Goal: Transaction & Acquisition: Book appointment/travel/reservation

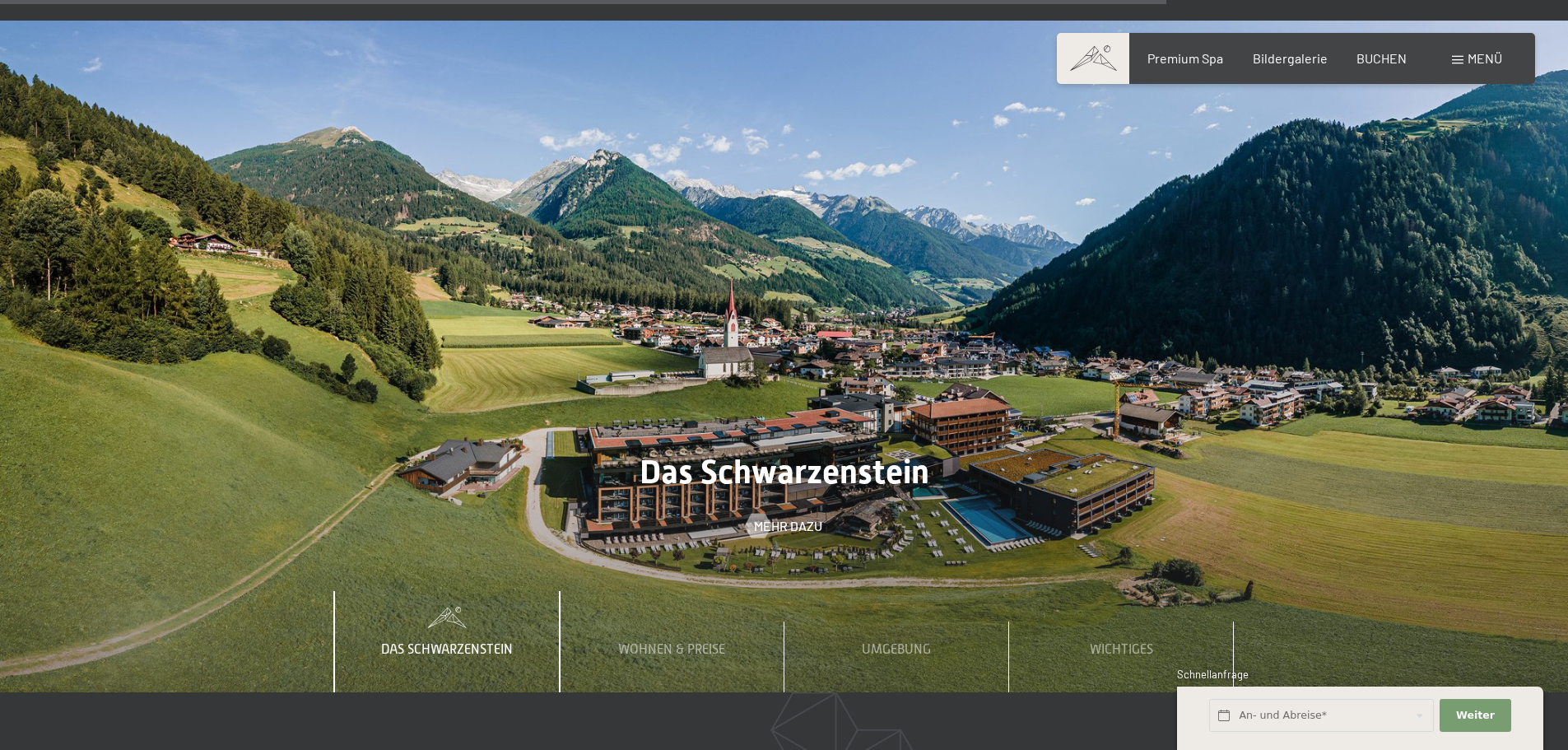
scroll to position [7135, 0]
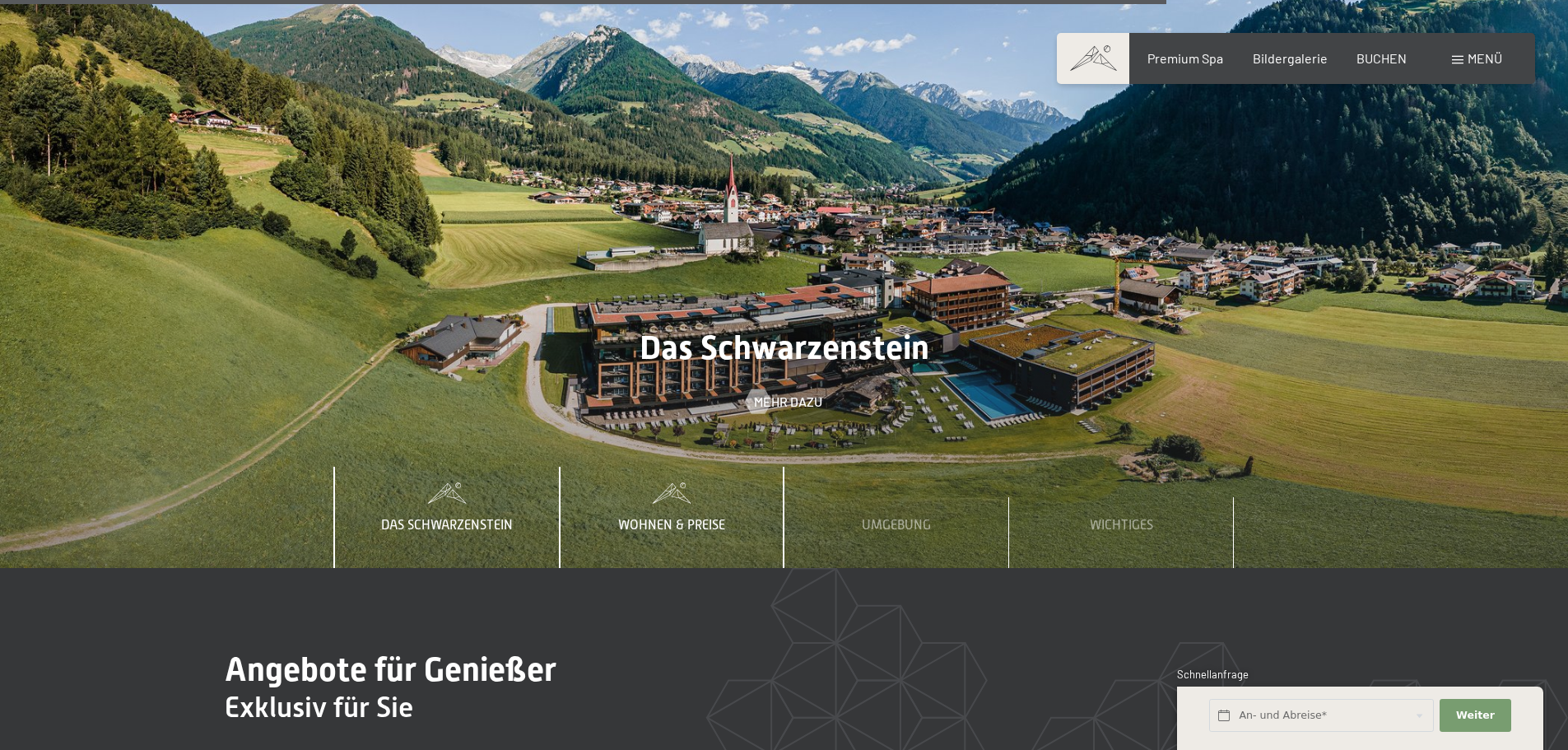
click at [709, 518] on span "Wohnen & Preise" at bounding box center [671, 525] width 107 height 14
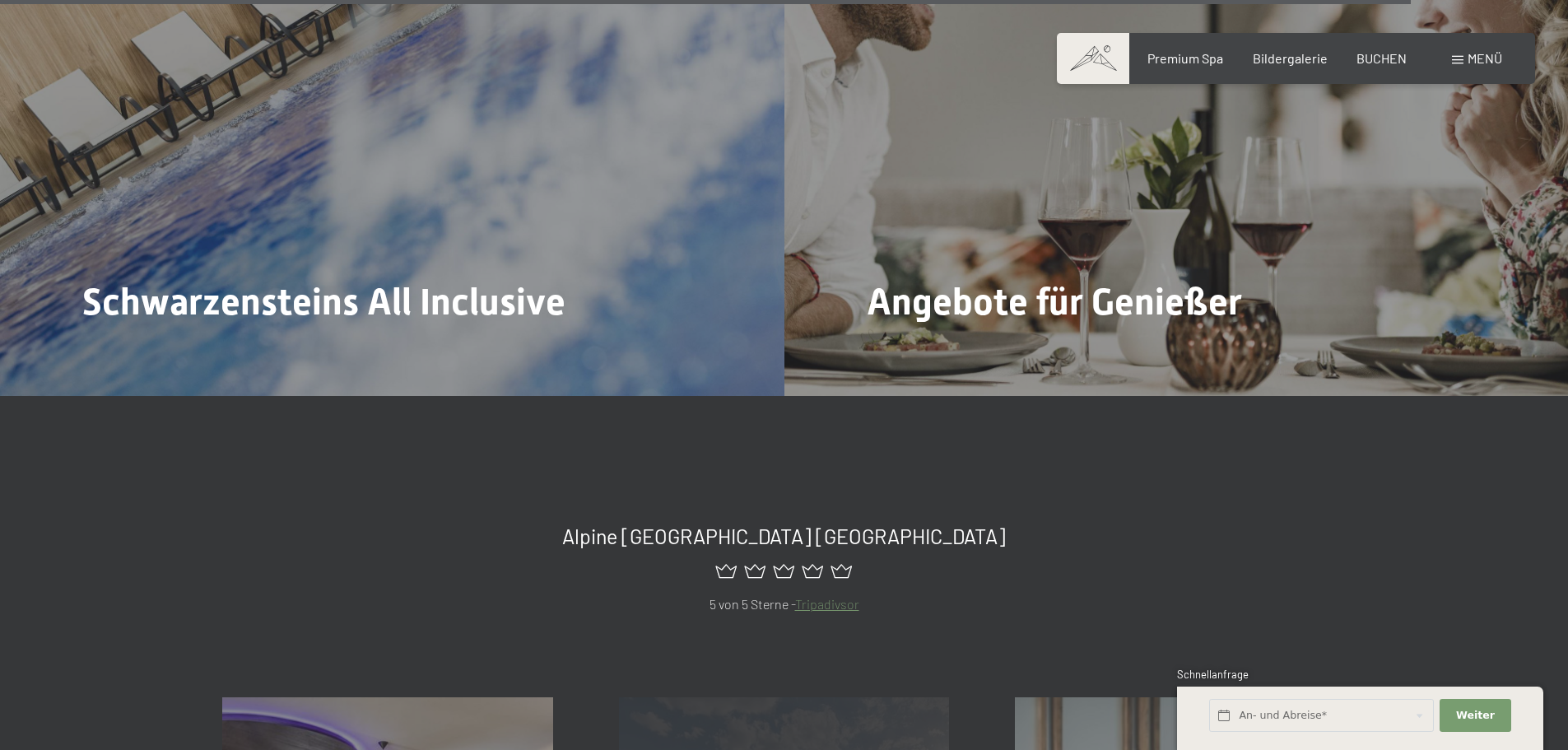
scroll to position [7880, 0]
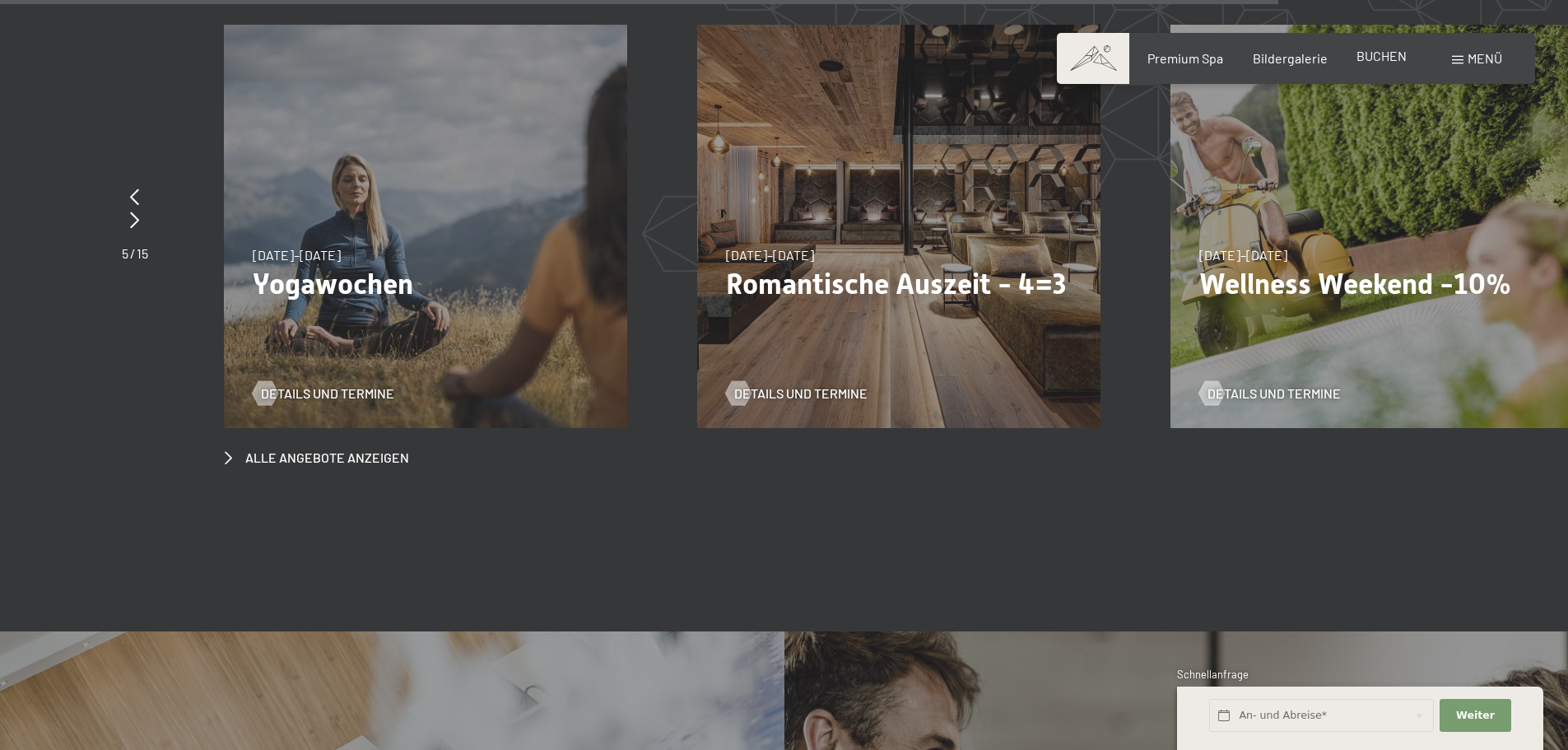
click at [1373, 55] on span "BUCHEN" at bounding box center [1381, 56] width 50 height 15
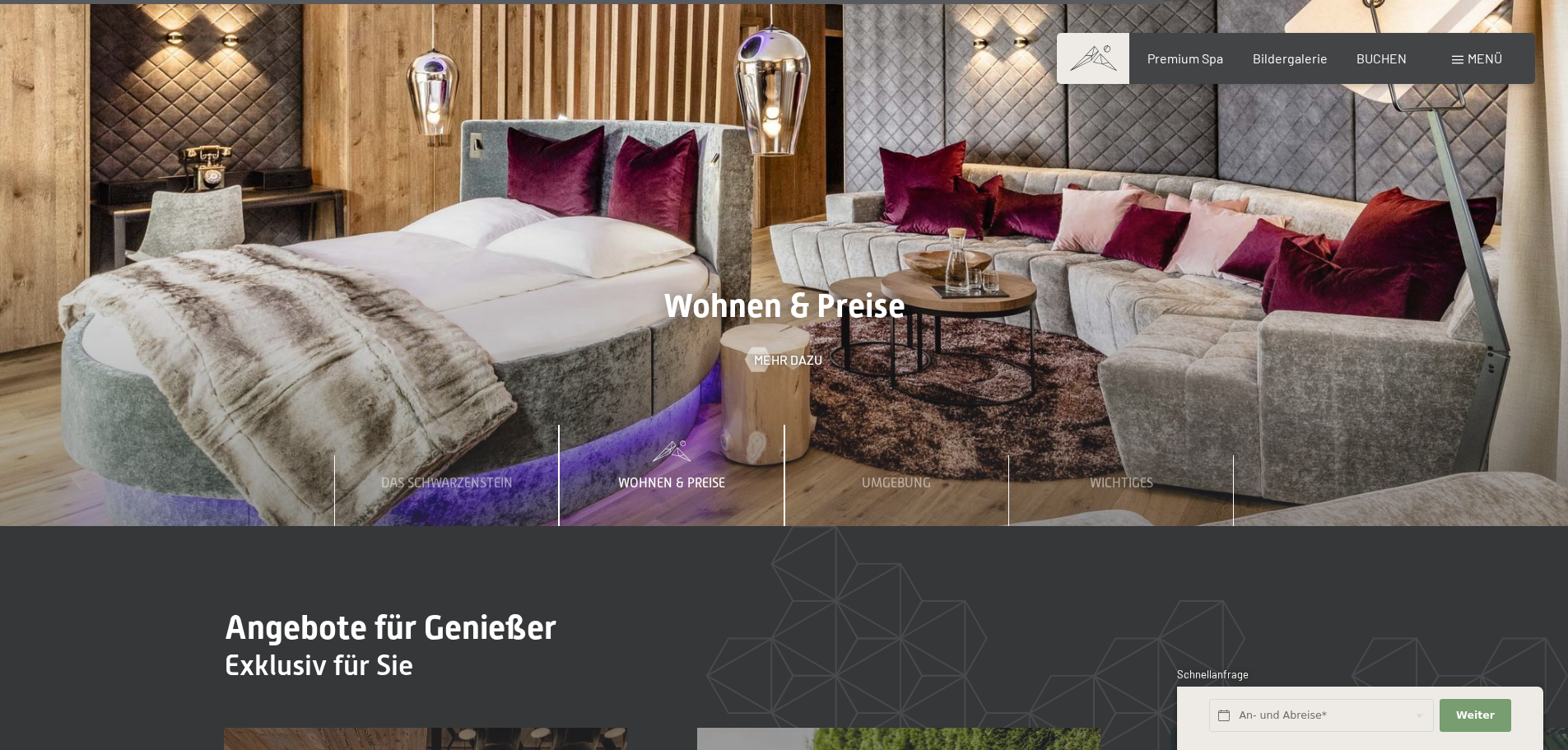
scroll to position [7194, 0]
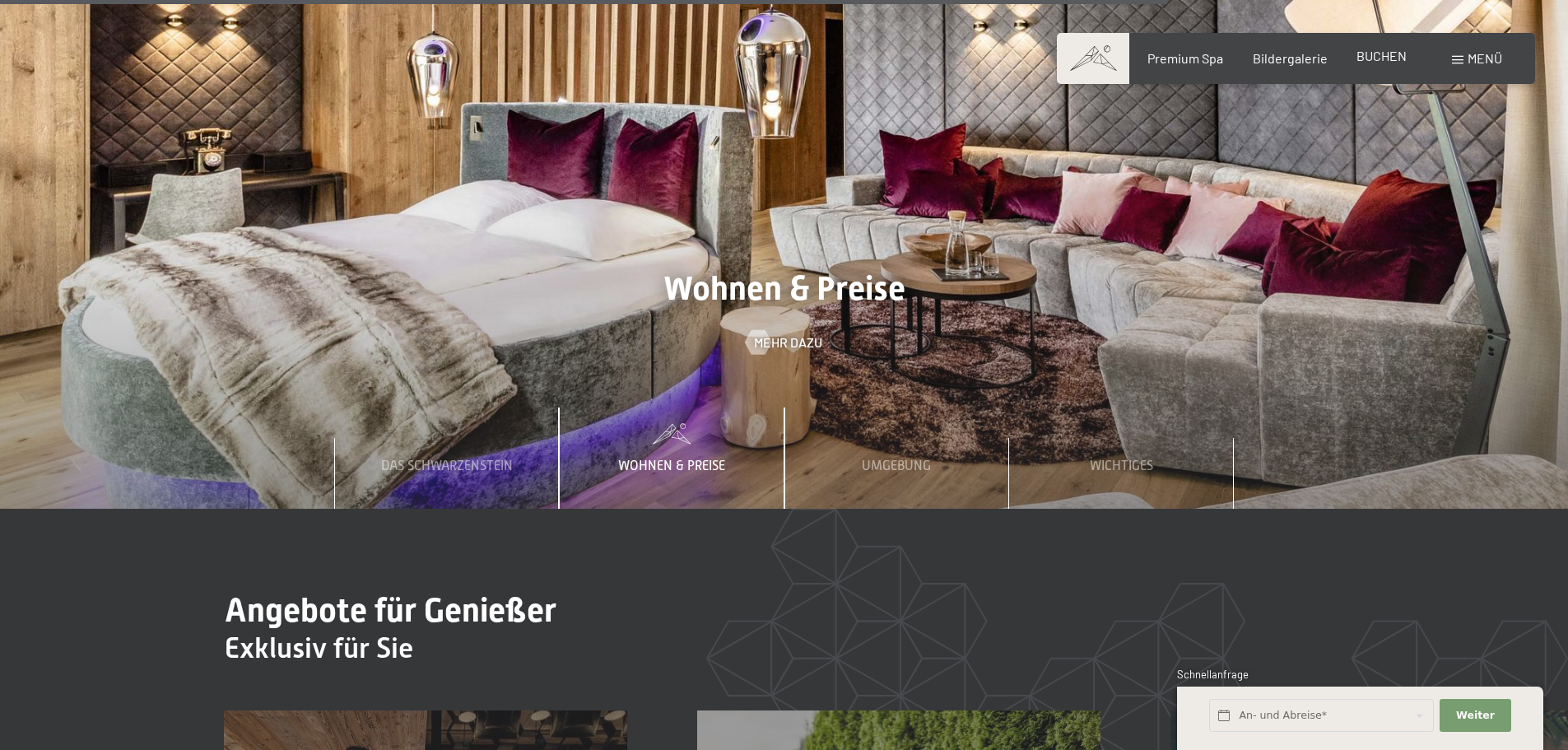
click at [1381, 55] on span "BUCHEN" at bounding box center [1381, 56] width 50 height 15
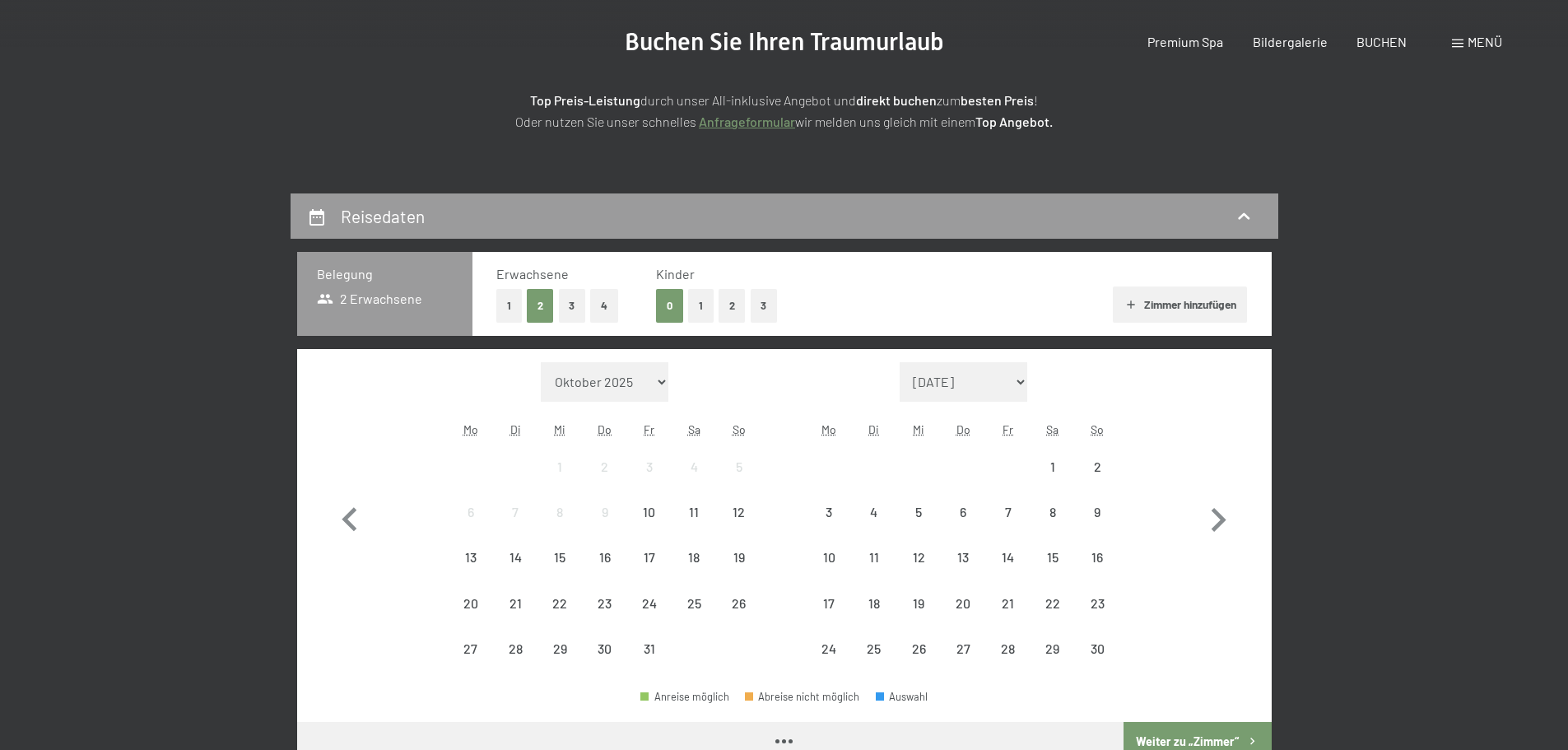
scroll to position [274, 0]
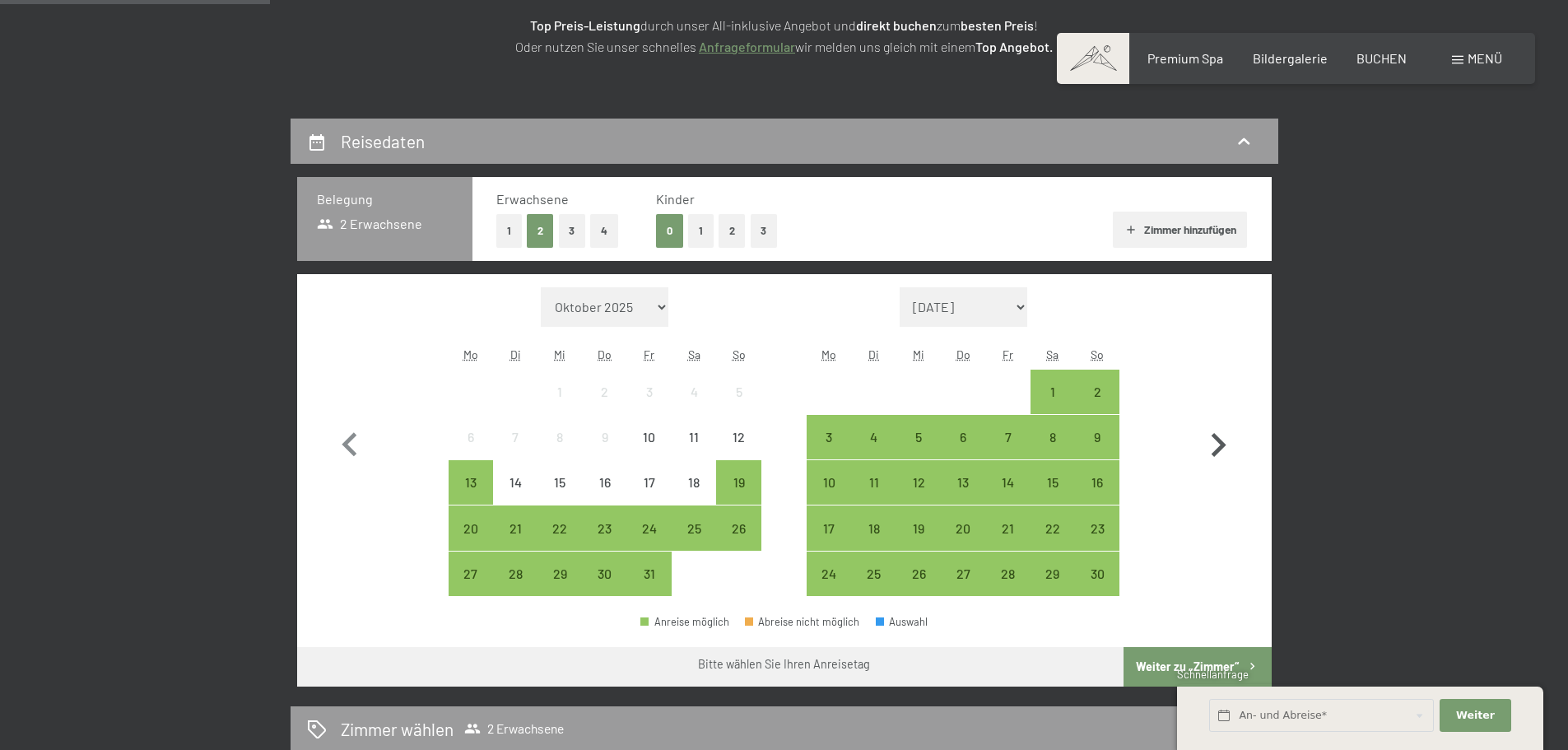
click at [1216, 440] on icon "button" at bounding box center [1218, 444] width 14 height 24
select select "2025-11-01"
select select "2025-12-01"
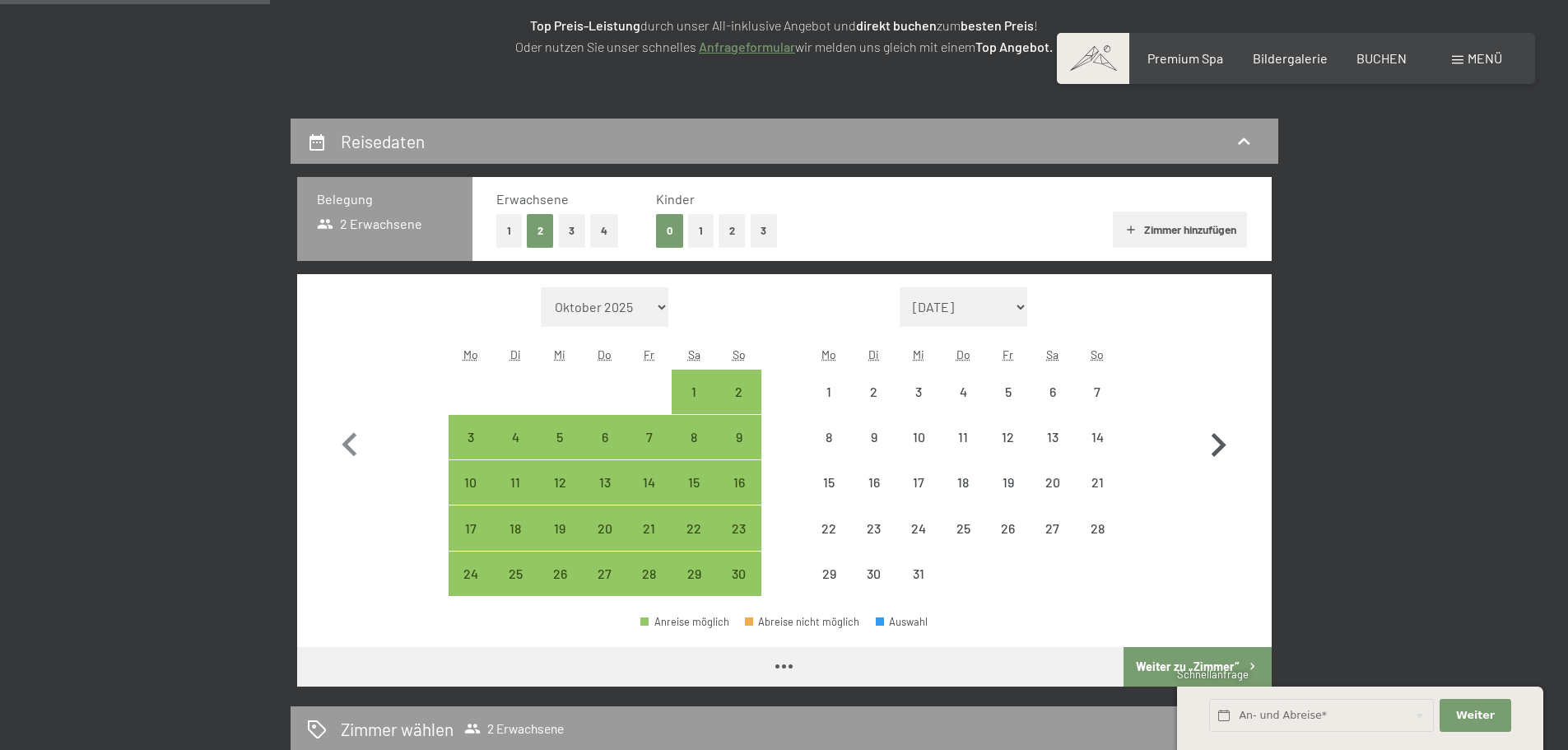
select select "2025-11-01"
select select "2025-12-01"
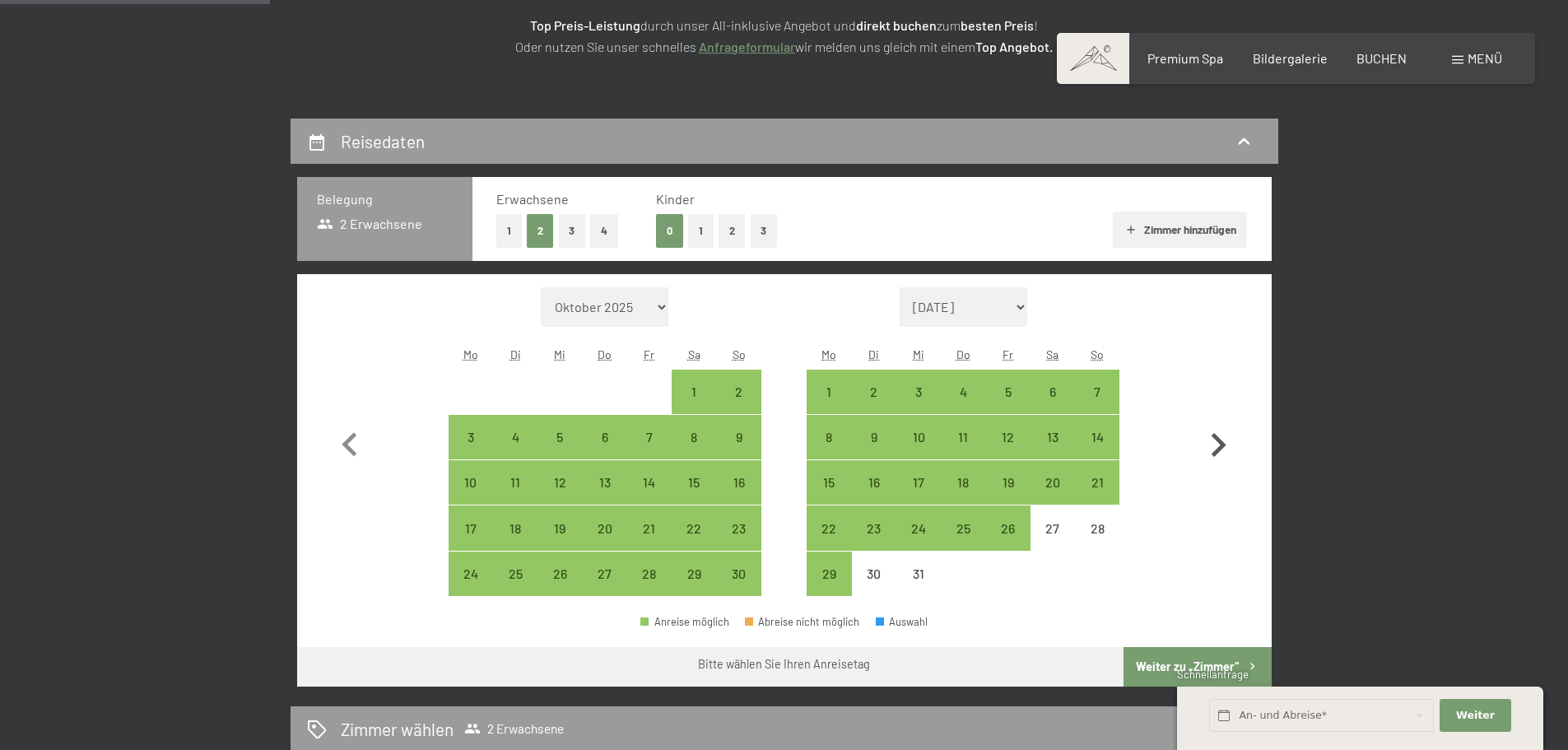
click at [1216, 440] on icon "button" at bounding box center [1218, 444] width 14 height 24
select select "2025-12-01"
select select "2026-01-01"
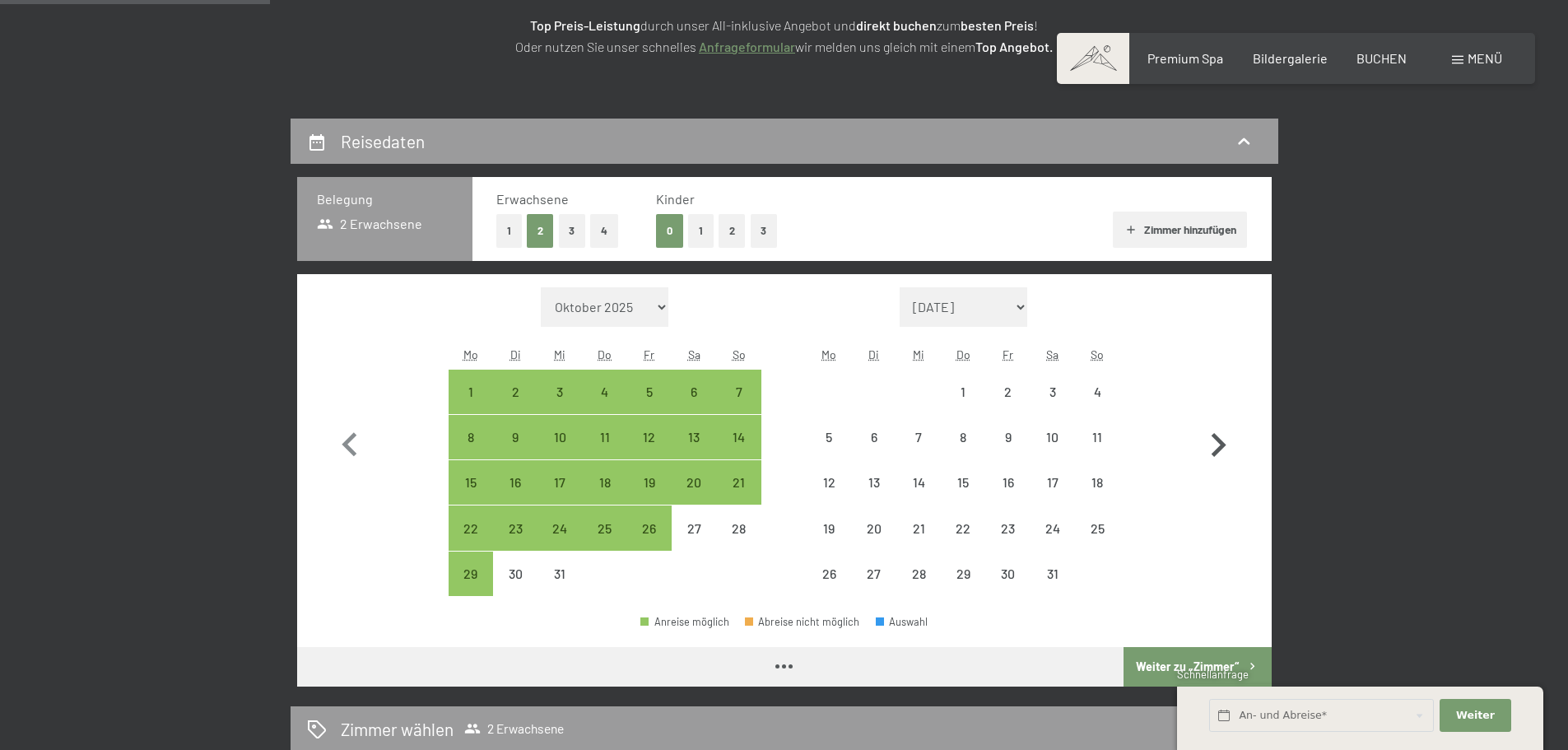
select select "2025-12-01"
select select "2026-01-01"
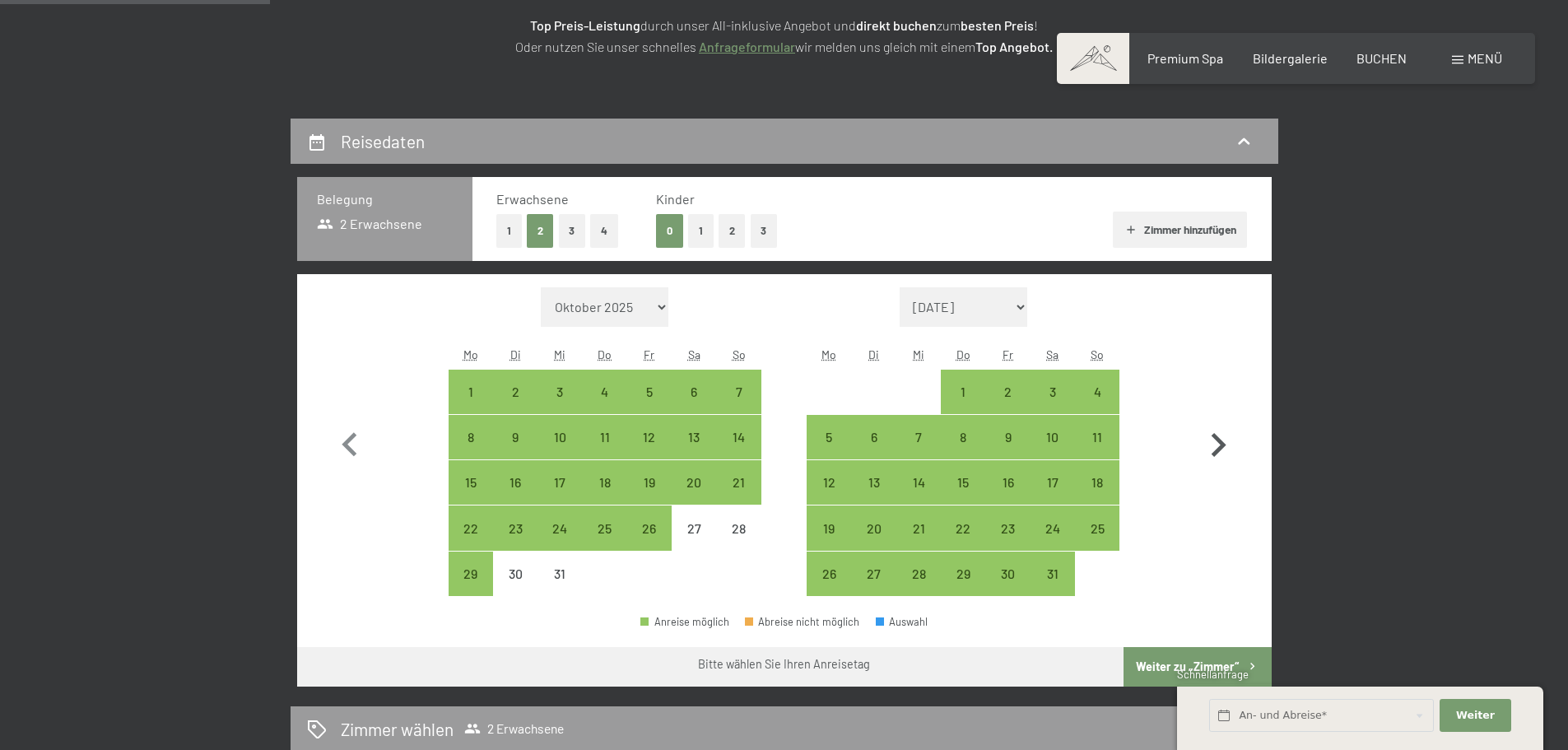
click at [1216, 440] on icon "button" at bounding box center [1218, 444] width 14 height 24
select select "2026-01-01"
select select "2026-02-01"
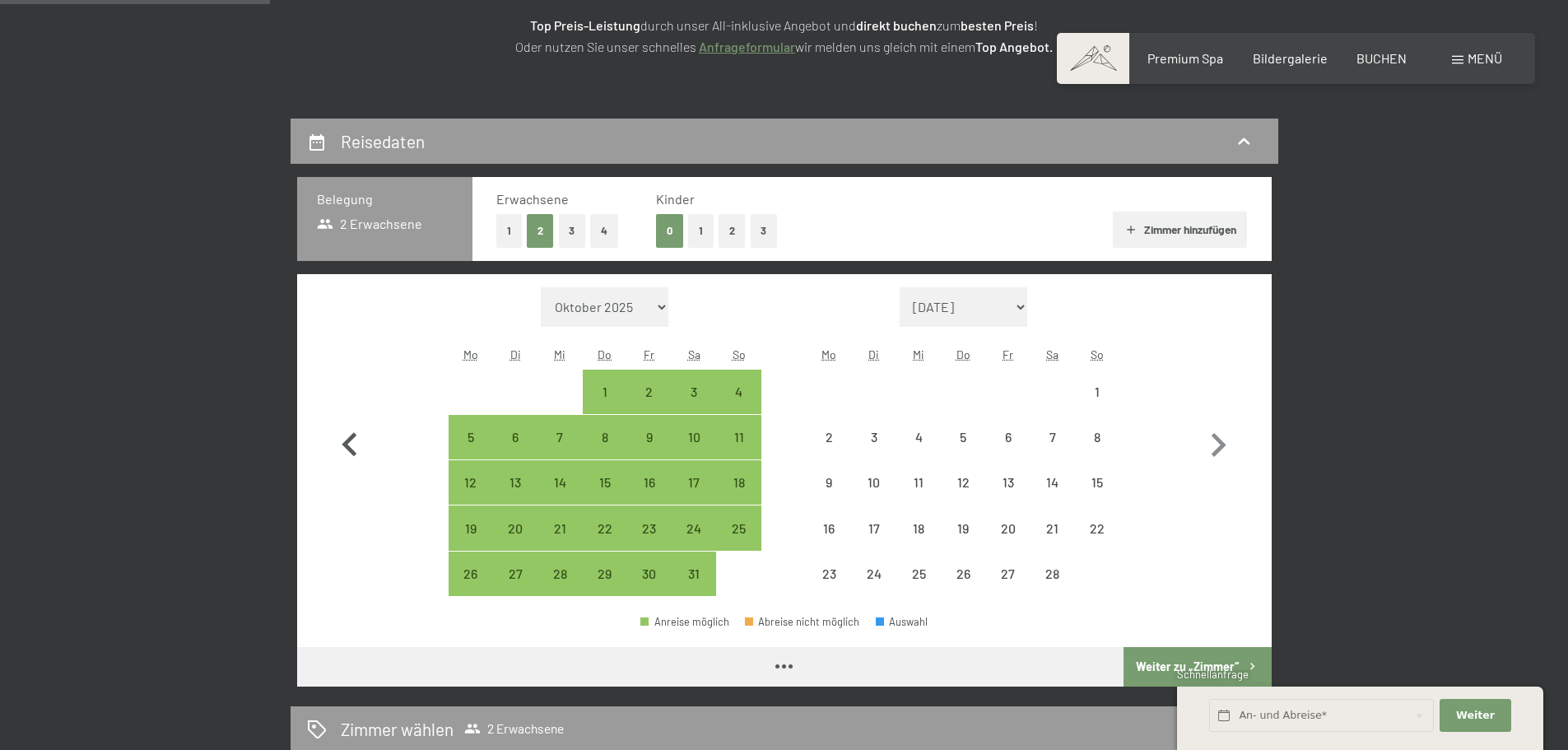
select select "2026-01-01"
select select "2026-02-01"
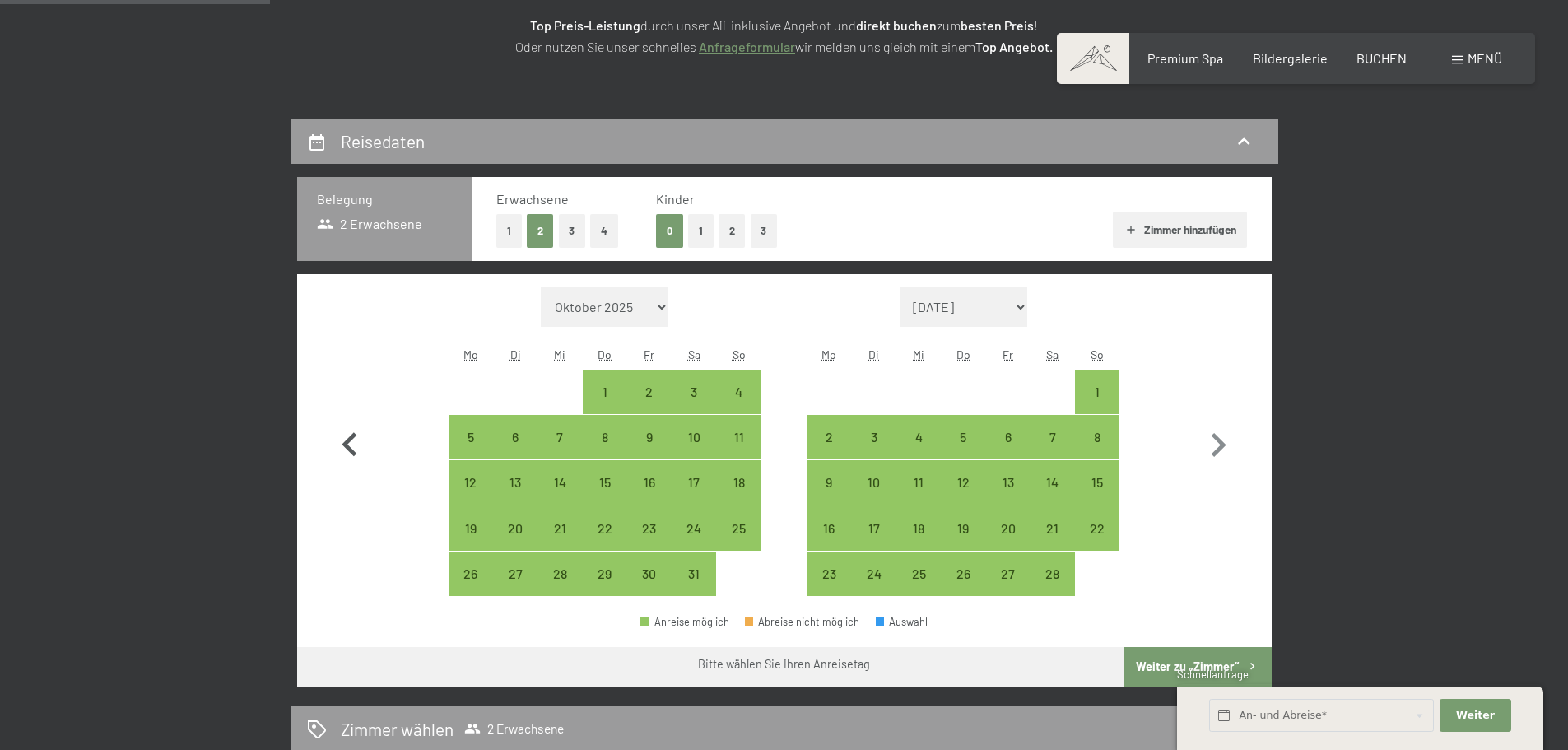
click at [346, 445] on icon "button" at bounding box center [348, 443] width 14 height 24
select select "2025-12-01"
select select "2026-01-01"
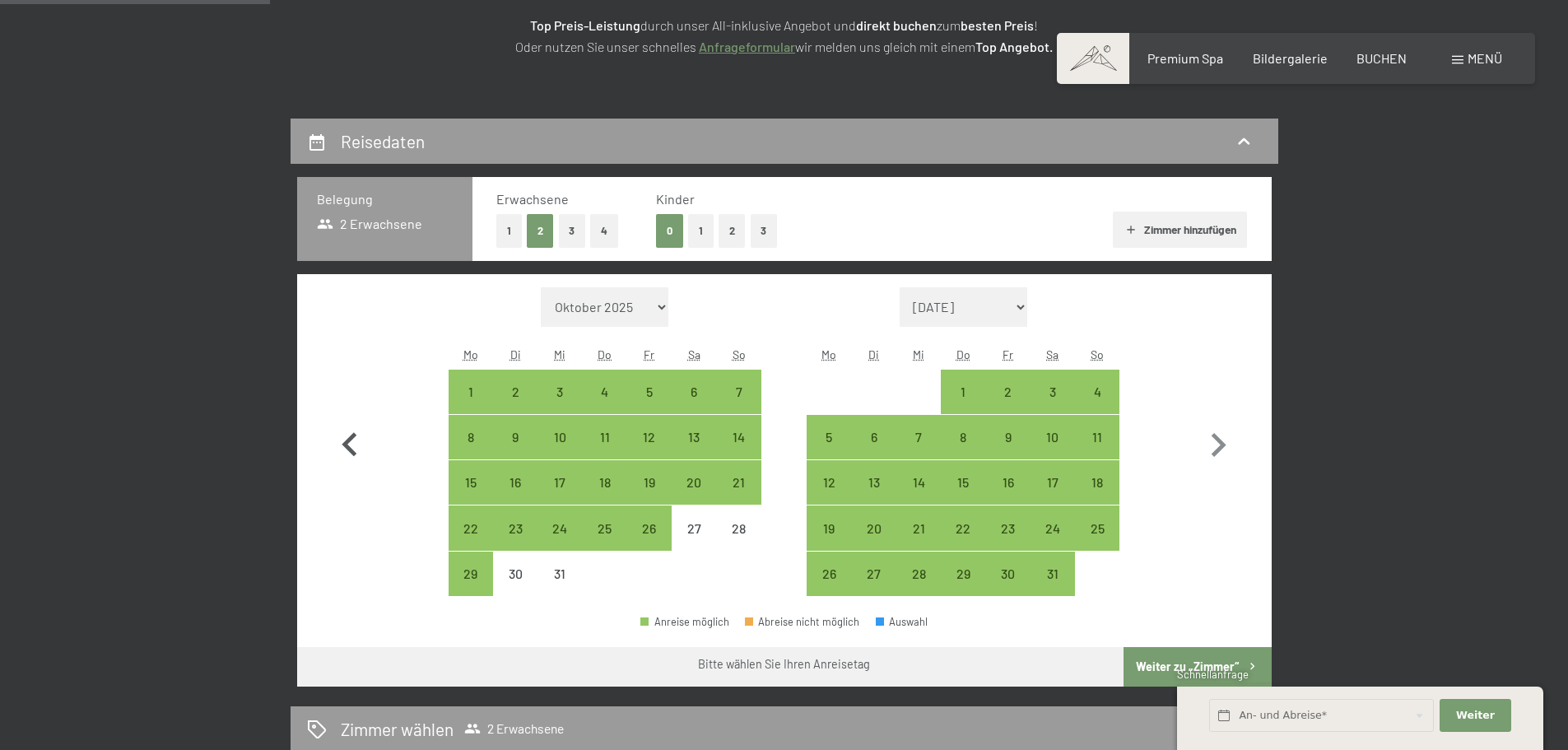
click at [348, 445] on icon "button" at bounding box center [348, 443] width 14 height 24
select select "2025-11-01"
select select "2025-12-01"
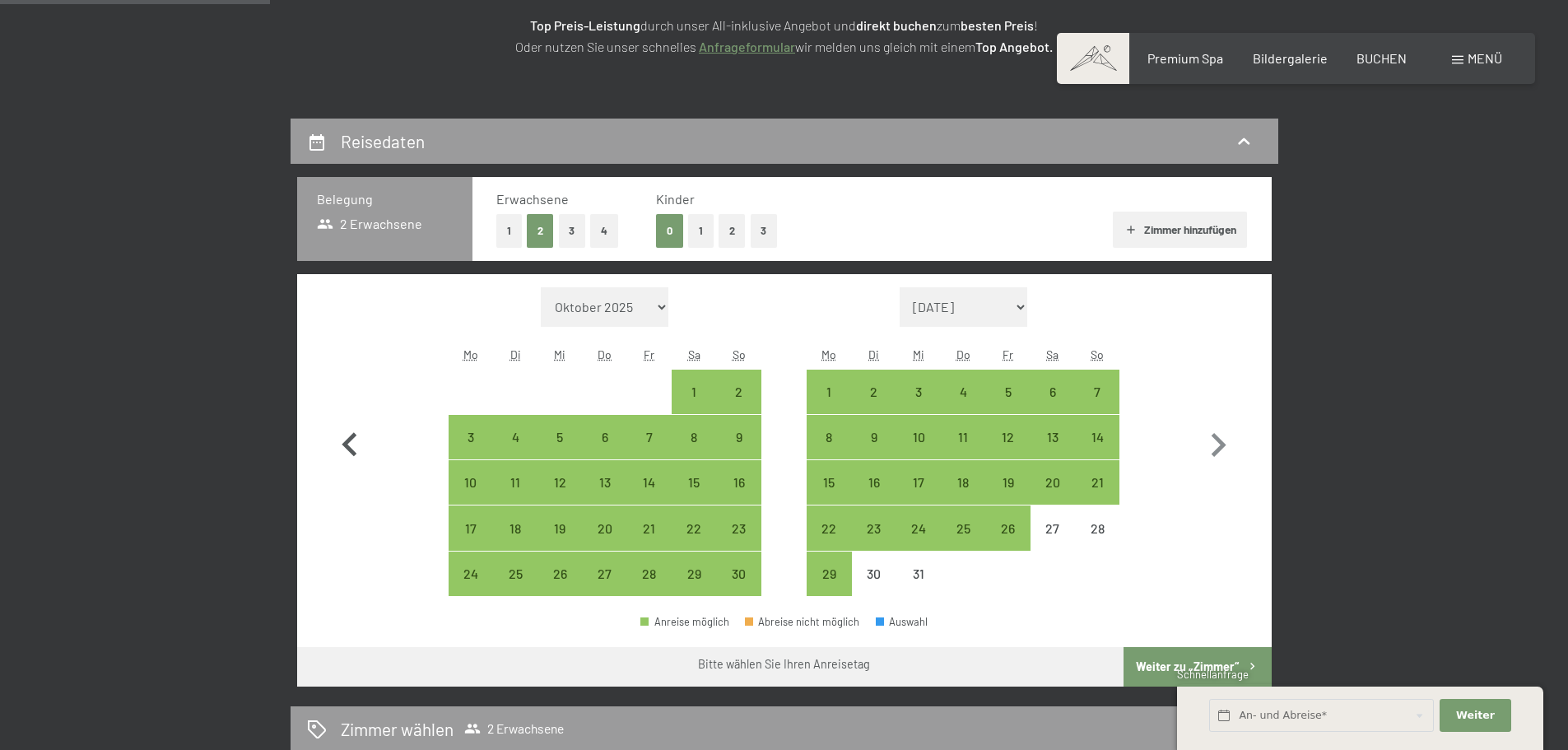
click at [348, 445] on icon "button" at bounding box center [348, 443] width 14 height 24
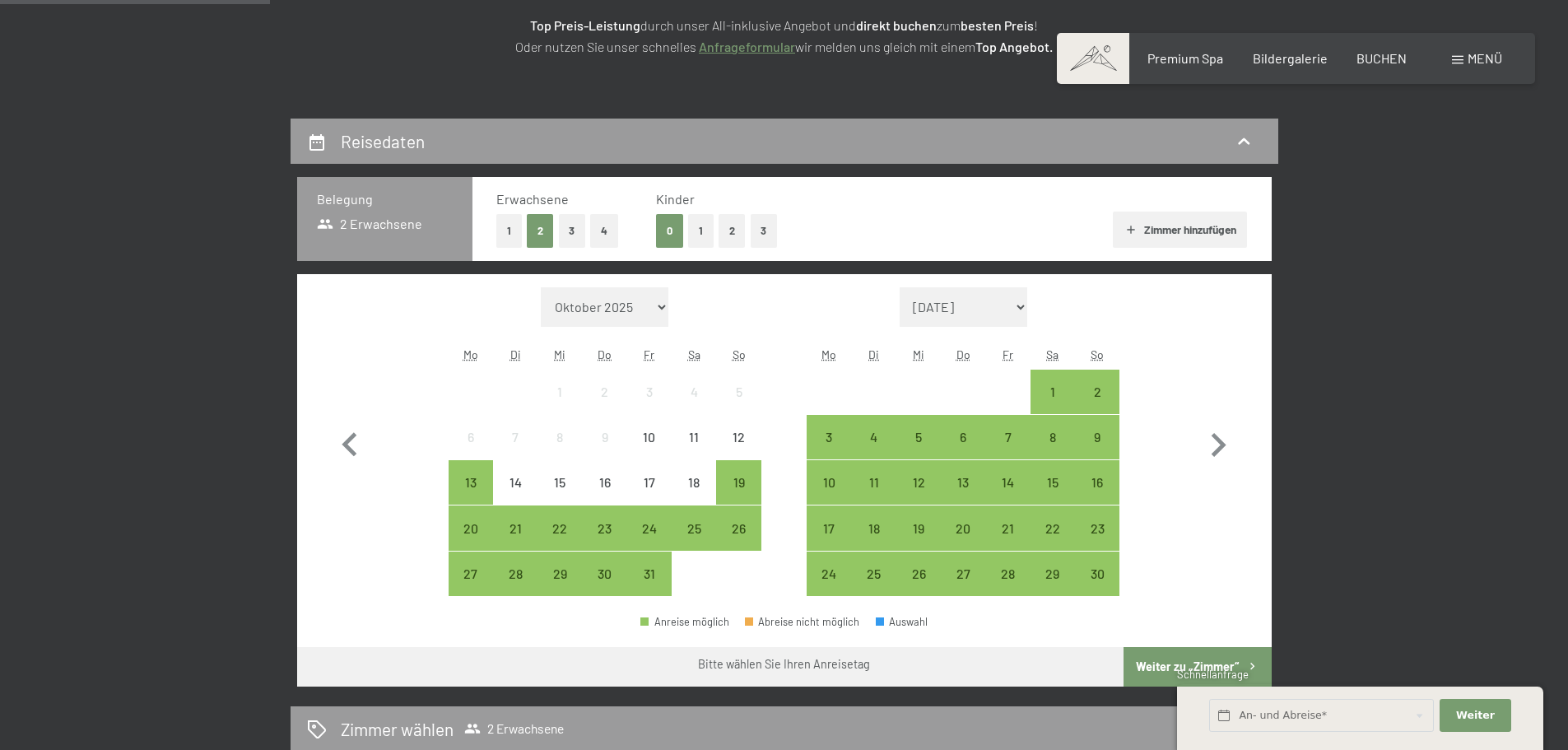
click at [1214, 449] on icon "button" at bounding box center [1218, 445] width 48 height 48
select select "2025-11-01"
select select "2025-12-01"
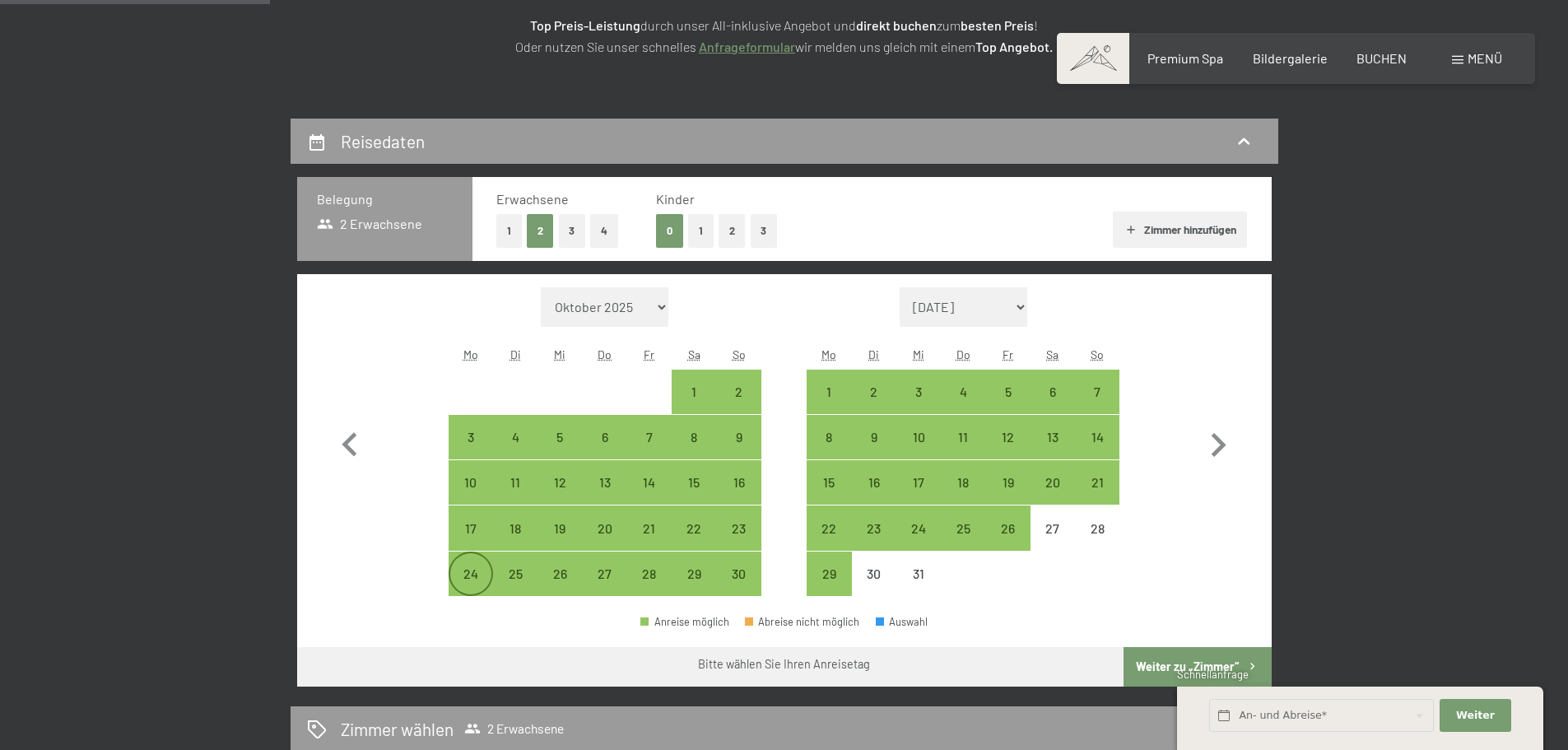
click at [466, 580] on div "24" at bounding box center [470, 588] width 41 height 41
select select "2025-11-01"
select select "2025-12-01"
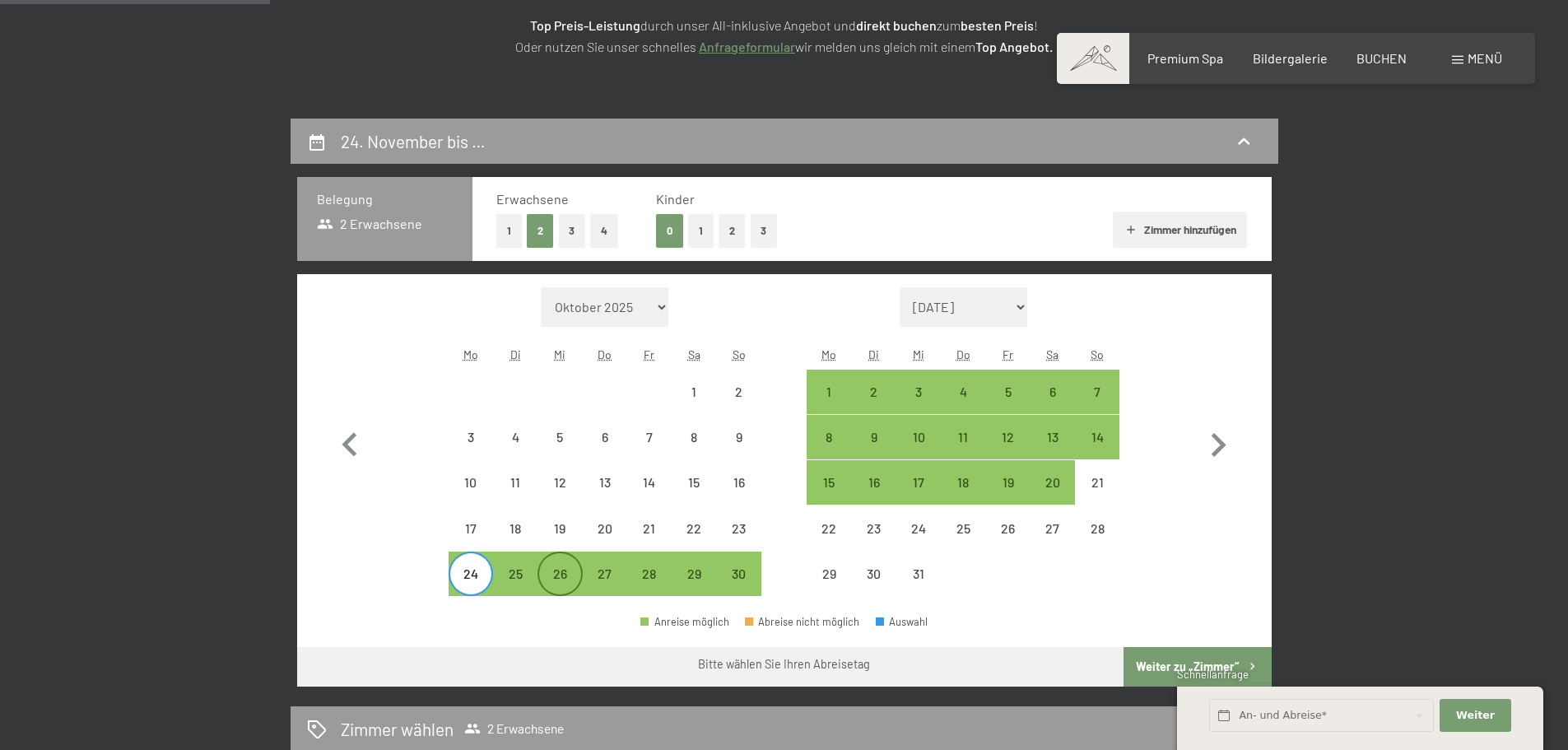
click at [554, 572] on div "26" at bounding box center [560, 588] width 41 height 41
select select "2025-11-01"
select select "2025-12-01"
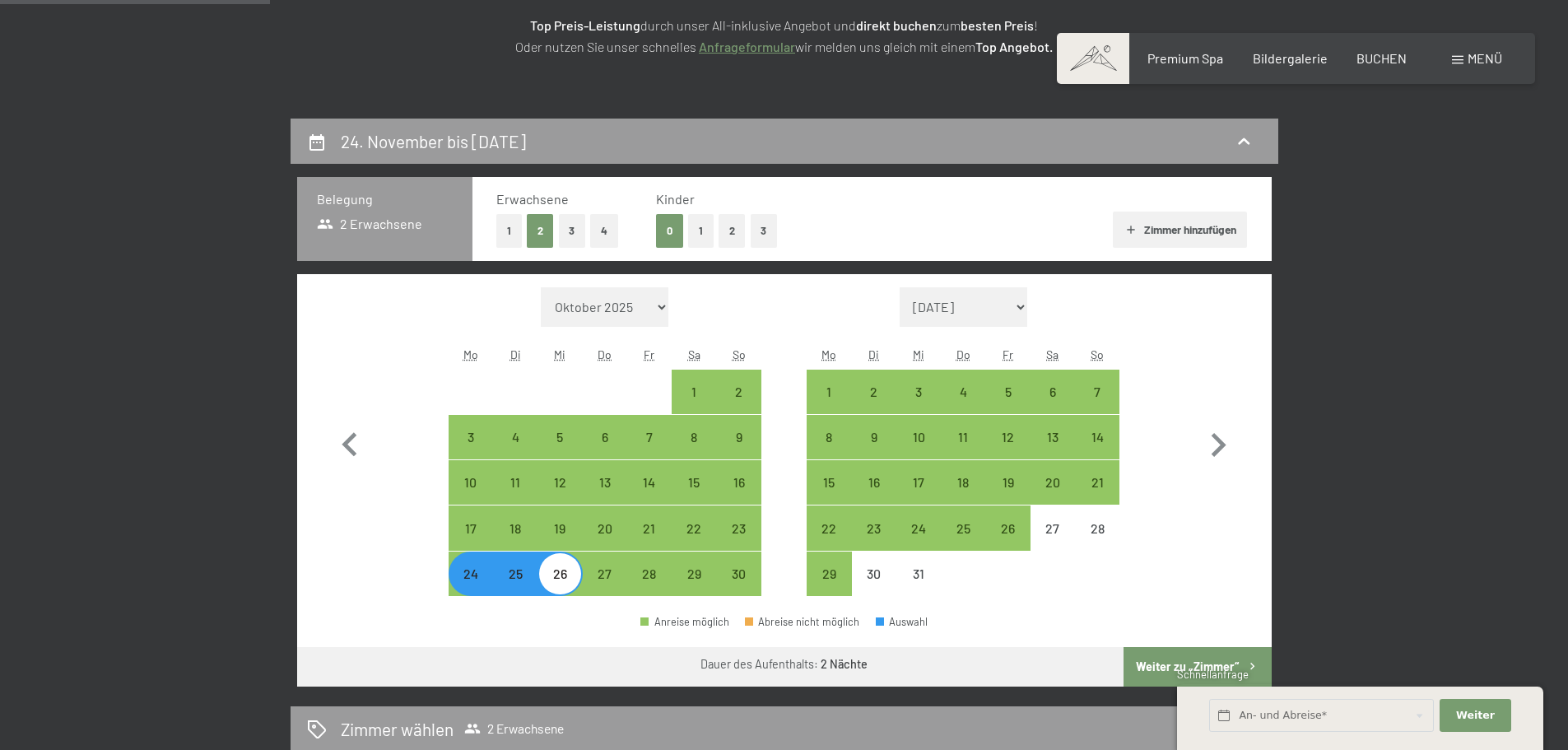
click at [1194, 230] on button "Zimmer hinzufügen" at bounding box center [1180, 230] width 135 height 37
select select "2025-11-01"
select select "2025-12-01"
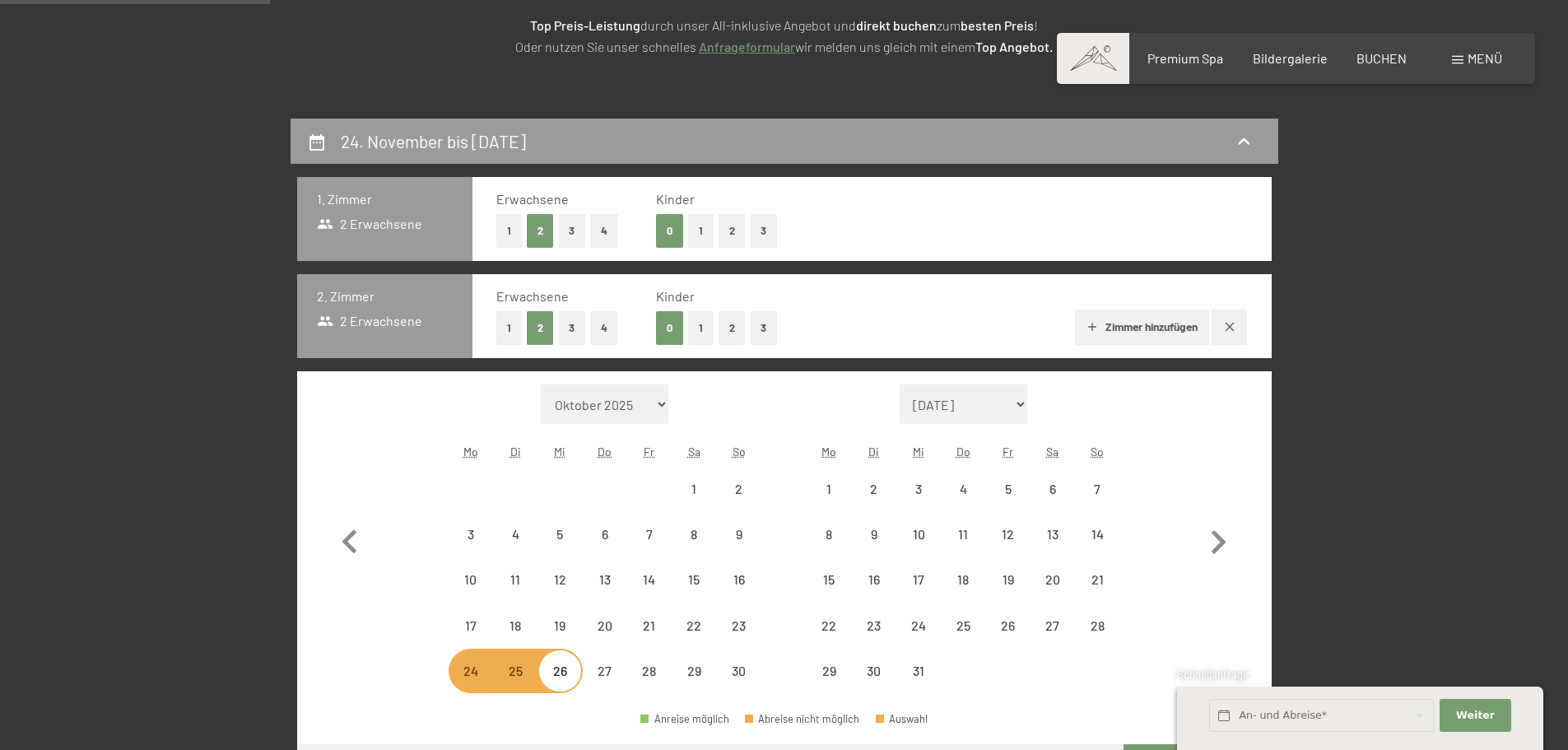
select select "2025-11-01"
select select "2025-12-01"
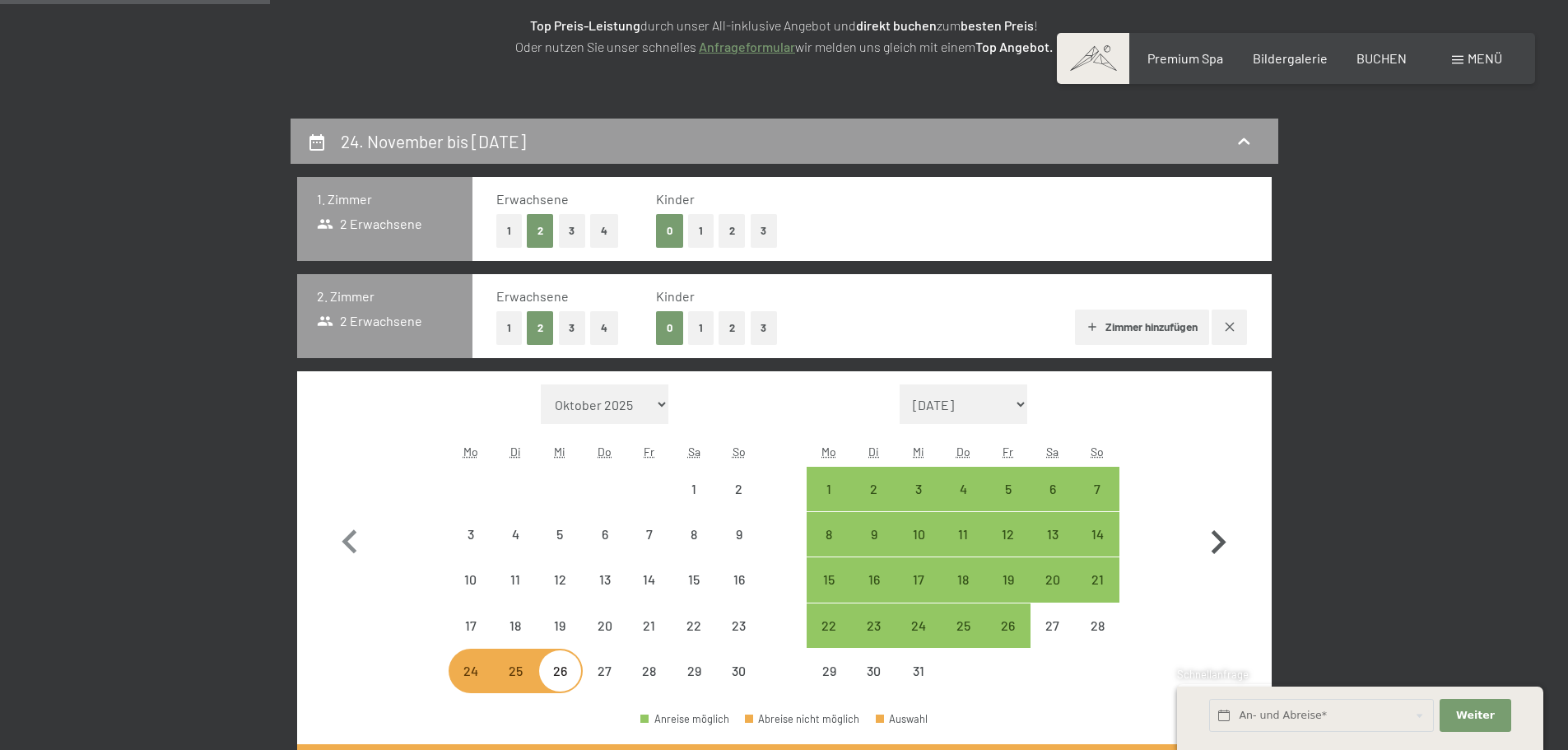
select select "2025-11-01"
select select "2025-12-01"
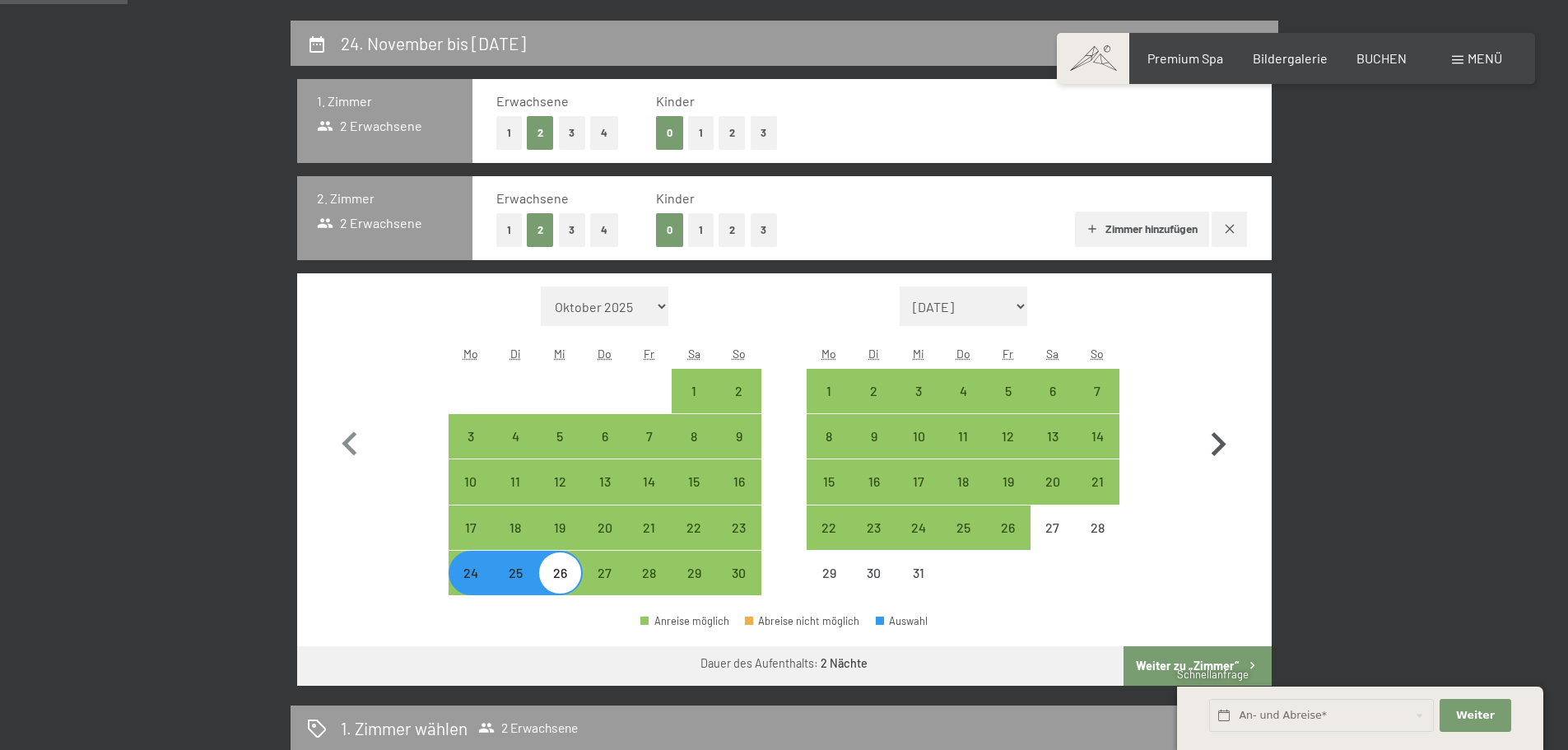
scroll to position [412, 0]
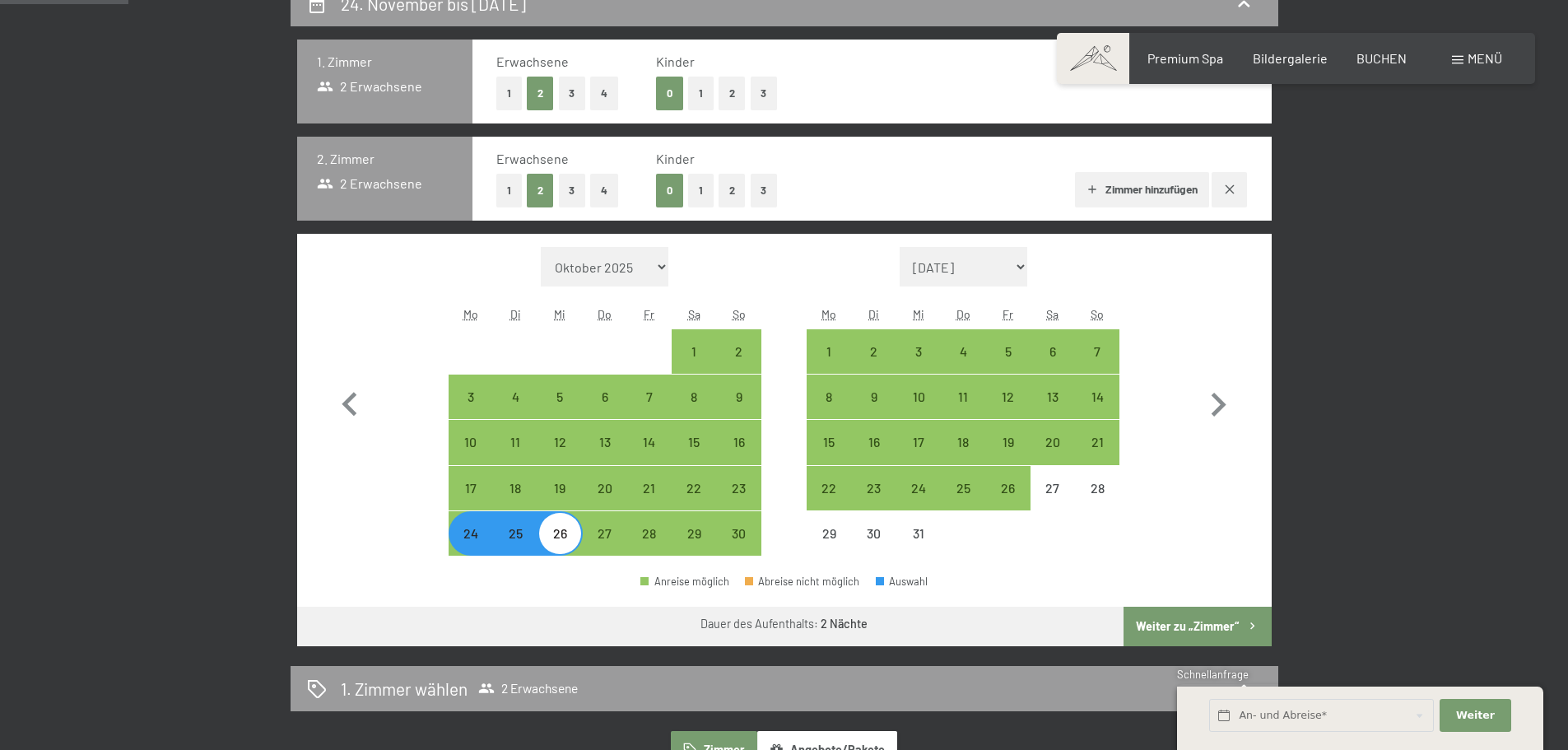
click at [1204, 628] on button "Weiter zu „Zimmer“" at bounding box center [1197, 626] width 147 height 39
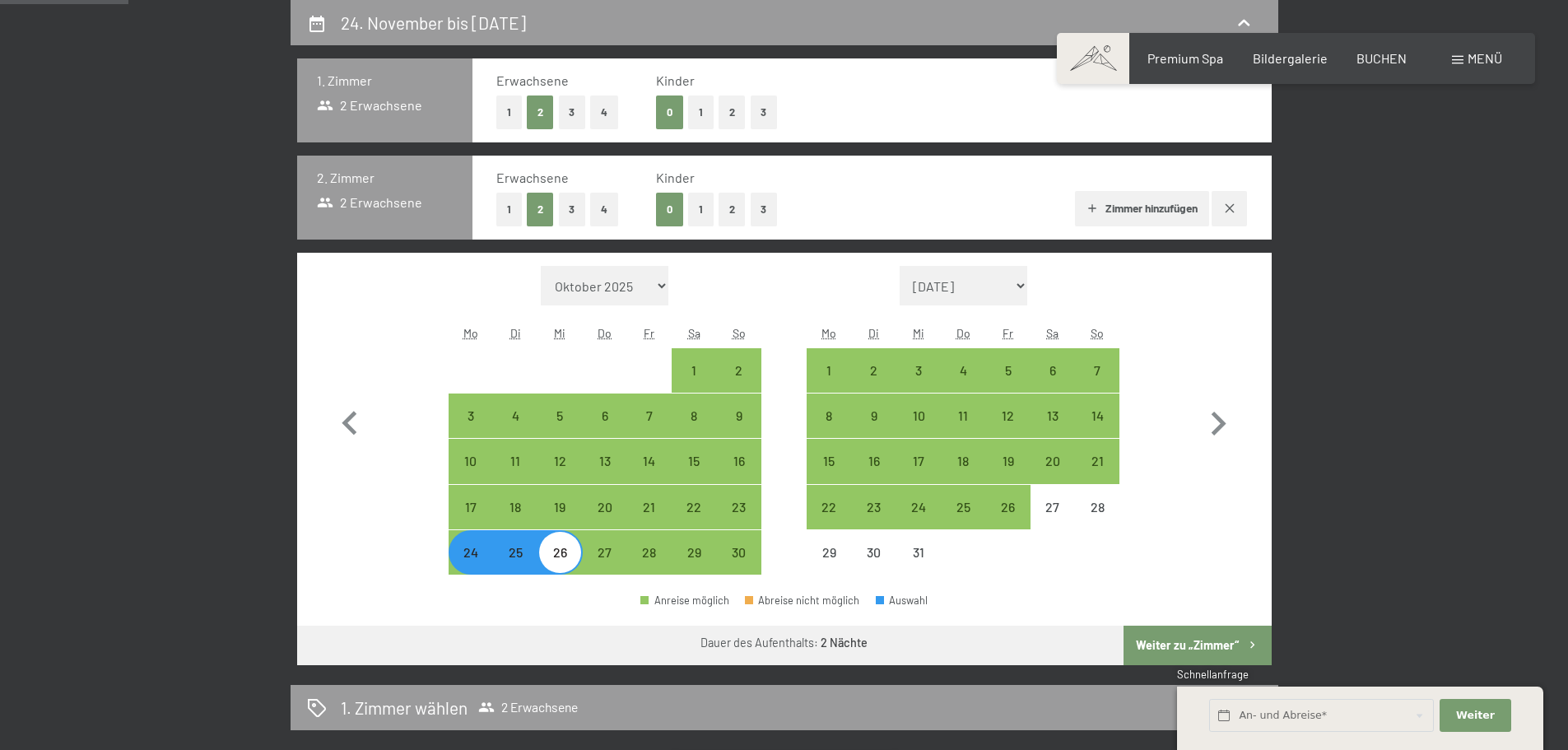
select select "2025-11-01"
select select "2025-12-01"
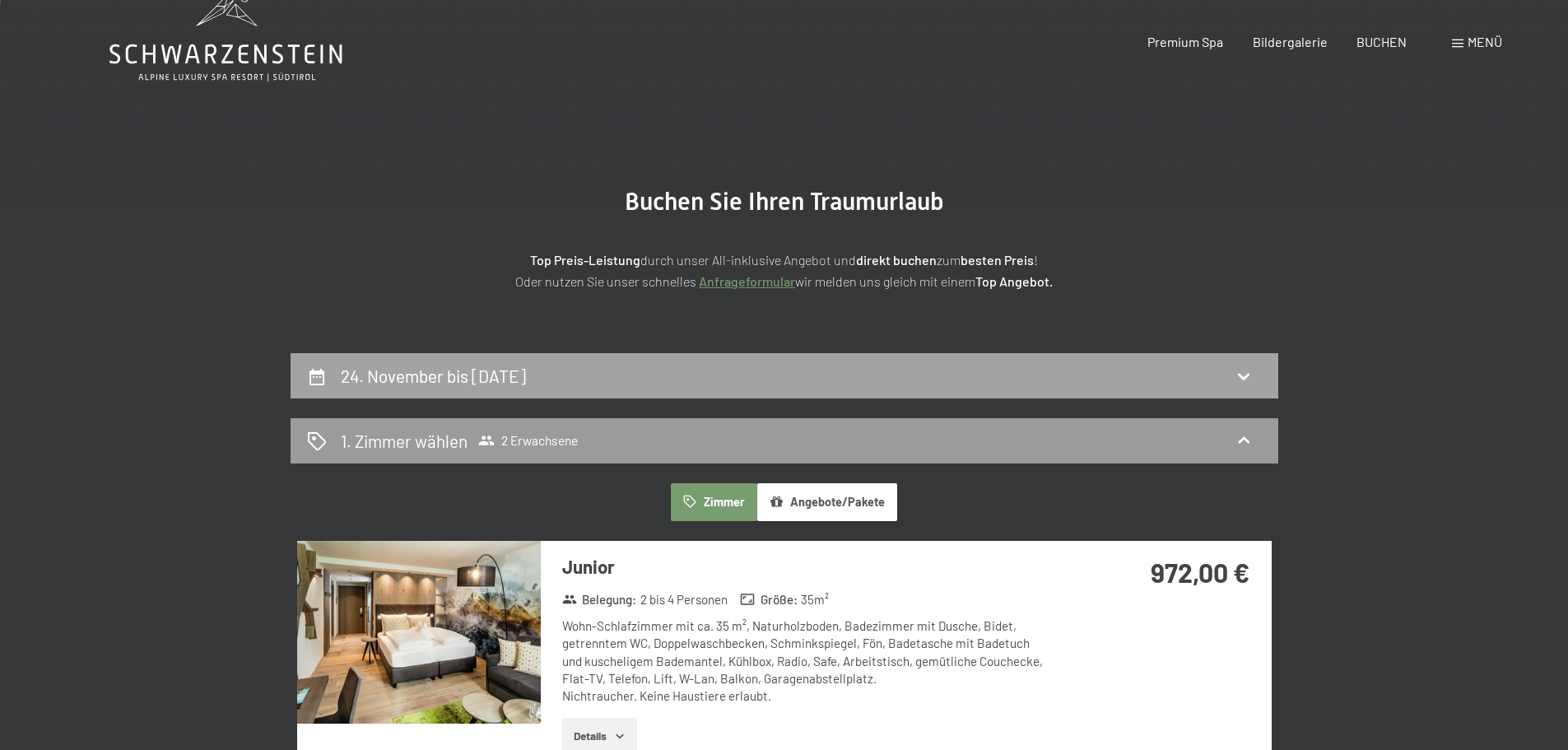
scroll to position [0, 0]
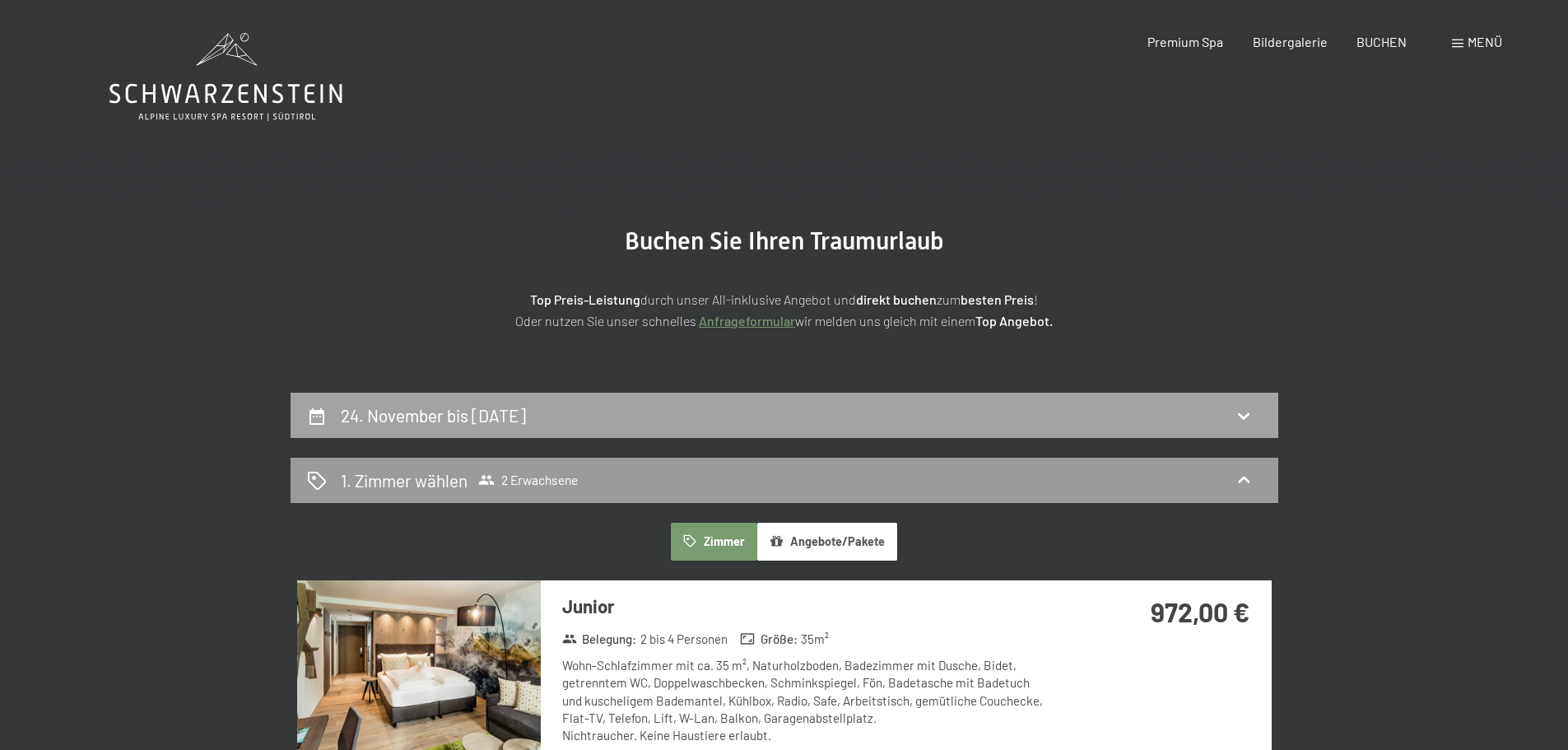
click at [485, 415] on h2 "24. November bis 26. November 2025" at bounding box center [433, 414] width 186 height 20
select select "2025-11-01"
select select "2025-12-01"
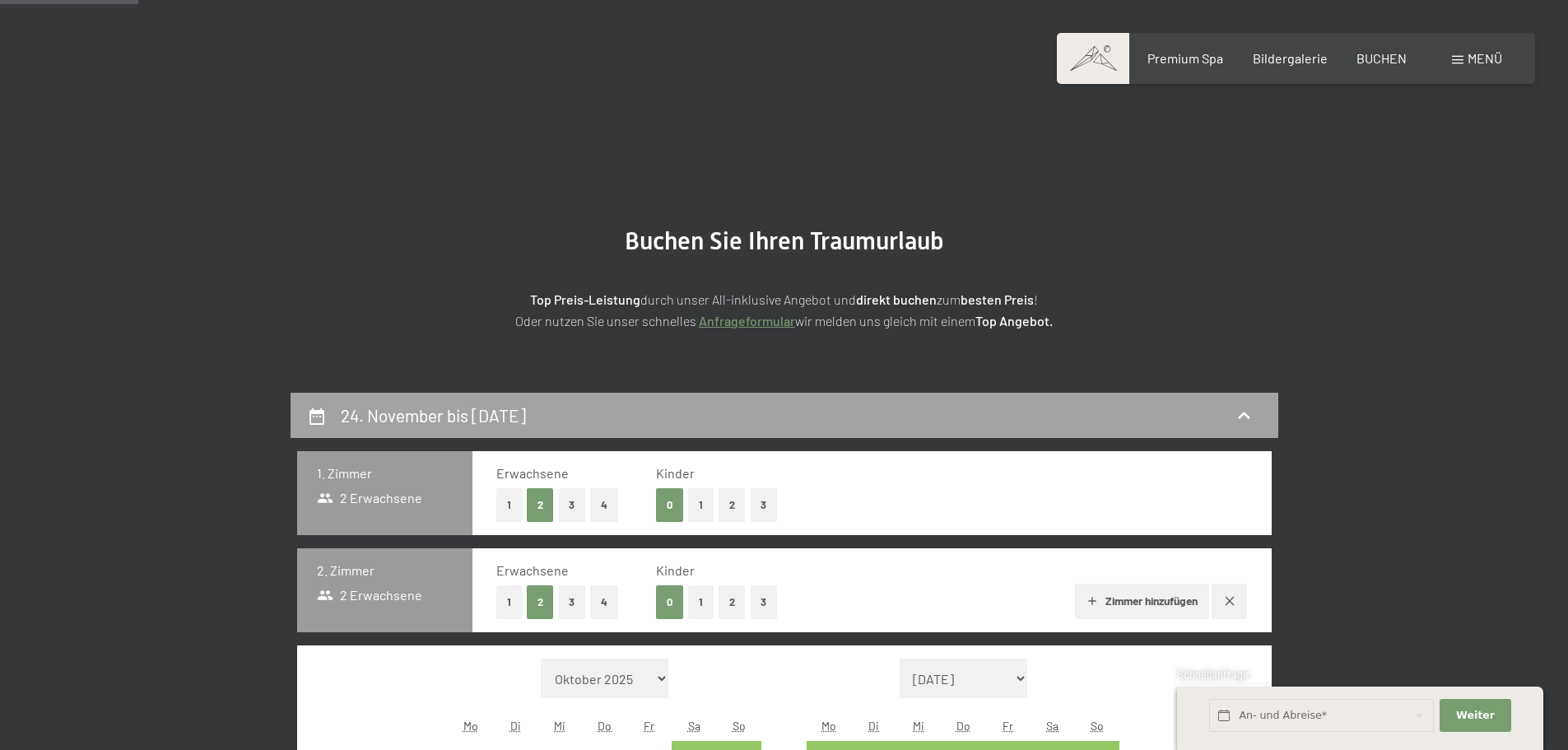
scroll to position [392, 0]
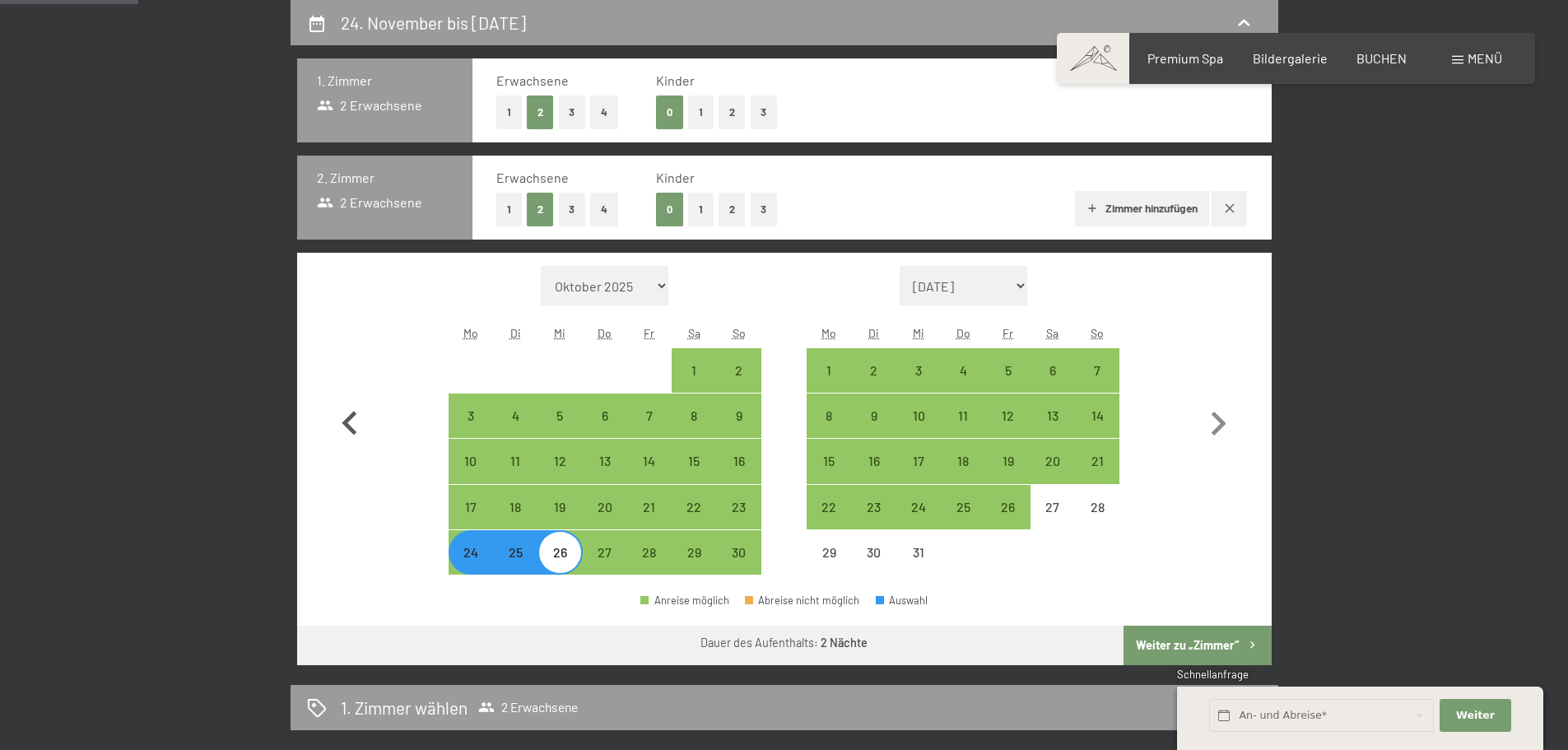
click at [352, 412] on icon "button" at bounding box center [350, 424] width 48 height 48
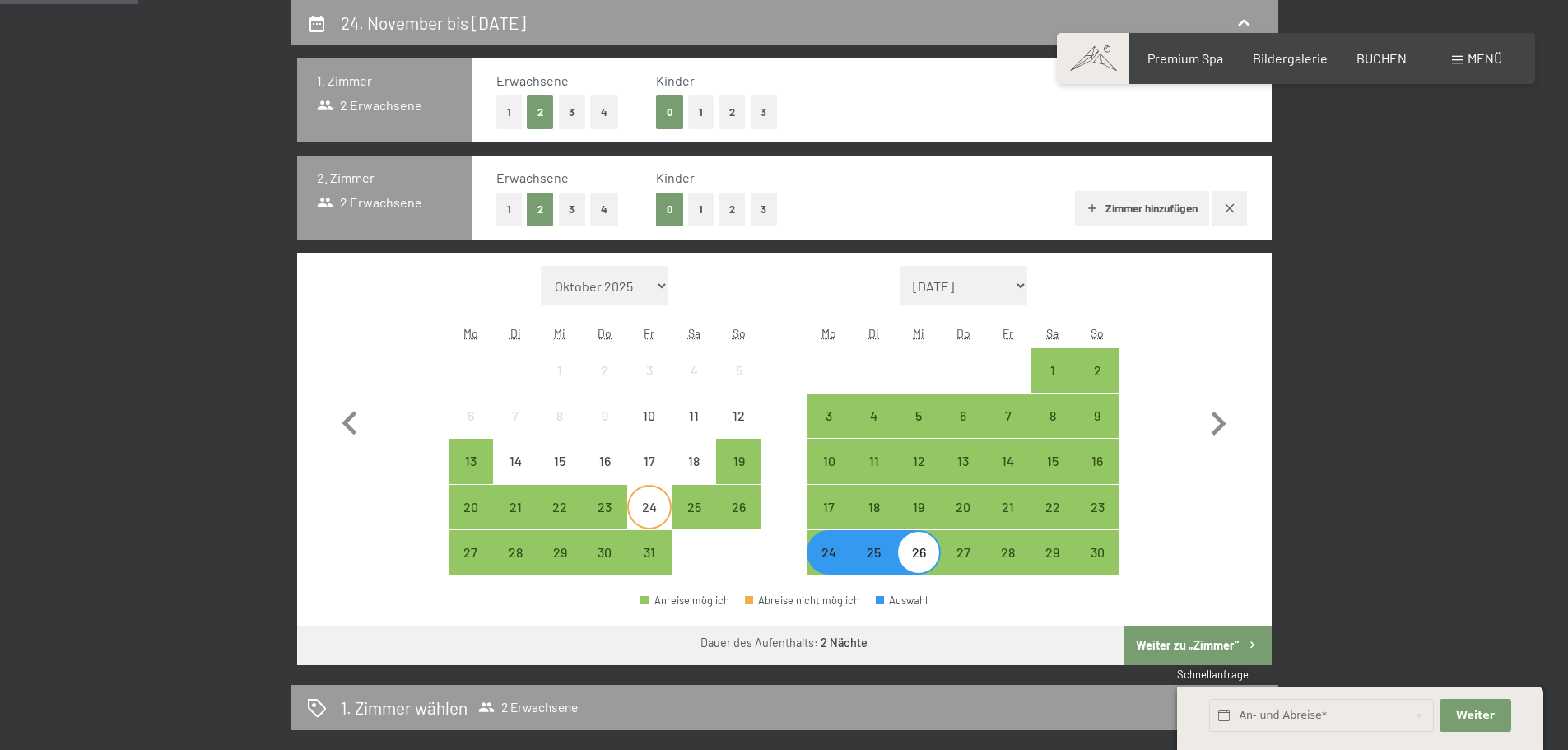
click at [655, 501] on div "24" at bounding box center [649, 521] width 41 height 41
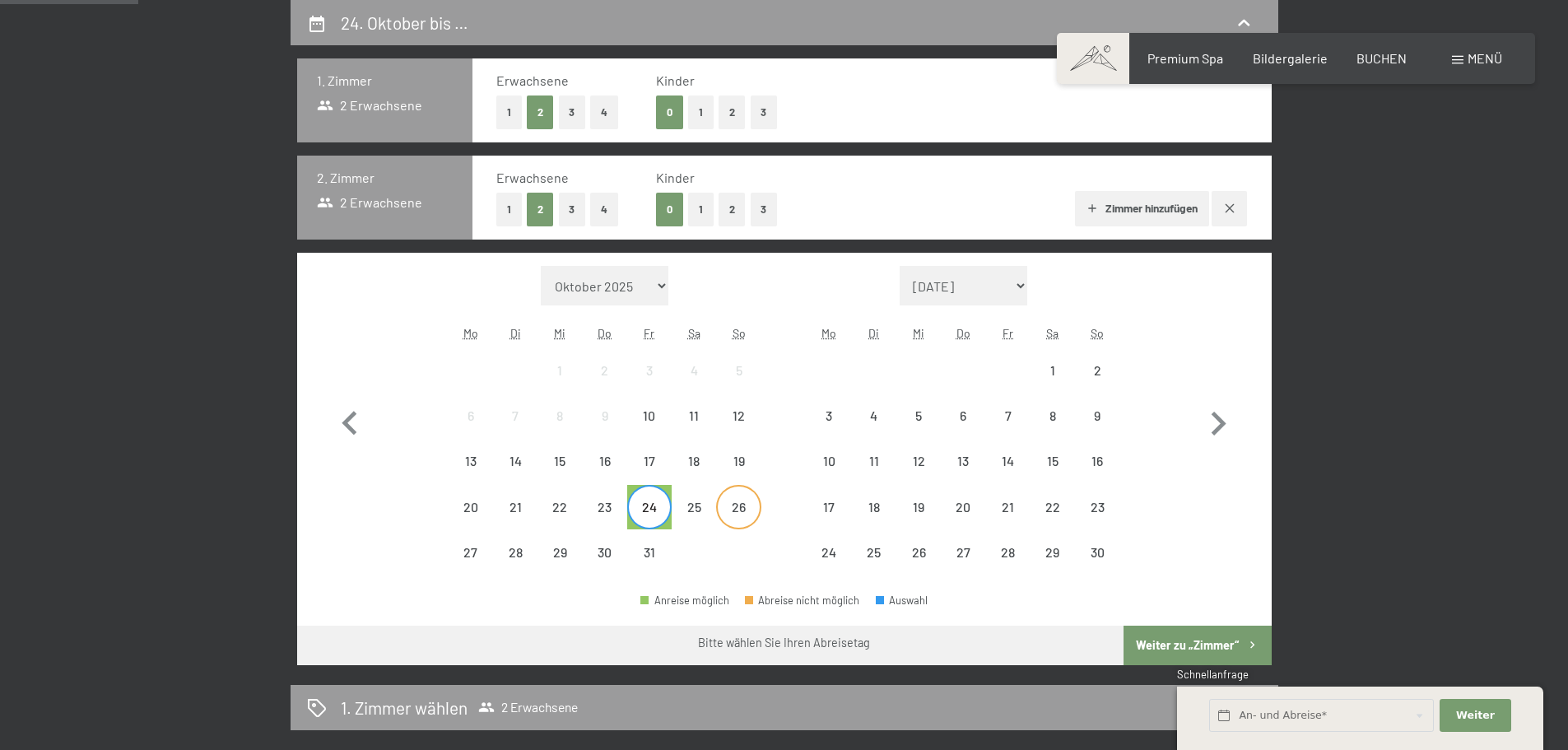
click at [735, 503] on div "26" at bounding box center [738, 521] width 41 height 41
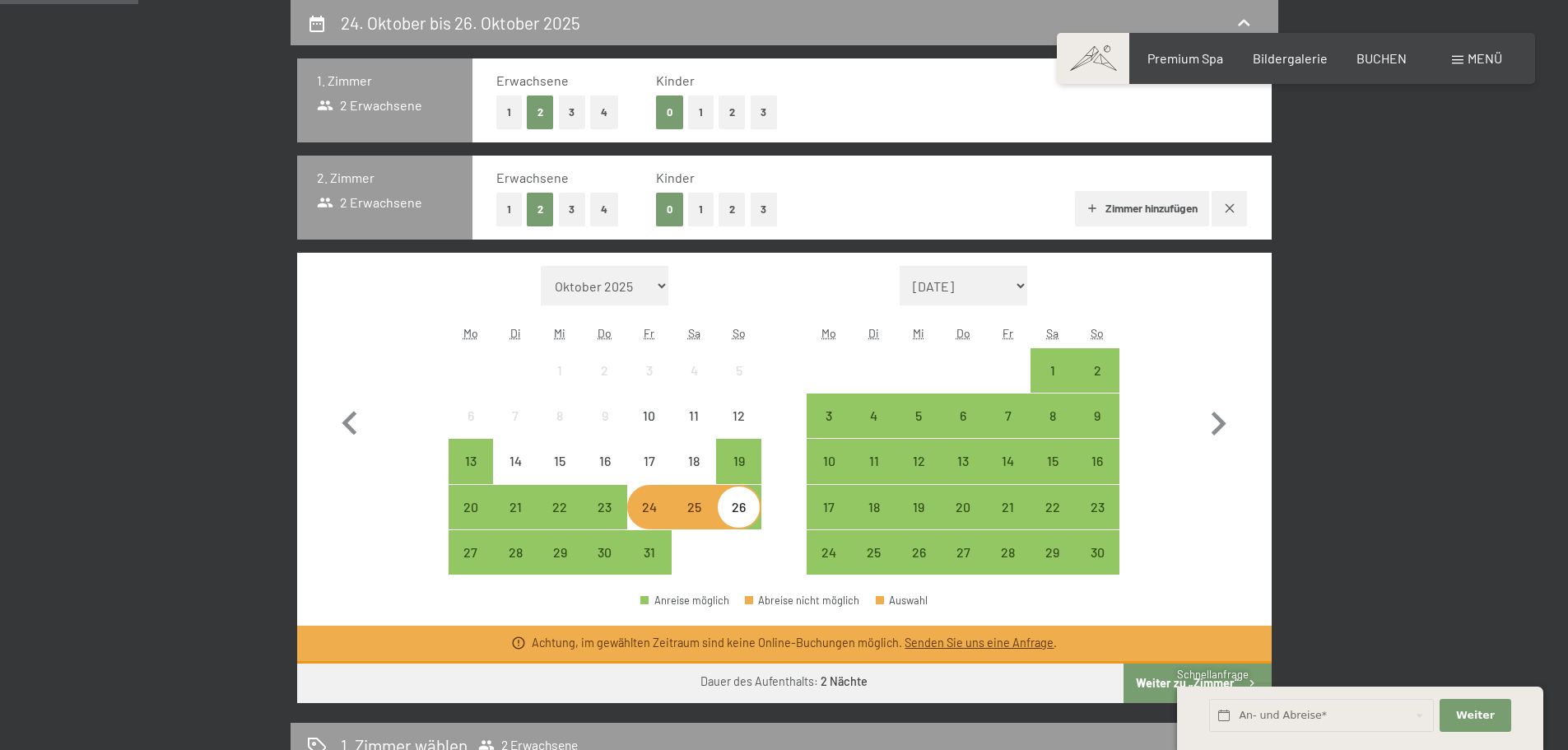
click at [693, 515] on div "25" at bounding box center [693, 521] width 41 height 41
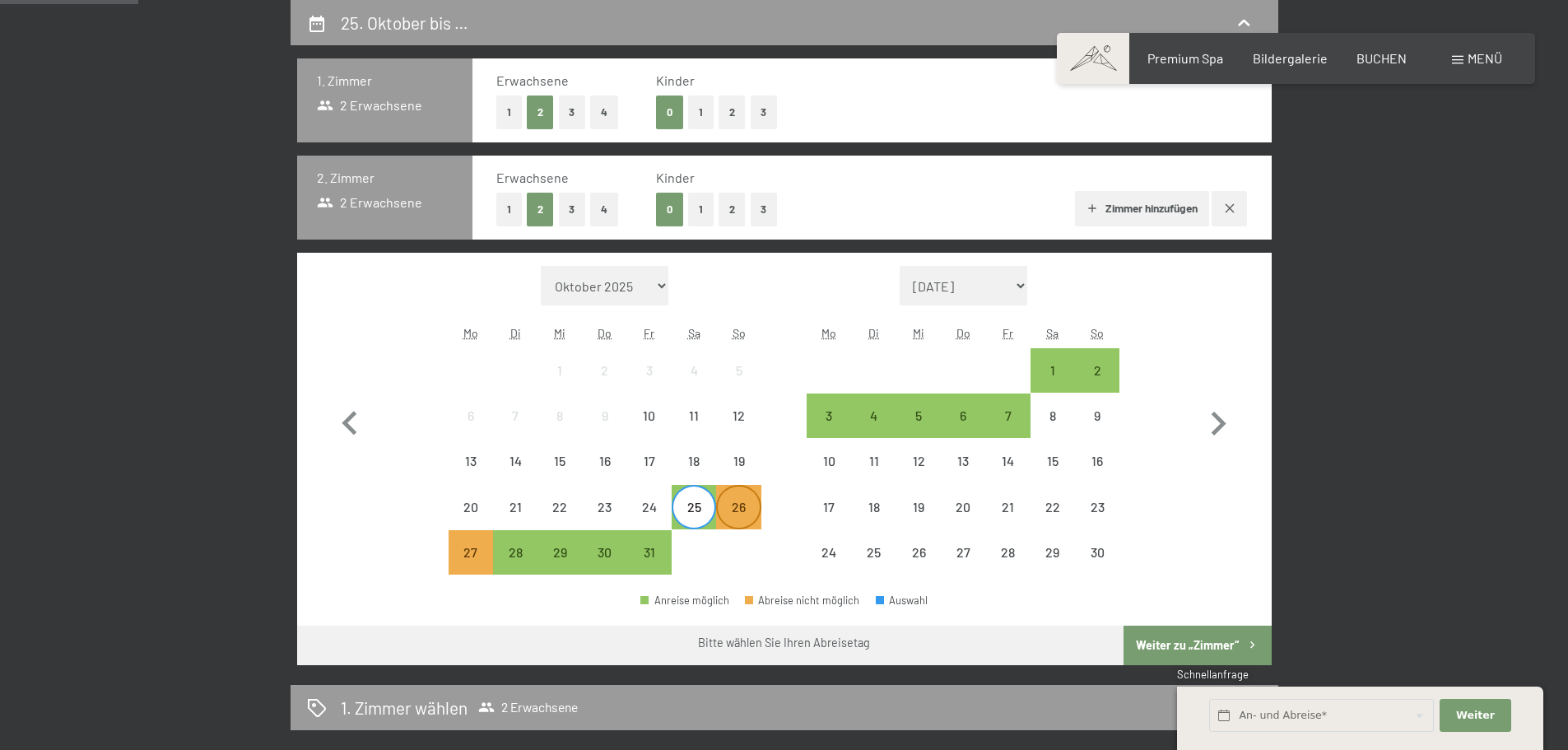
click at [747, 521] on div "26" at bounding box center [738, 521] width 41 height 41
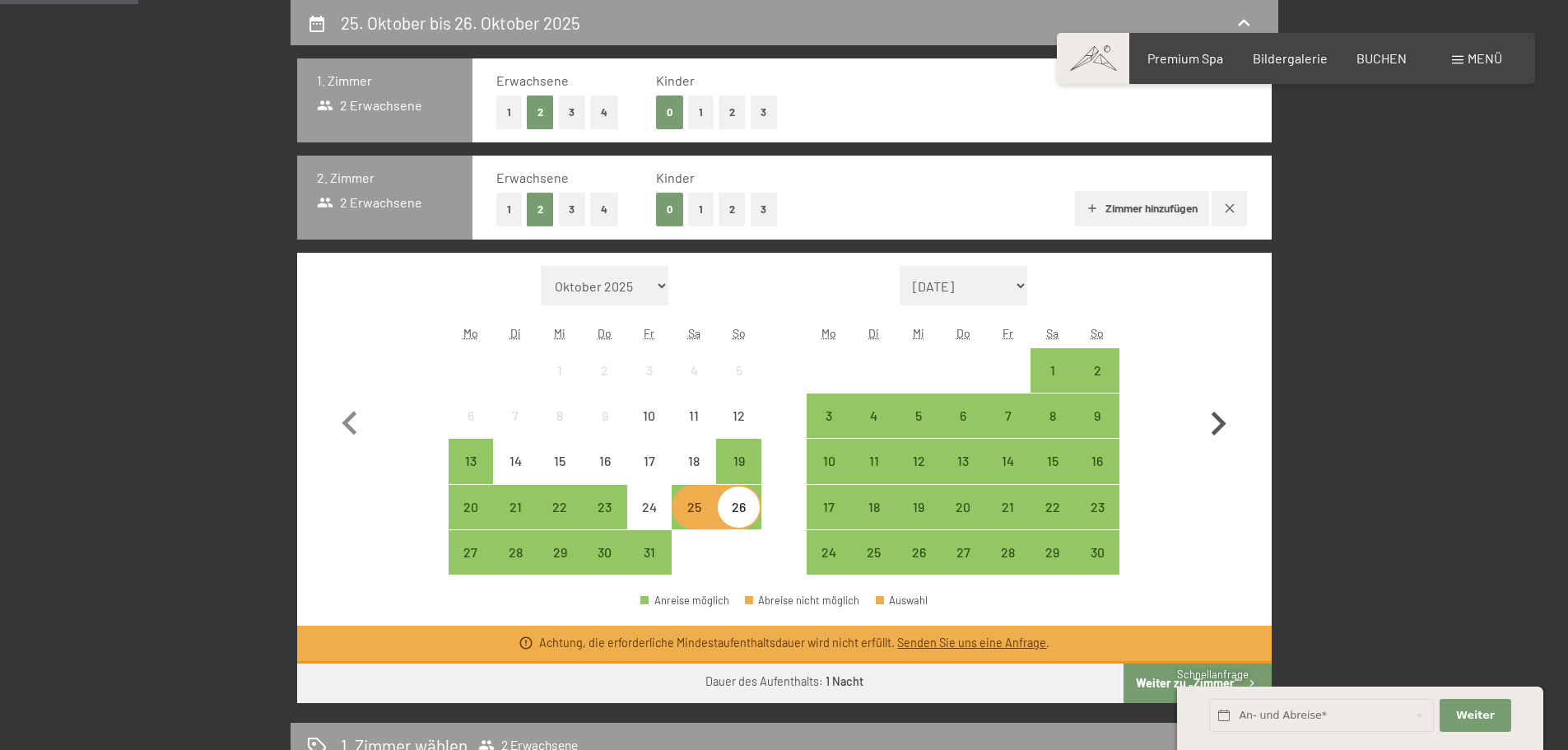
click at [1228, 424] on icon "button" at bounding box center [1218, 424] width 48 height 48
select select "2025-11-01"
select select "2025-12-01"
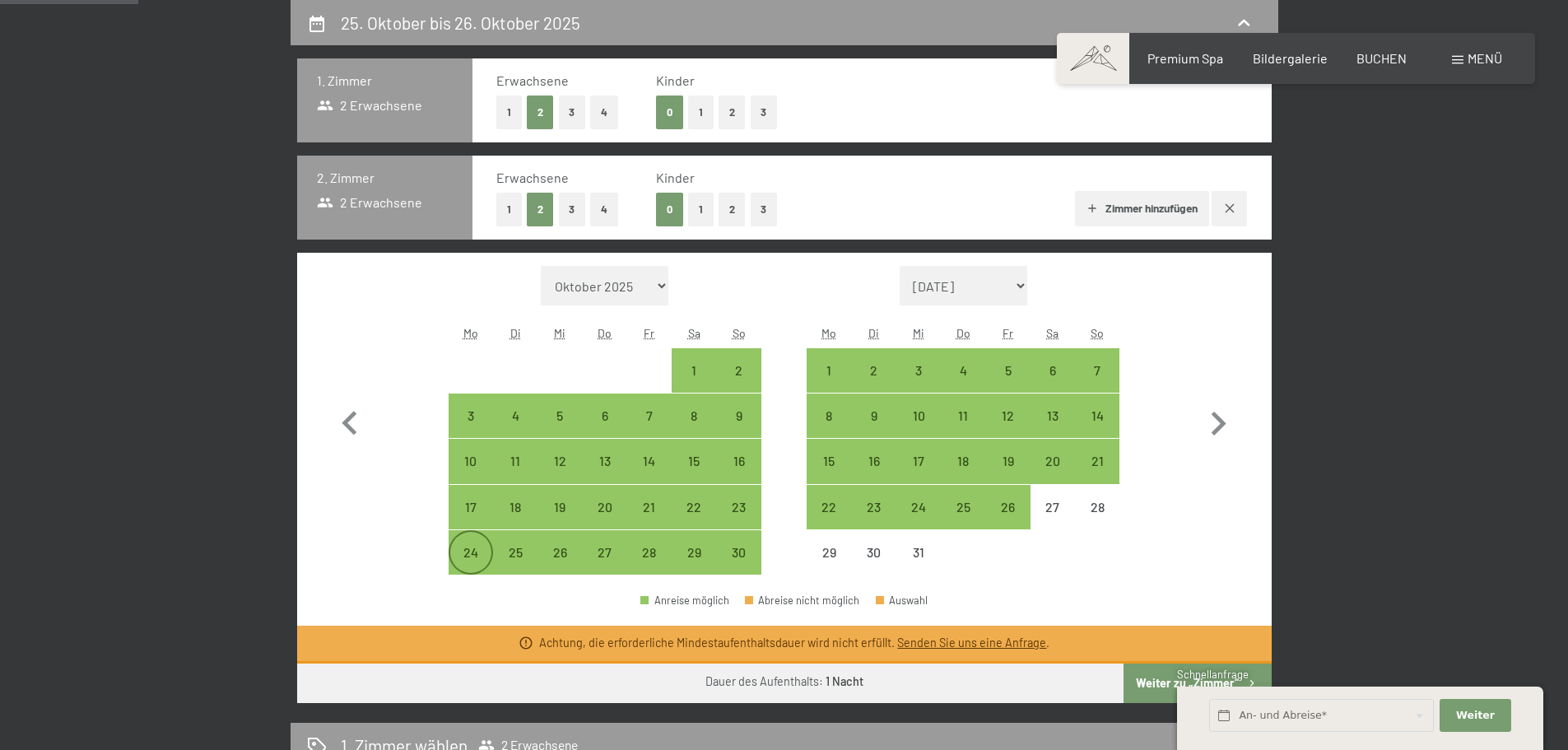
click at [456, 552] on div "24" at bounding box center [470, 566] width 41 height 41
select select "2025-11-01"
select select "2025-12-01"
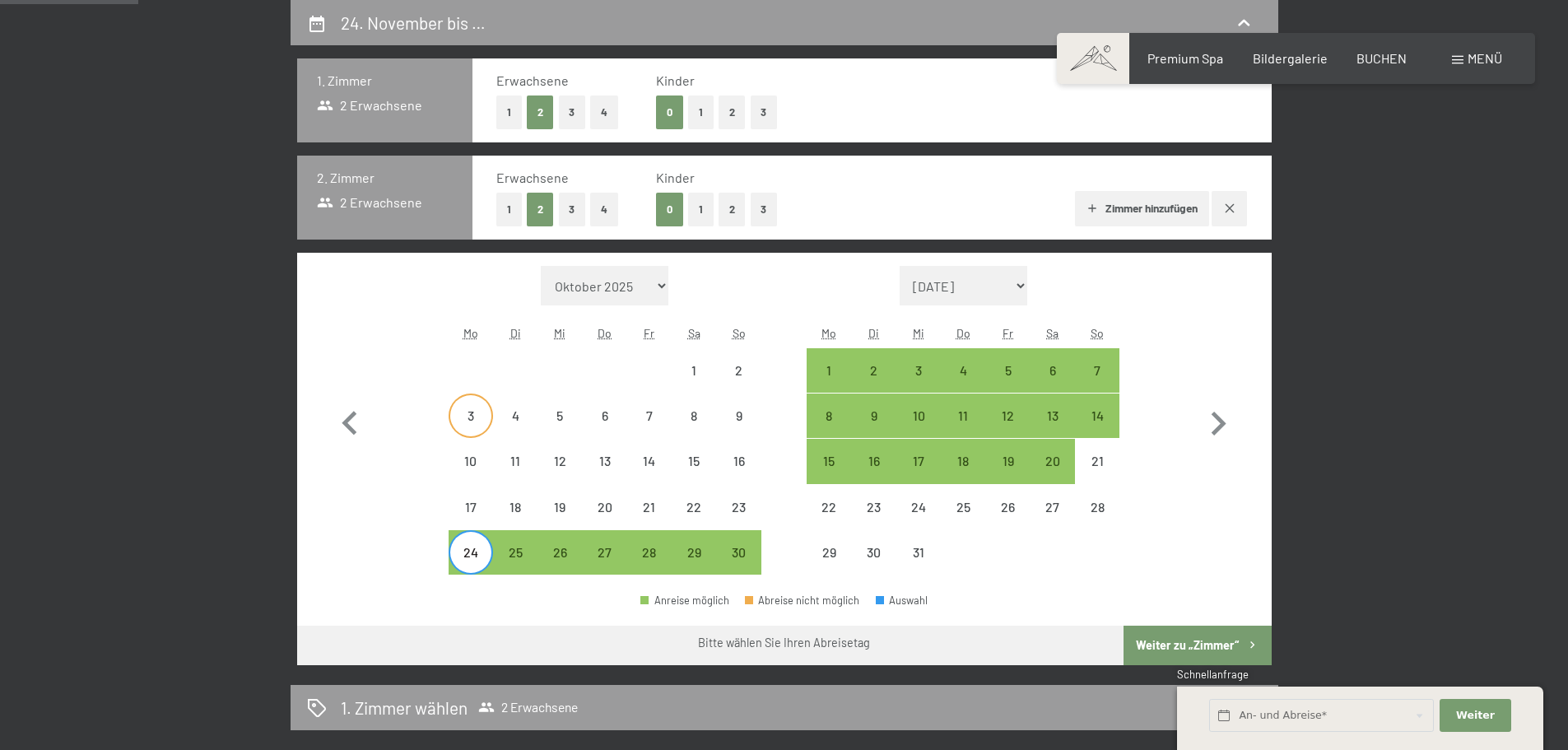
click at [460, 420] on div "3" at bounding box center [470, 429] width 41 height 41
select select "2025-11-01"
select select "2025-12-01"
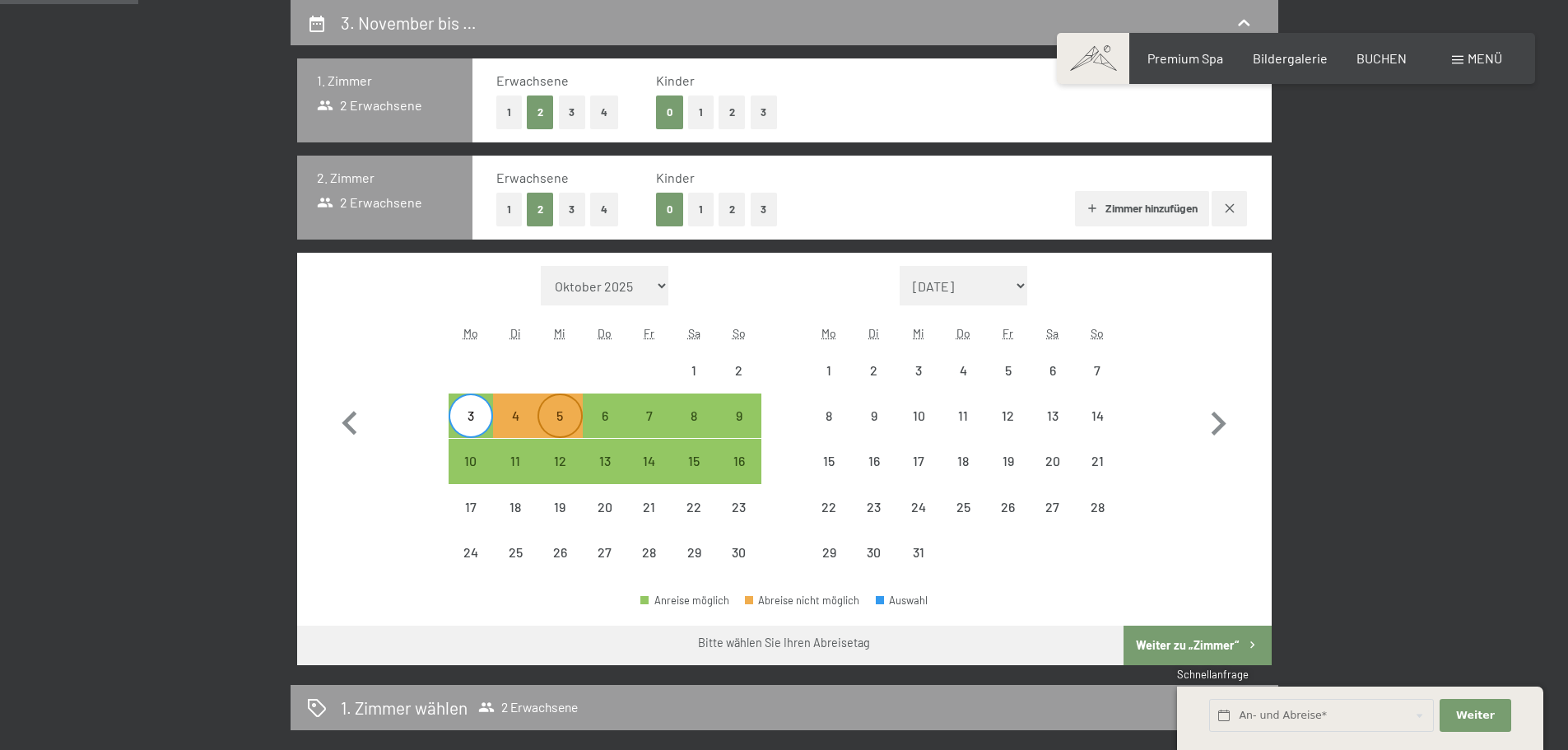
click at [558, 423] on div "5" at bounding box center [560, 429] width 41 height 41
select select "2025-11-01"
select select "2025-12-01"
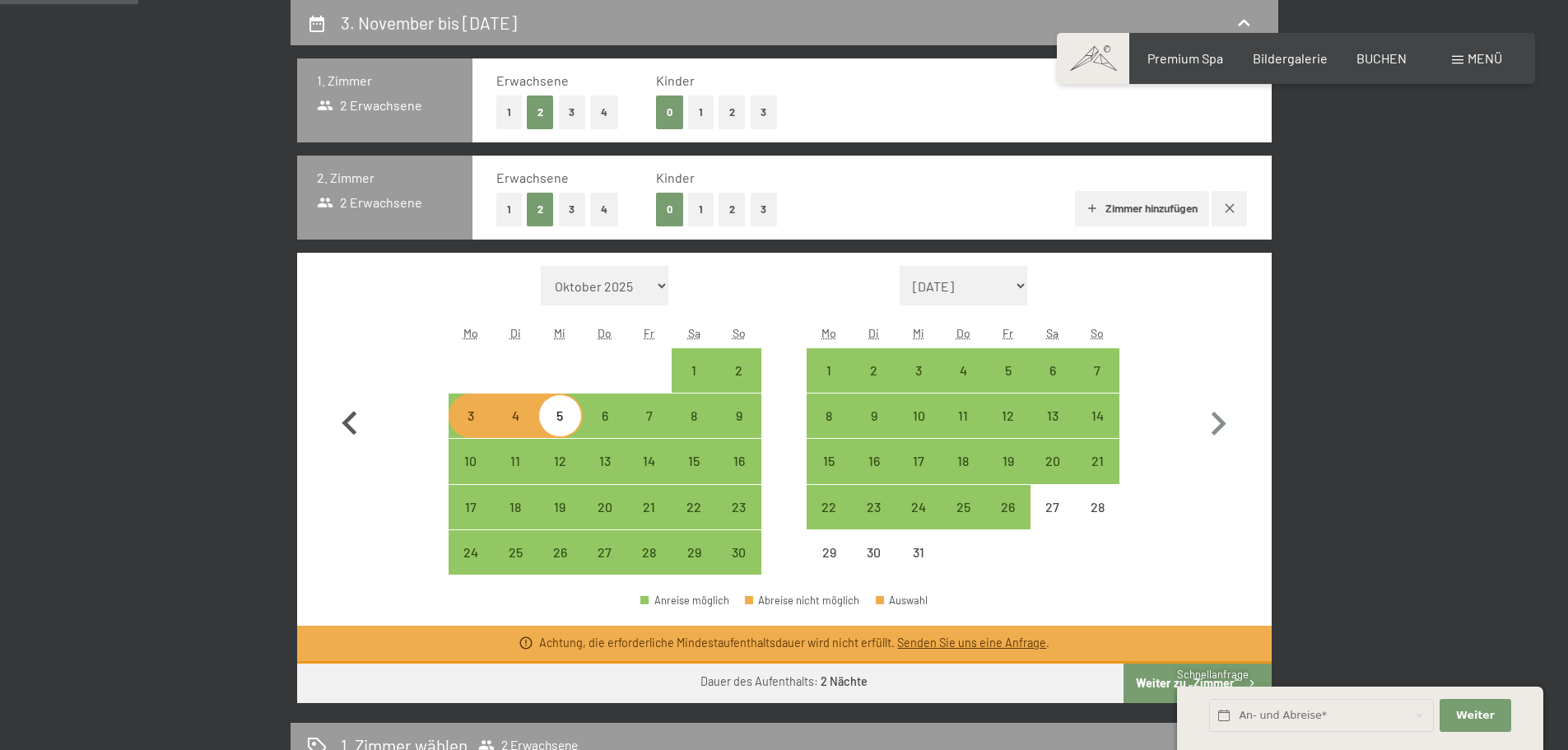
click at [348, 410] on icon "button" at bounding box center [350, 424] width 48 height 48
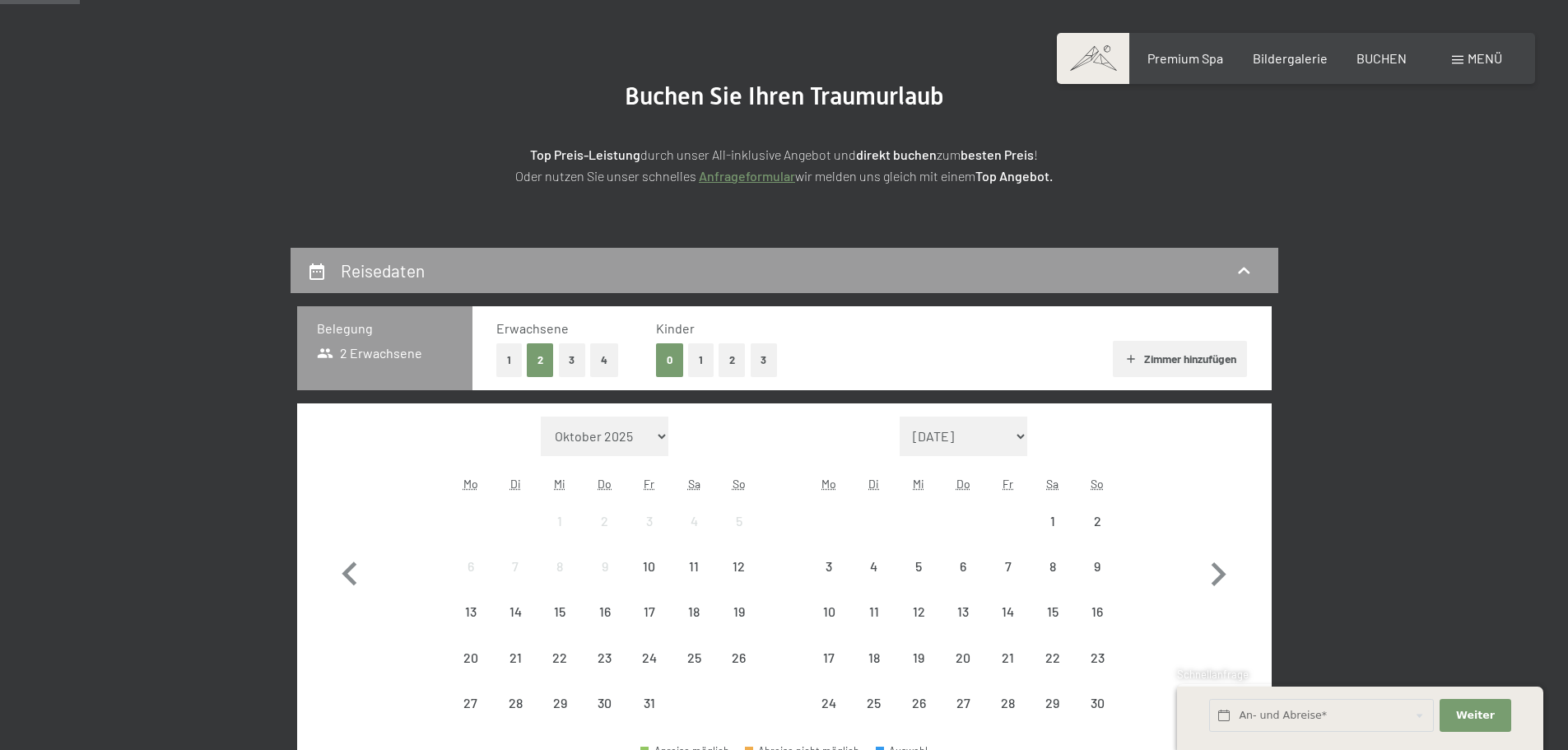
scroll to position [412, 0]
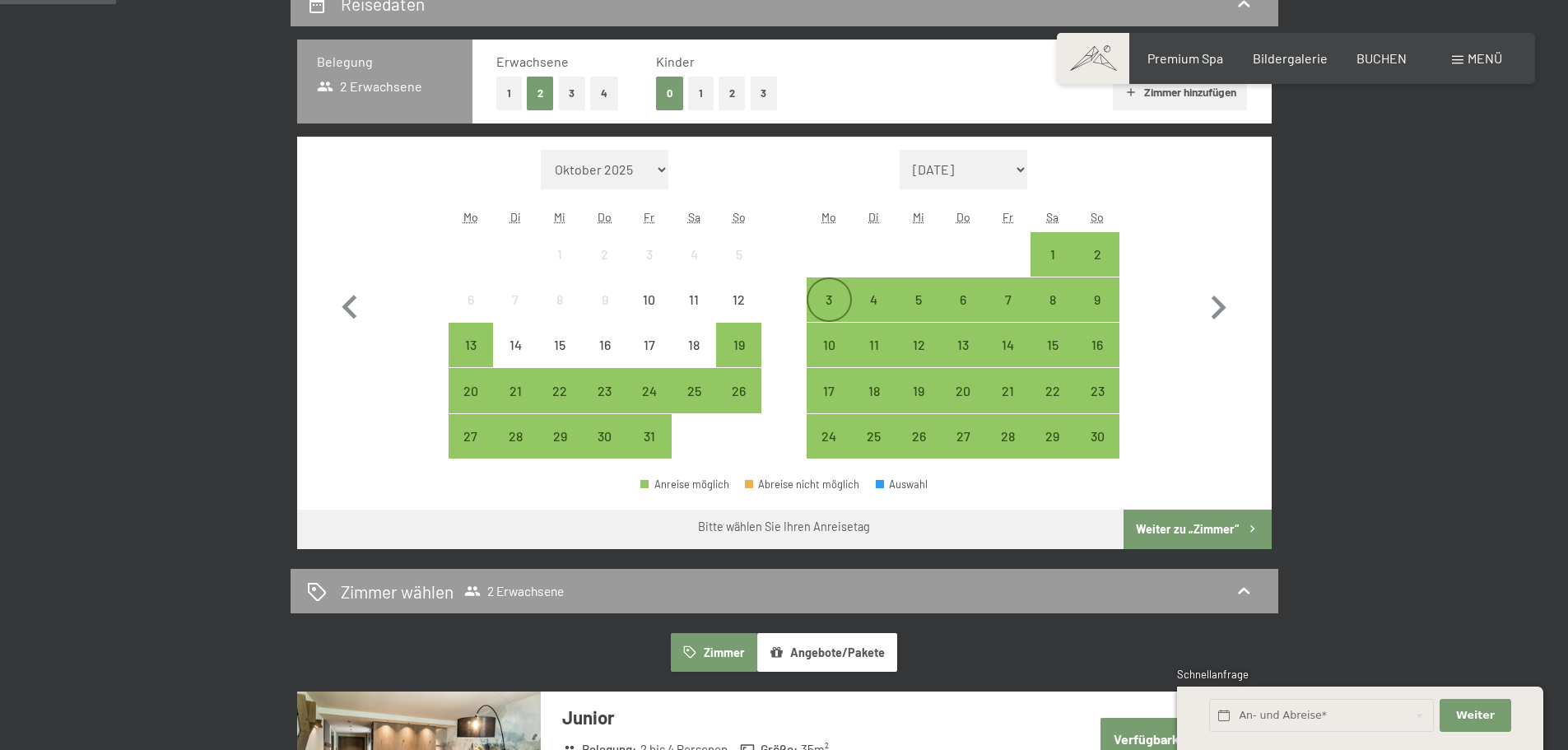
click at [821, 302] on div "3" at bounding box center [829, 313] width 41 height 41
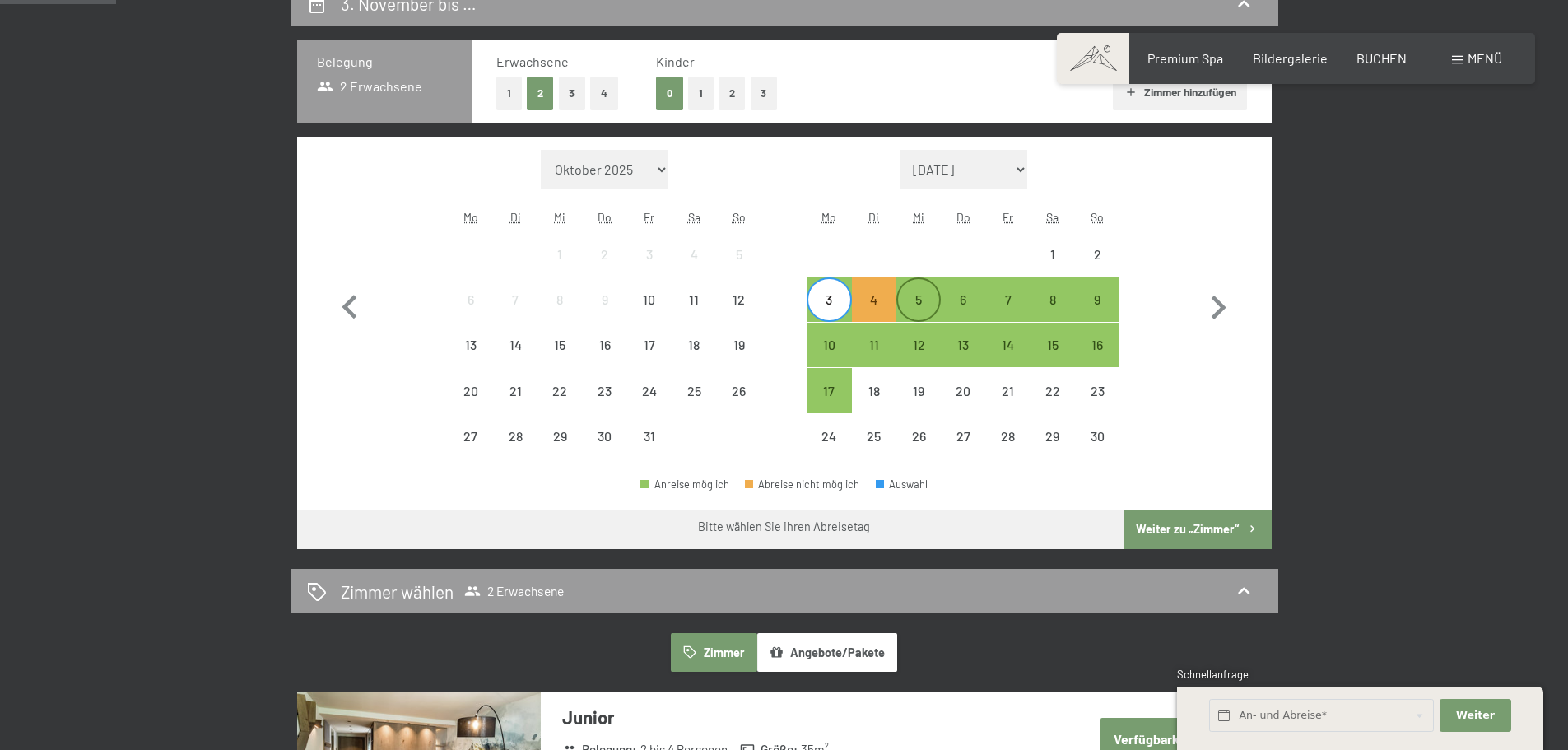
click at [925, 300] on div "5" at bounding box center [918, 313] width 41 height 41
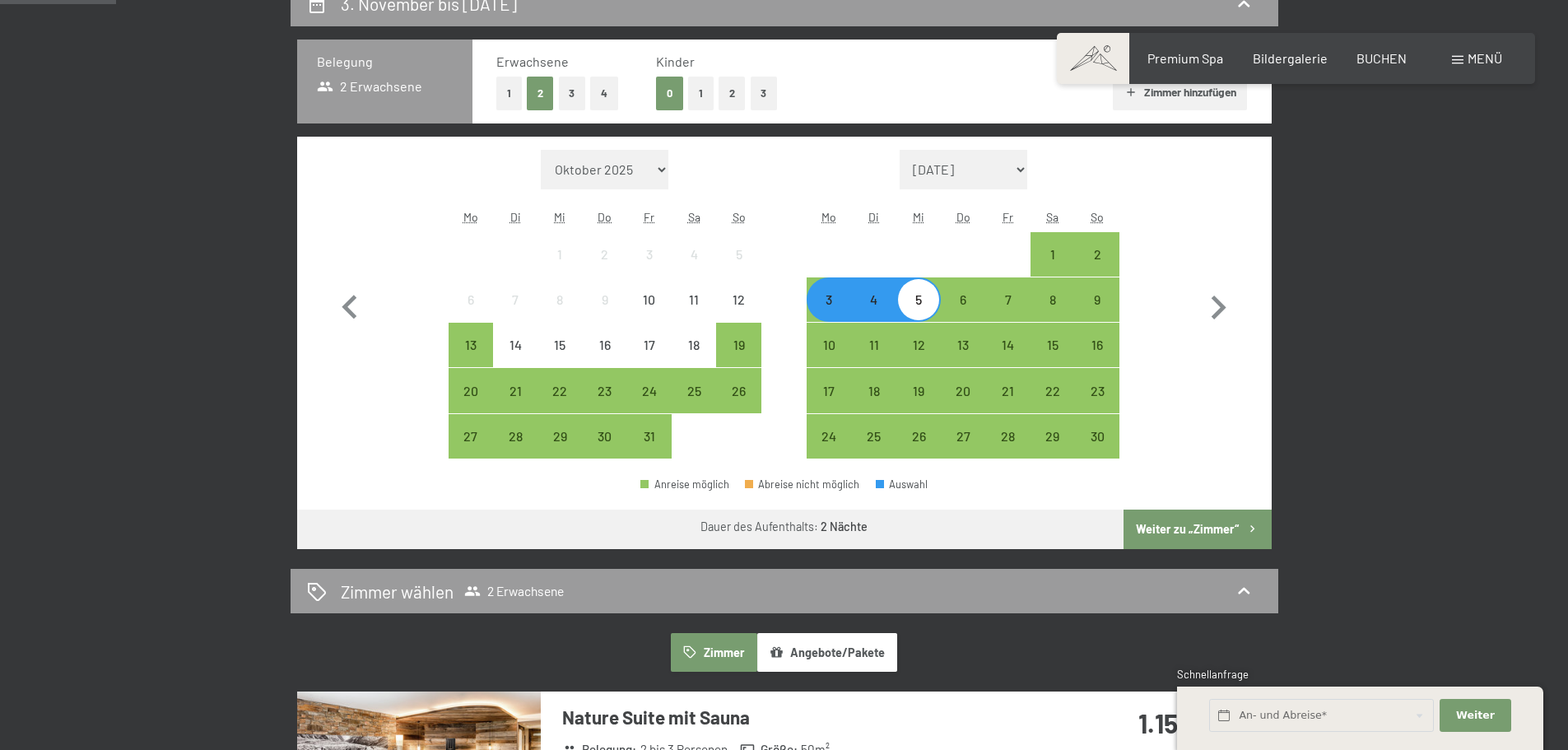
click at [1212, 531] on button "Weiter zu „Zimmer“" at bounding box center [1197, 529] width 147 height 39
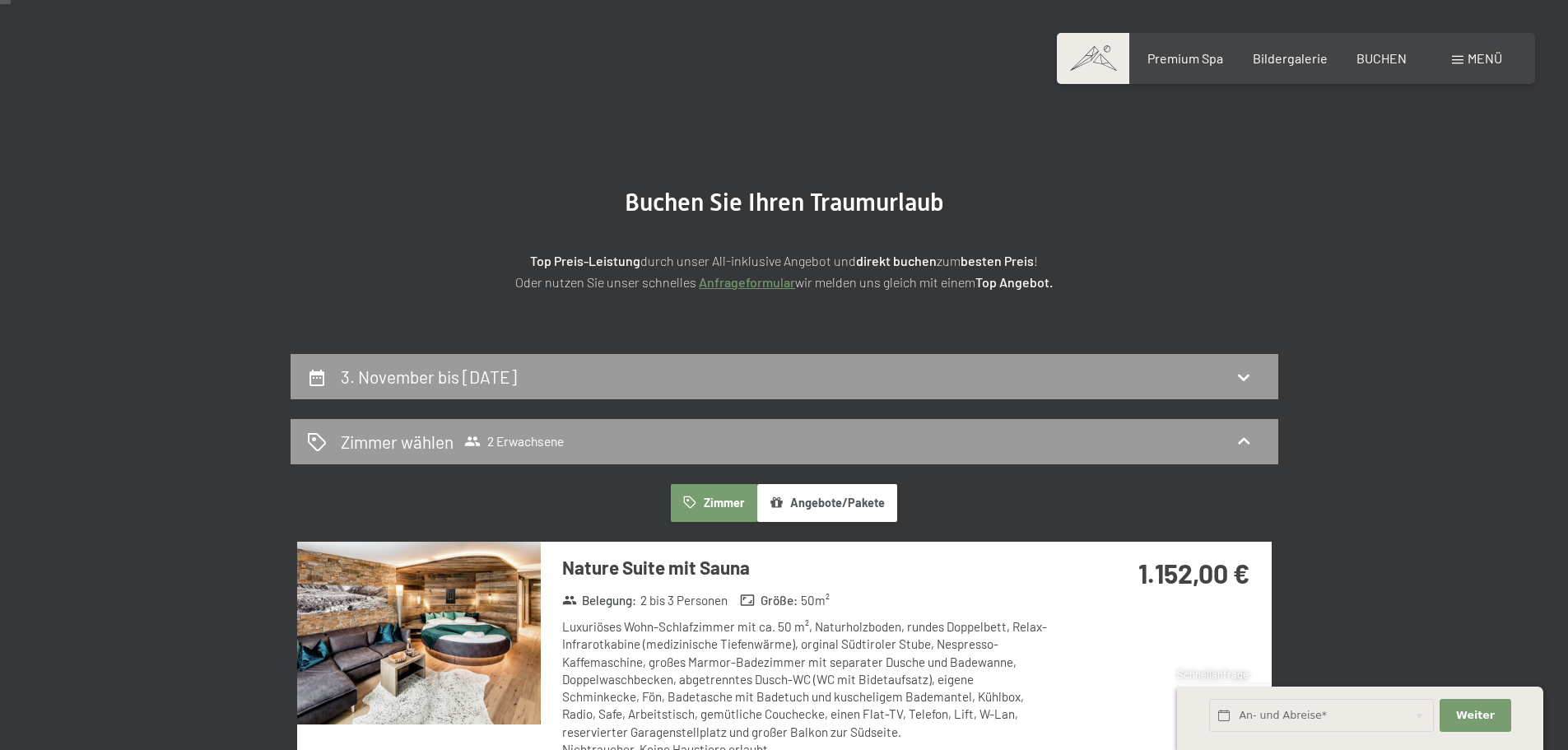
scroll to position [0, 0]
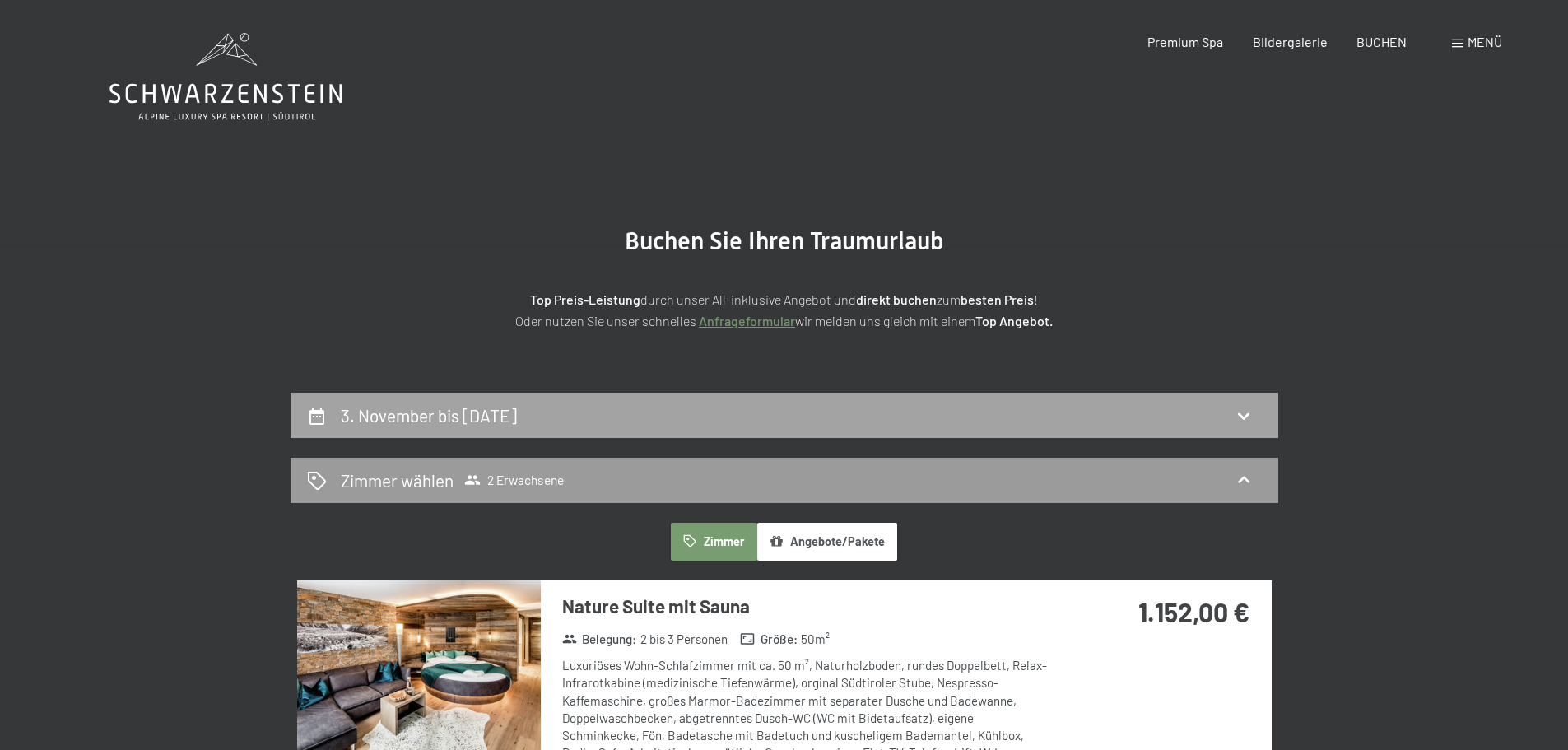
click at [517, 423] on h2 "3. November bis 5. November 2025" at bounding box center [428, 414] width 176 height 20
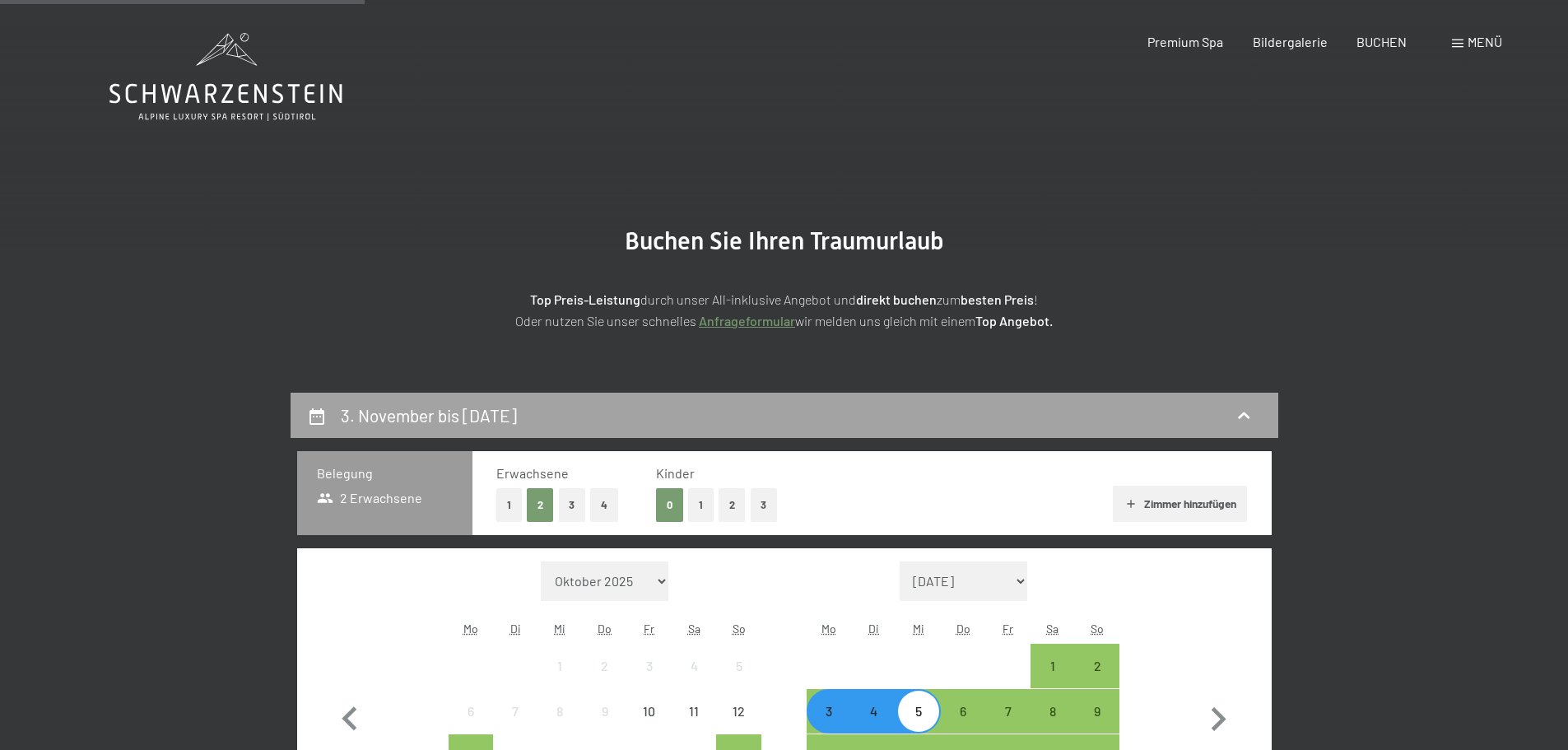
scroll to position [392, 0]
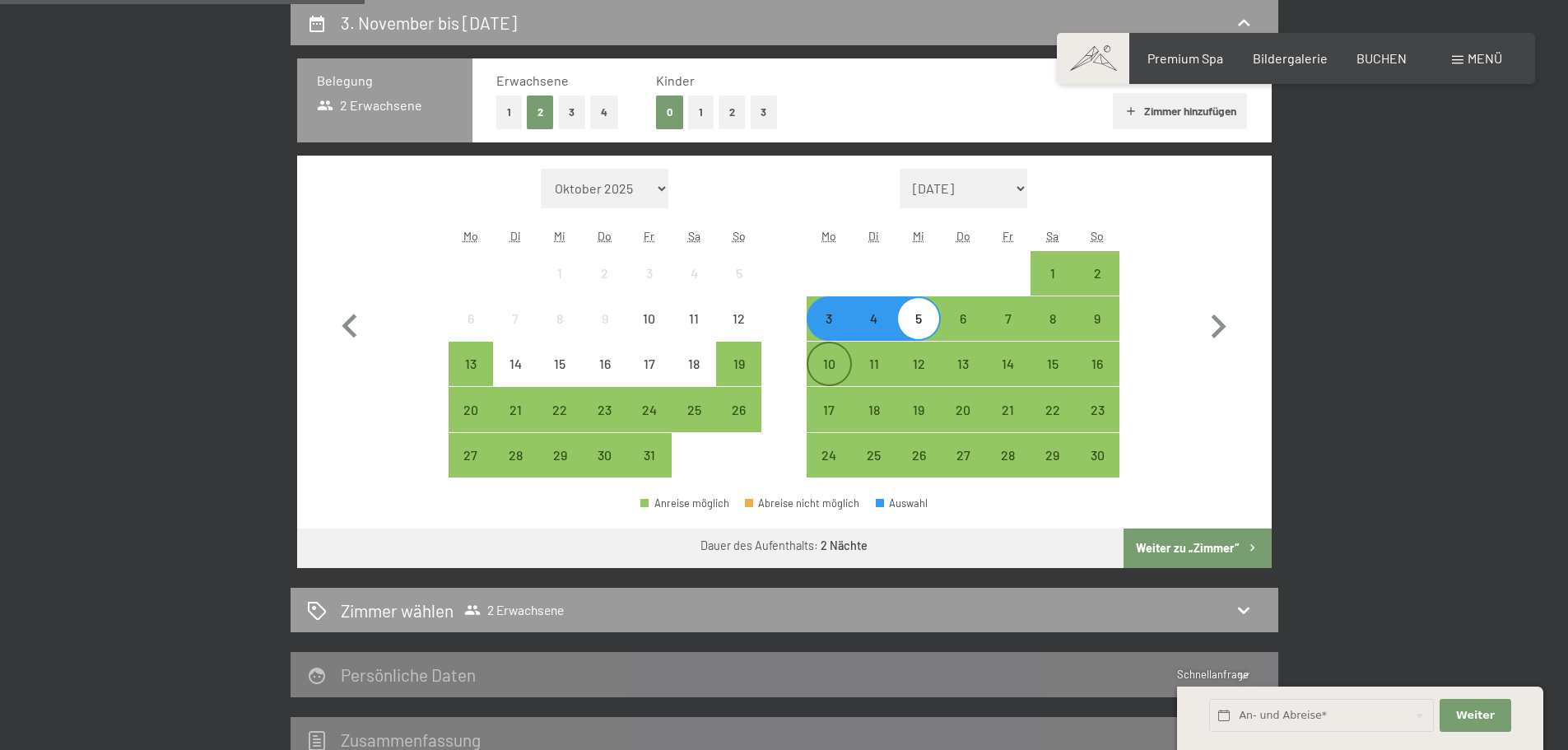
click at [827, 365] on div "10" at bounding box center [829, 378] width 41 height 41
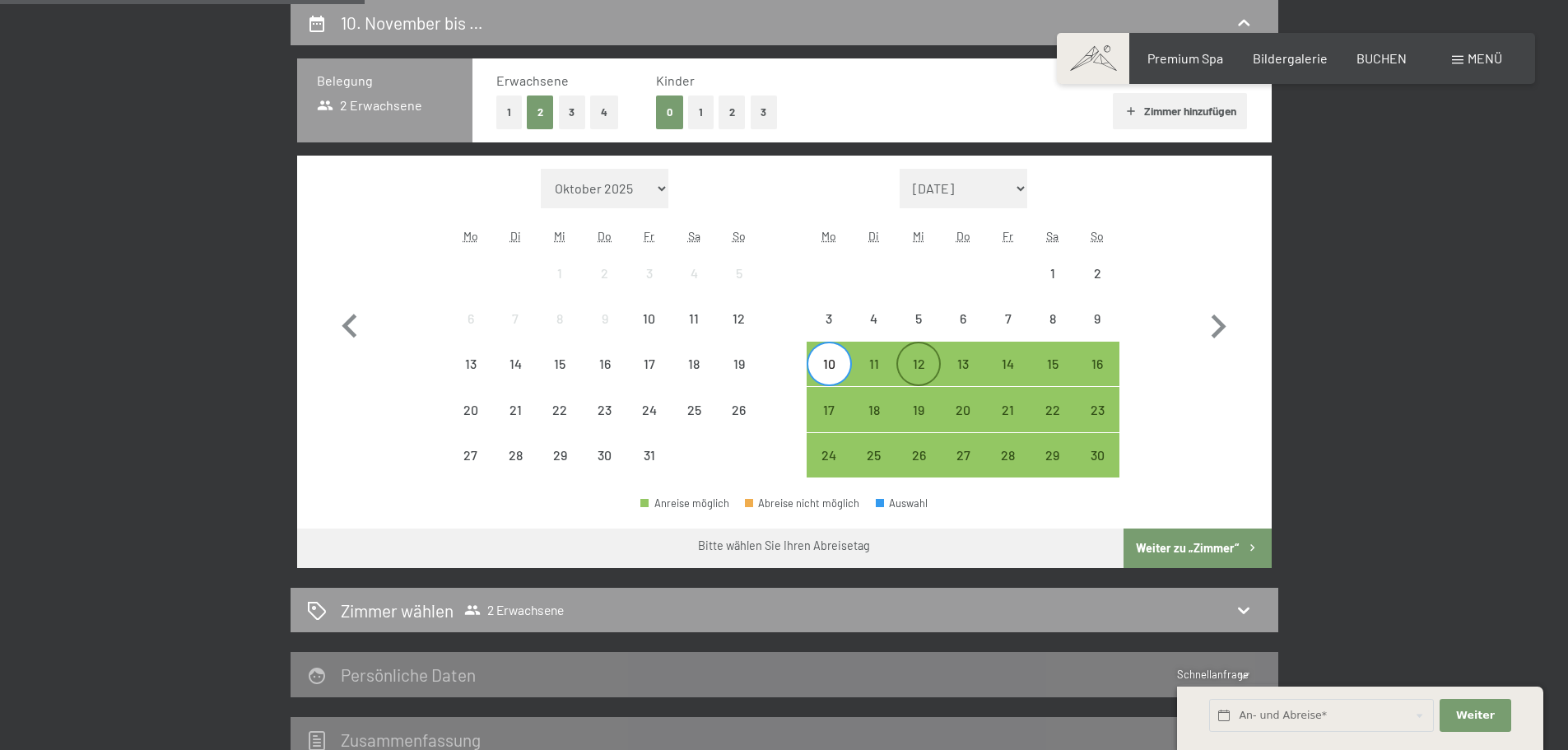
click at [913, 363] on div "12" at bounding box center [918, 378] width 41 height 41
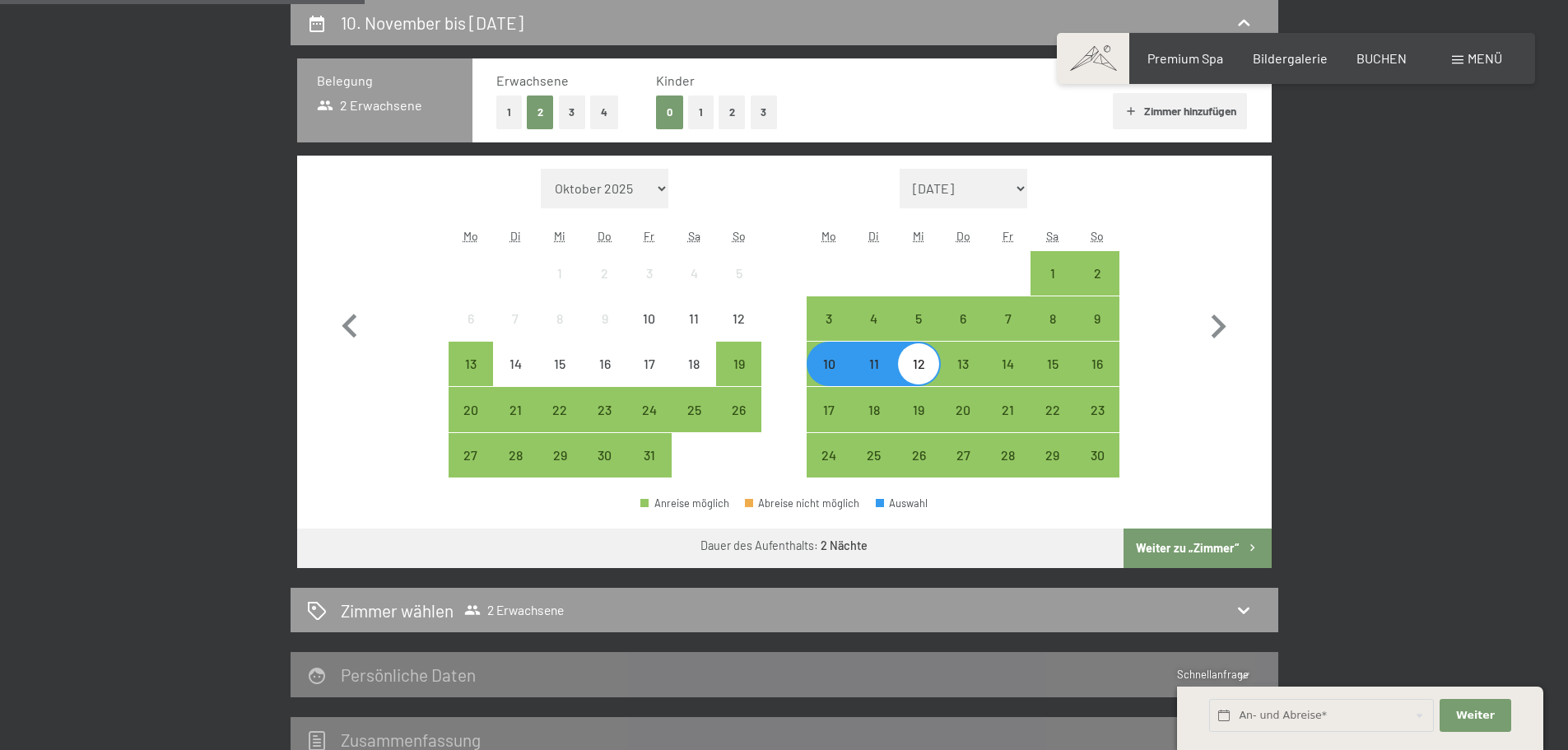
click at [1242, 541] on button "Weiter zu „Zimmer“" at bounding box center [1197, 548] width 147 height 39
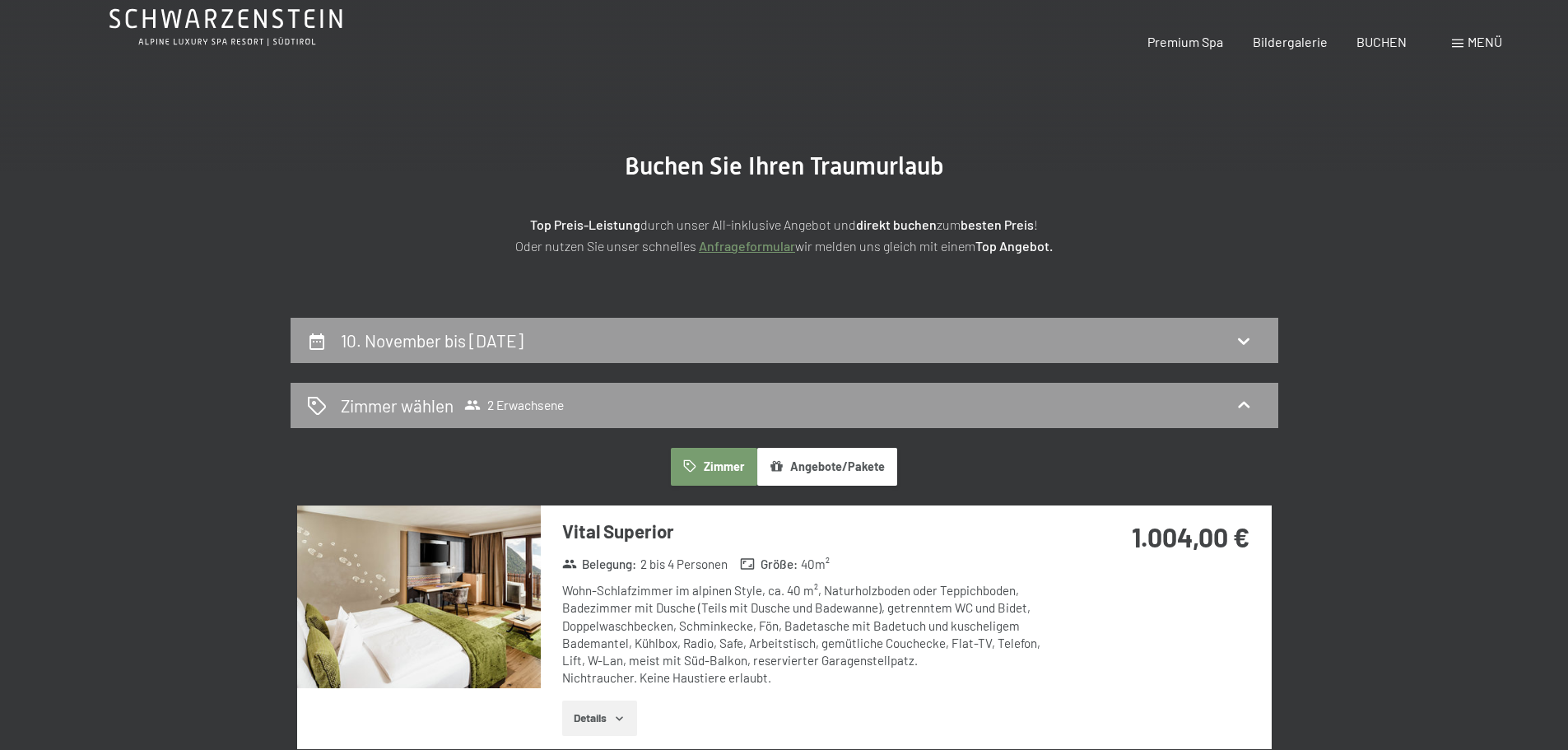
scroll to position [0, 0]
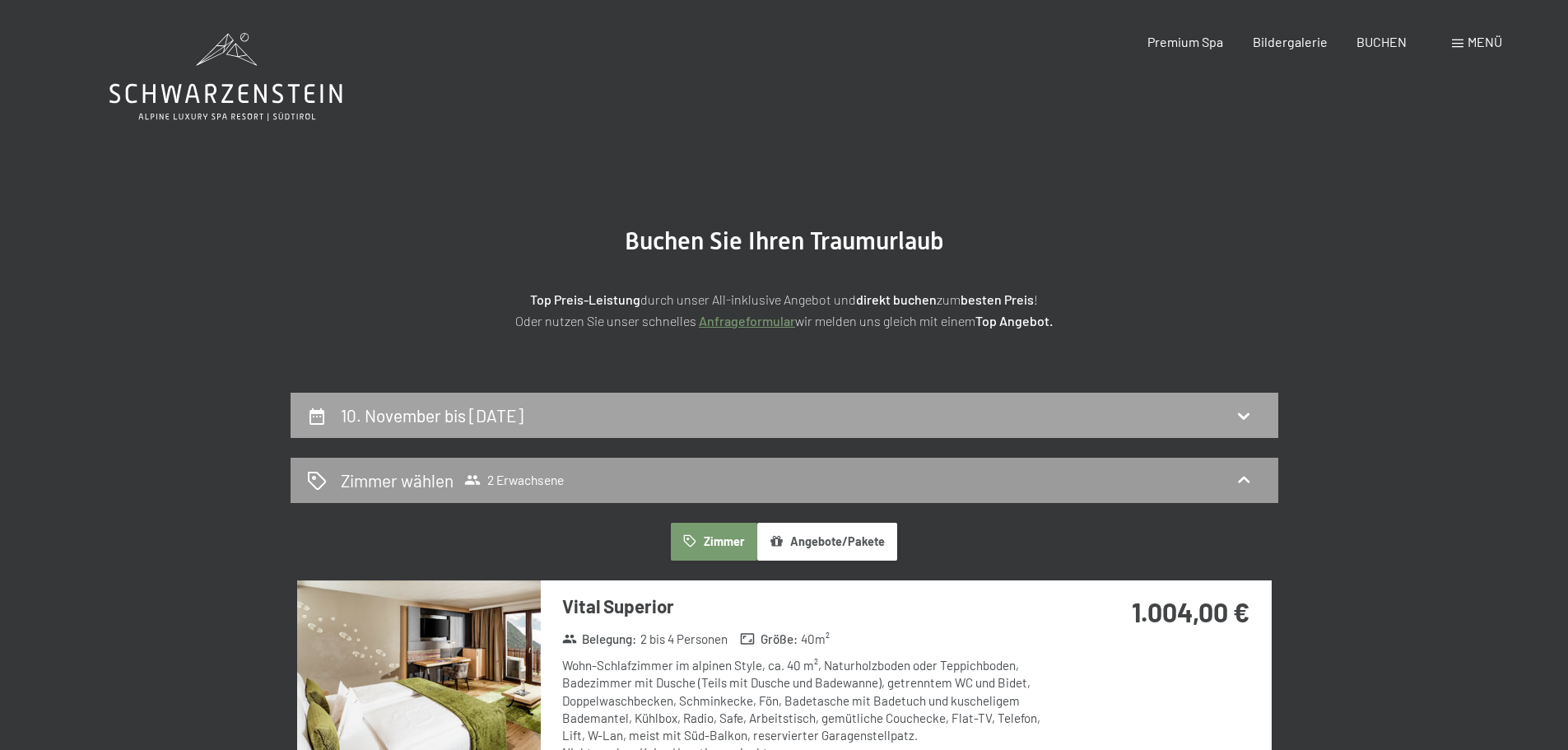
click at [529, 402] on div "10. November bis 12. November 2025" at bounding box center [784, 414] width 987 height 45
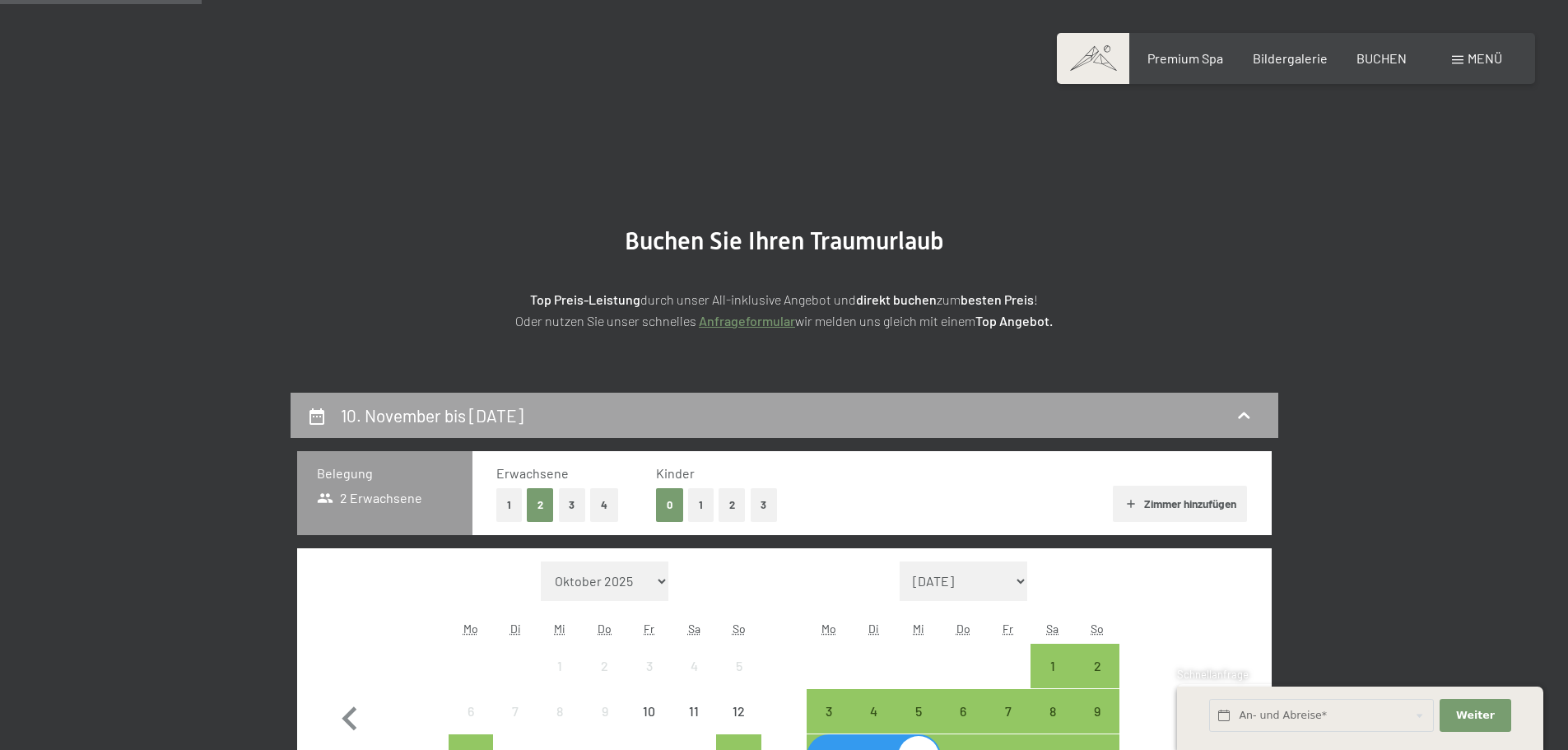
scroll to position [392, 0]
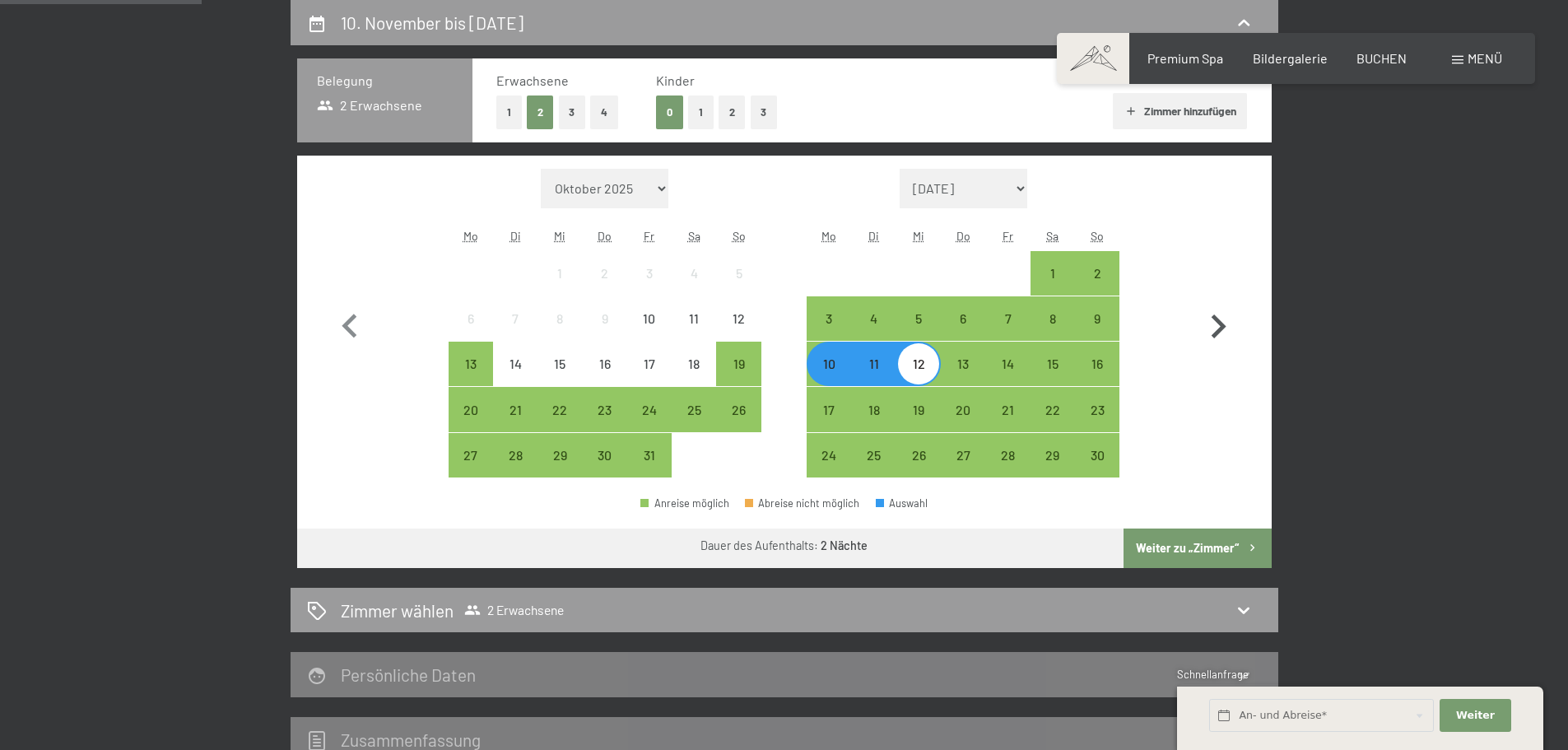
click at [1214, 325] on icon "button" at bounding box center [1218, 327] width 48 height 48
select select "2025-11-01"
select select "2025-12-01"
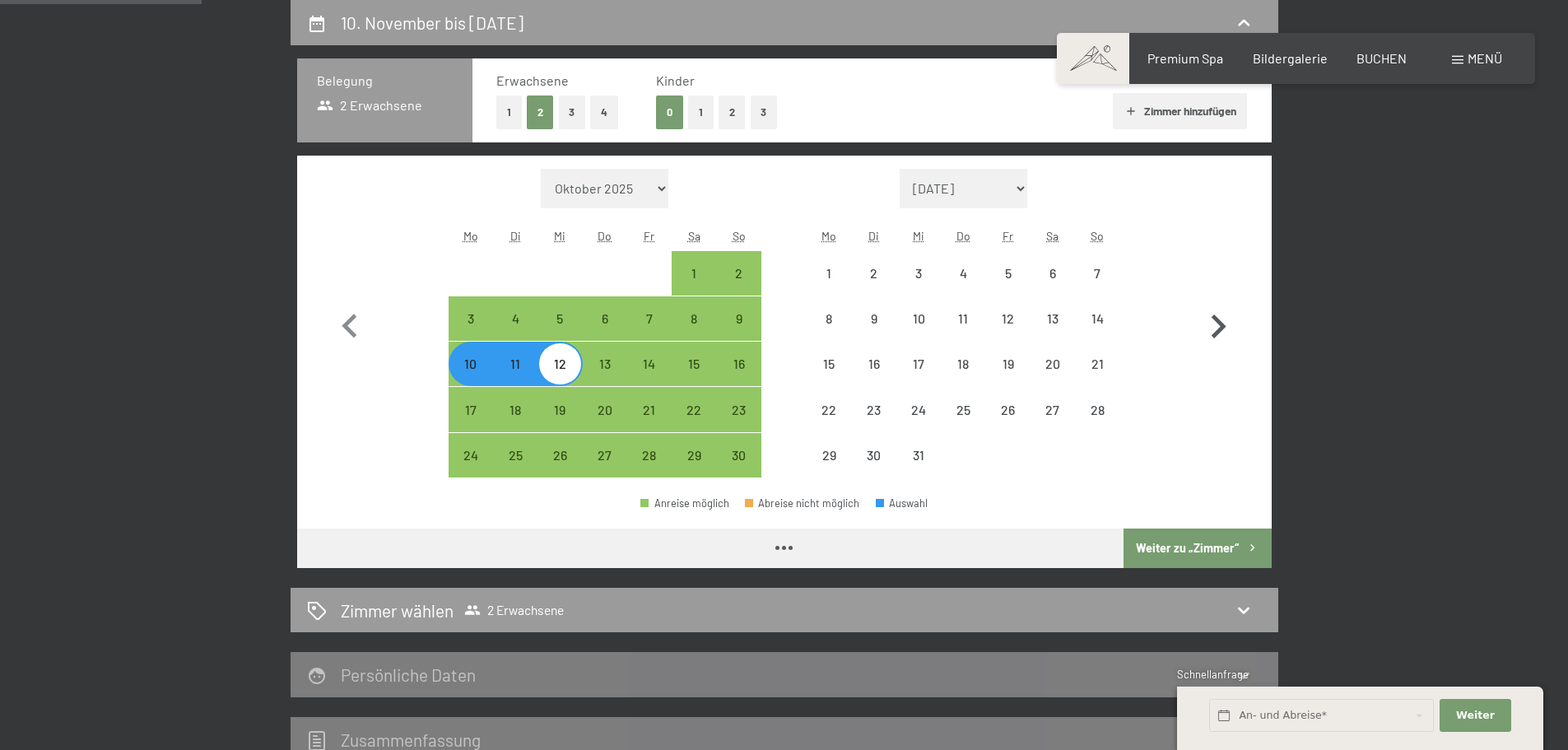
select select "2025-11-01"
select select "2025-12-01"
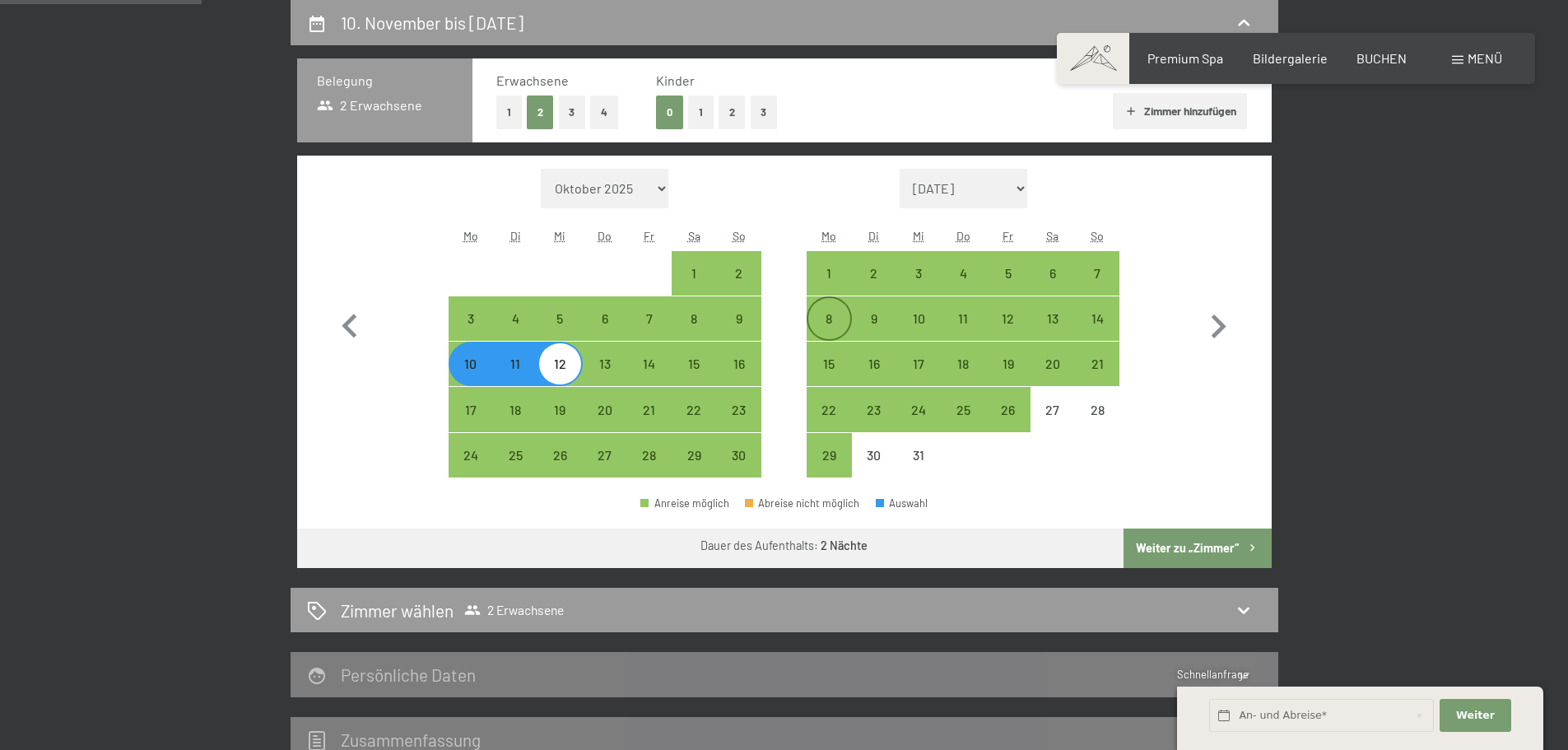
click at [824, 322] on div "8" at bounding box center [829, 332] width 41 height 41
select select "2025-11-01"
select select "2025-12-01"
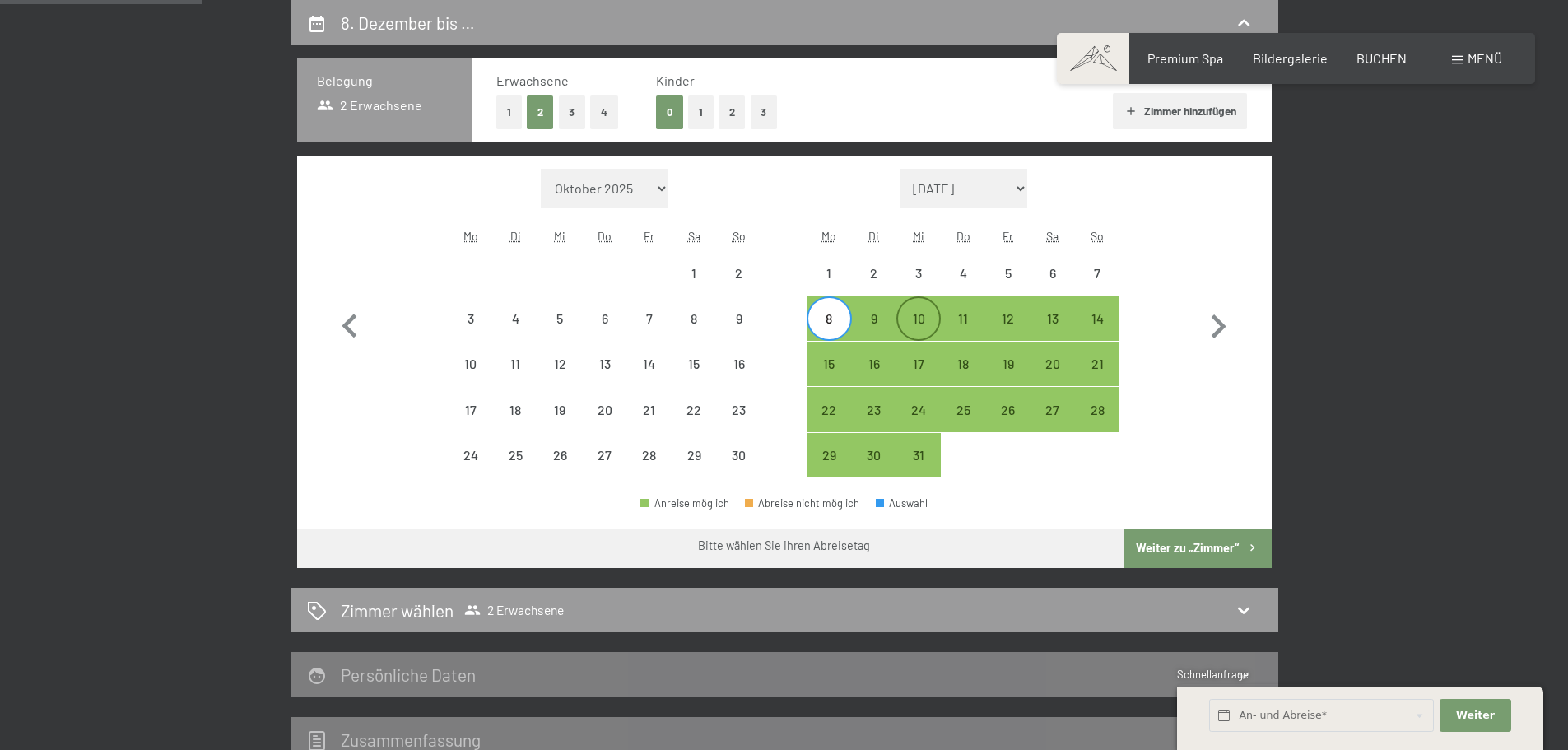
click at [930, 323] on div "10" at bounding box center [918, 332] width 41 height 41
select select "2025-11-01"
select select "2025-12-01"
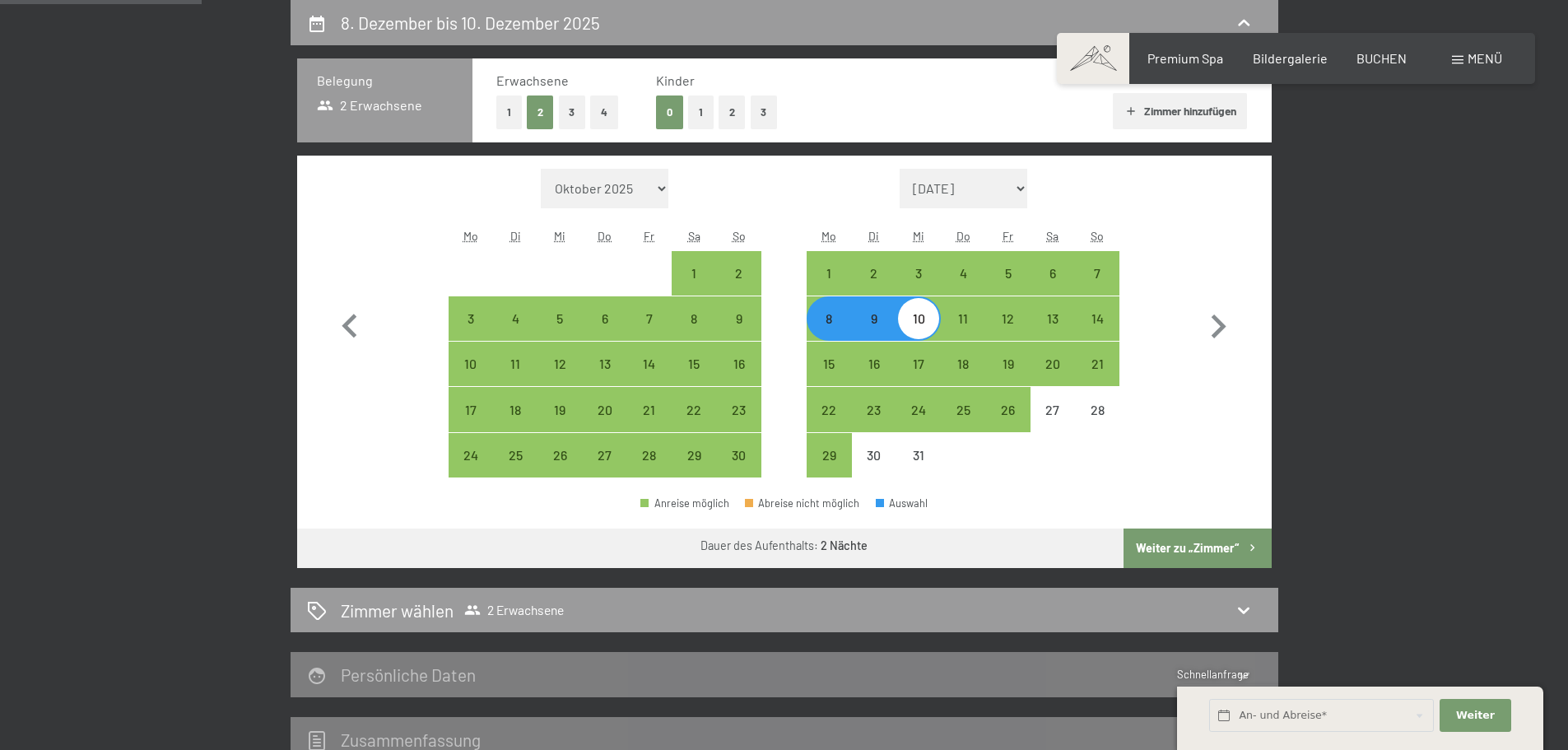
click at [1230, 554] on button "Weiter zu „Zimmer“" at bounding box center [1197, 548] width 147 height 39
select select "2025-11-01"
select select "2025-12-01"
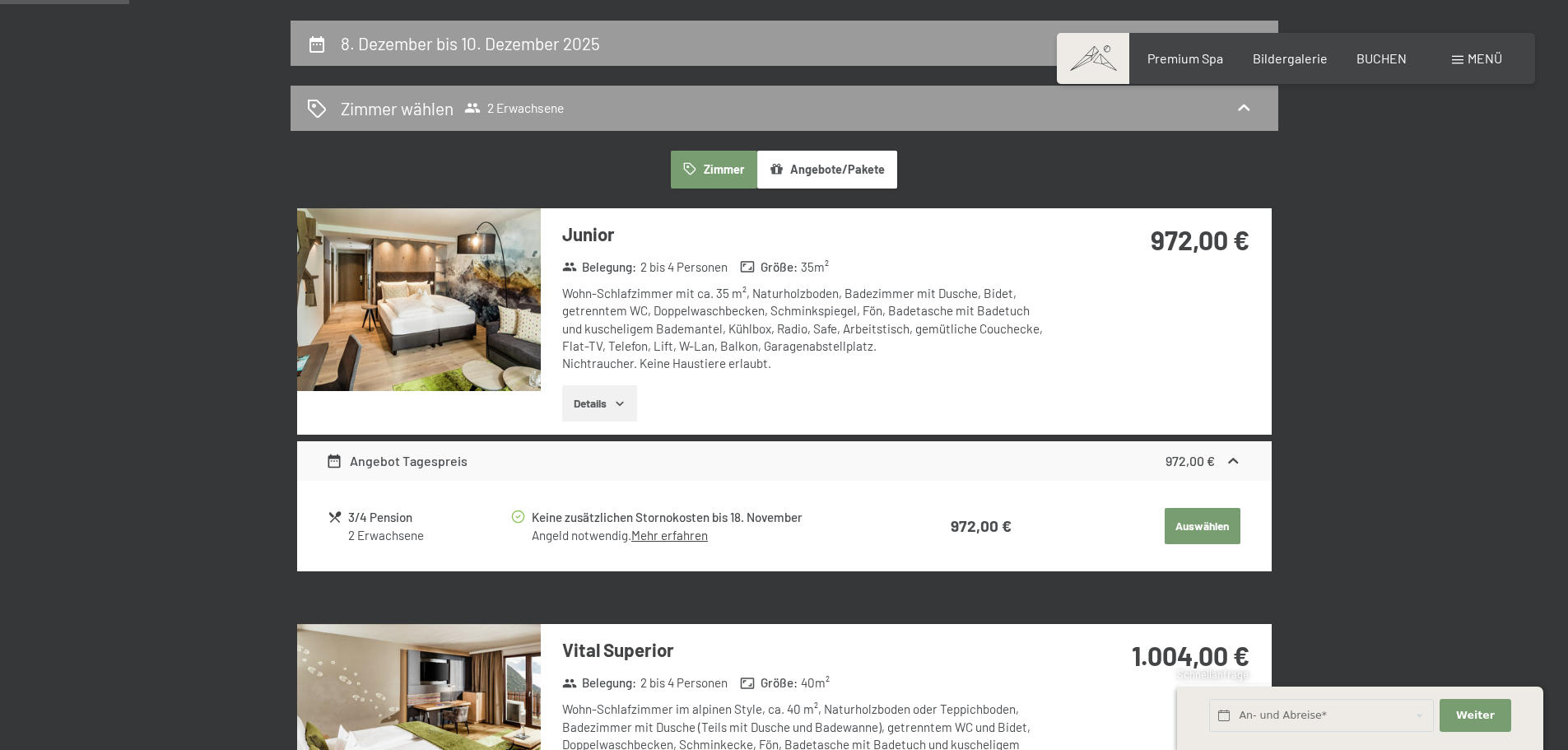
scroll to position [412, 0]
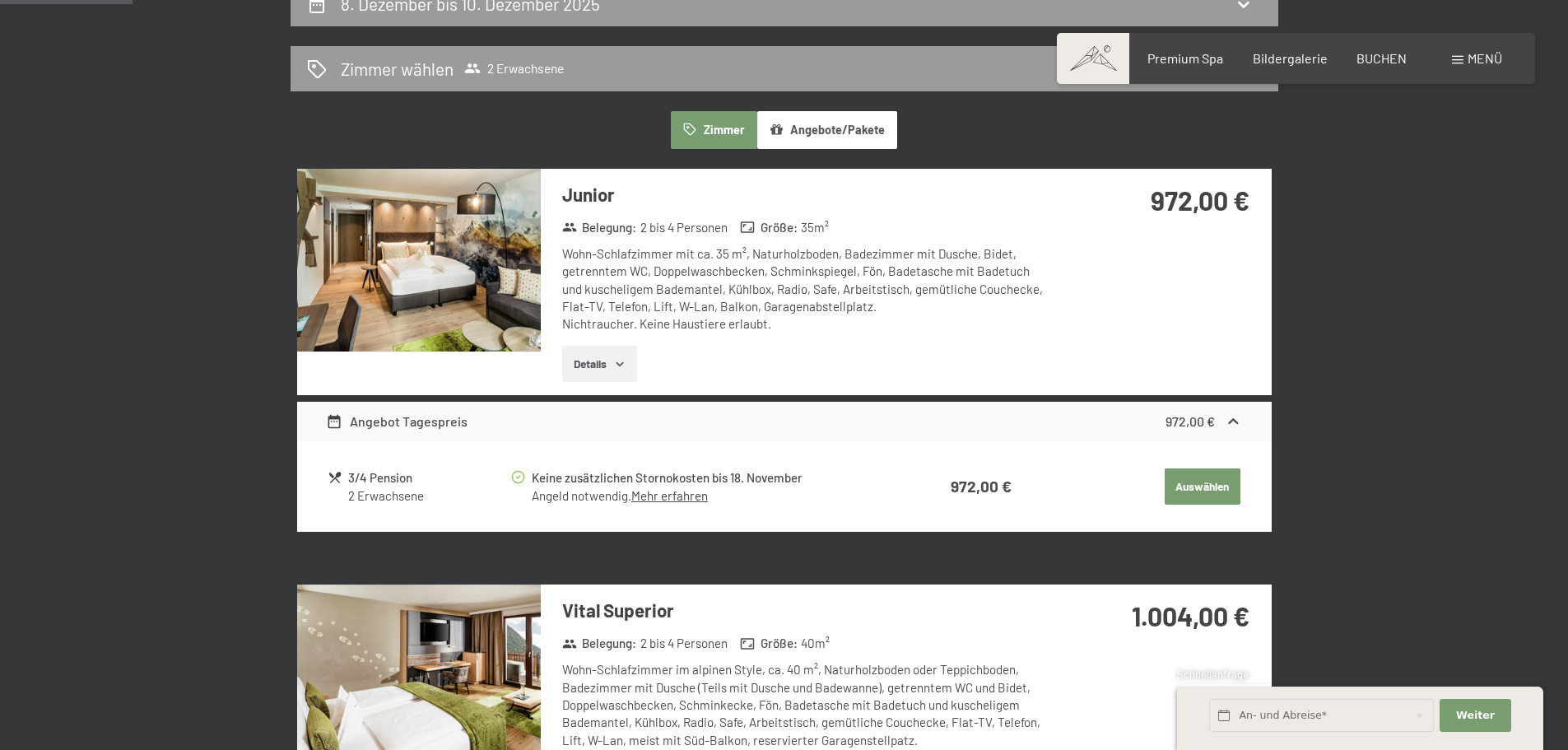
click at [616, 364] on icon "button" at bounding box center [620, 364] width 13 height 13
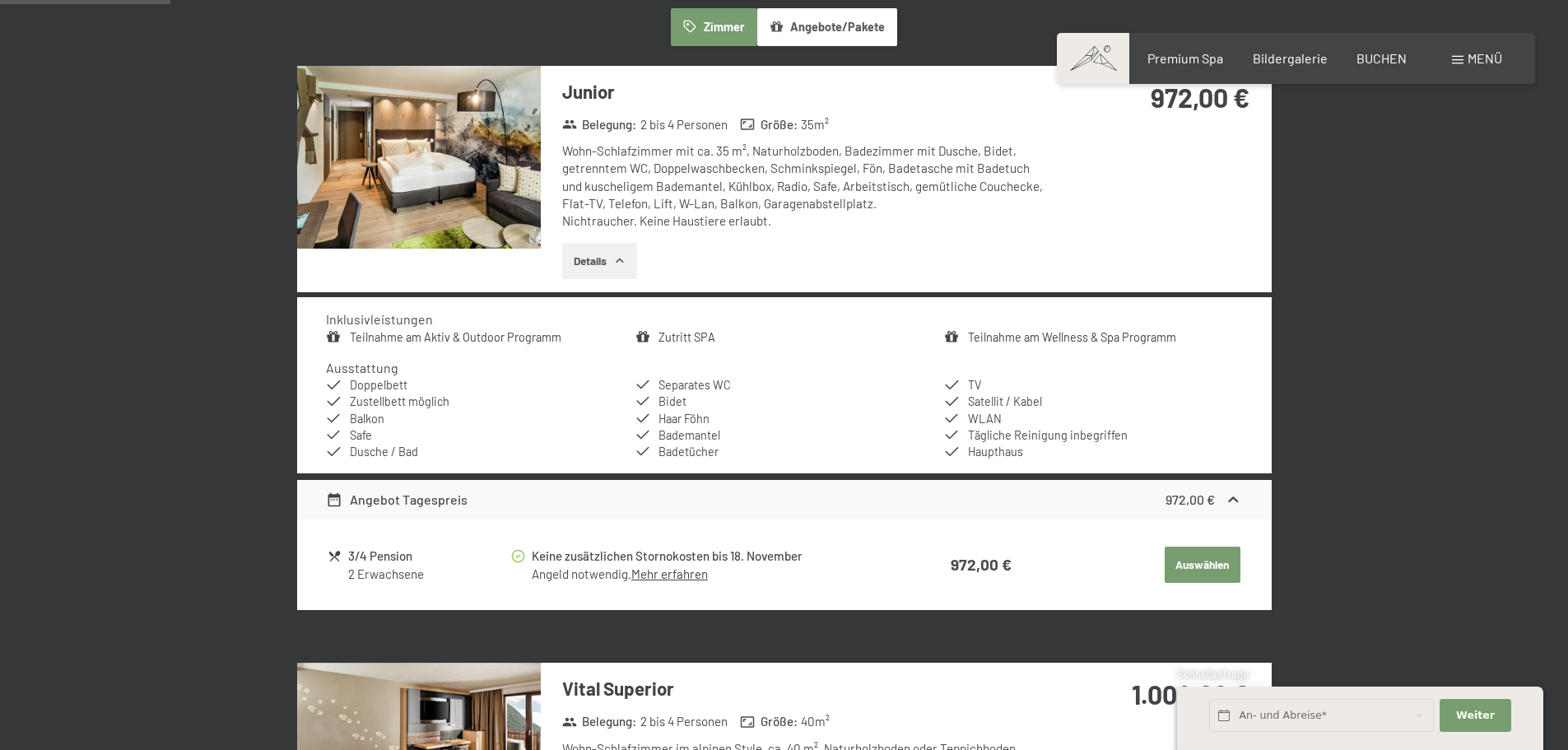
scroll to position [549, 0]
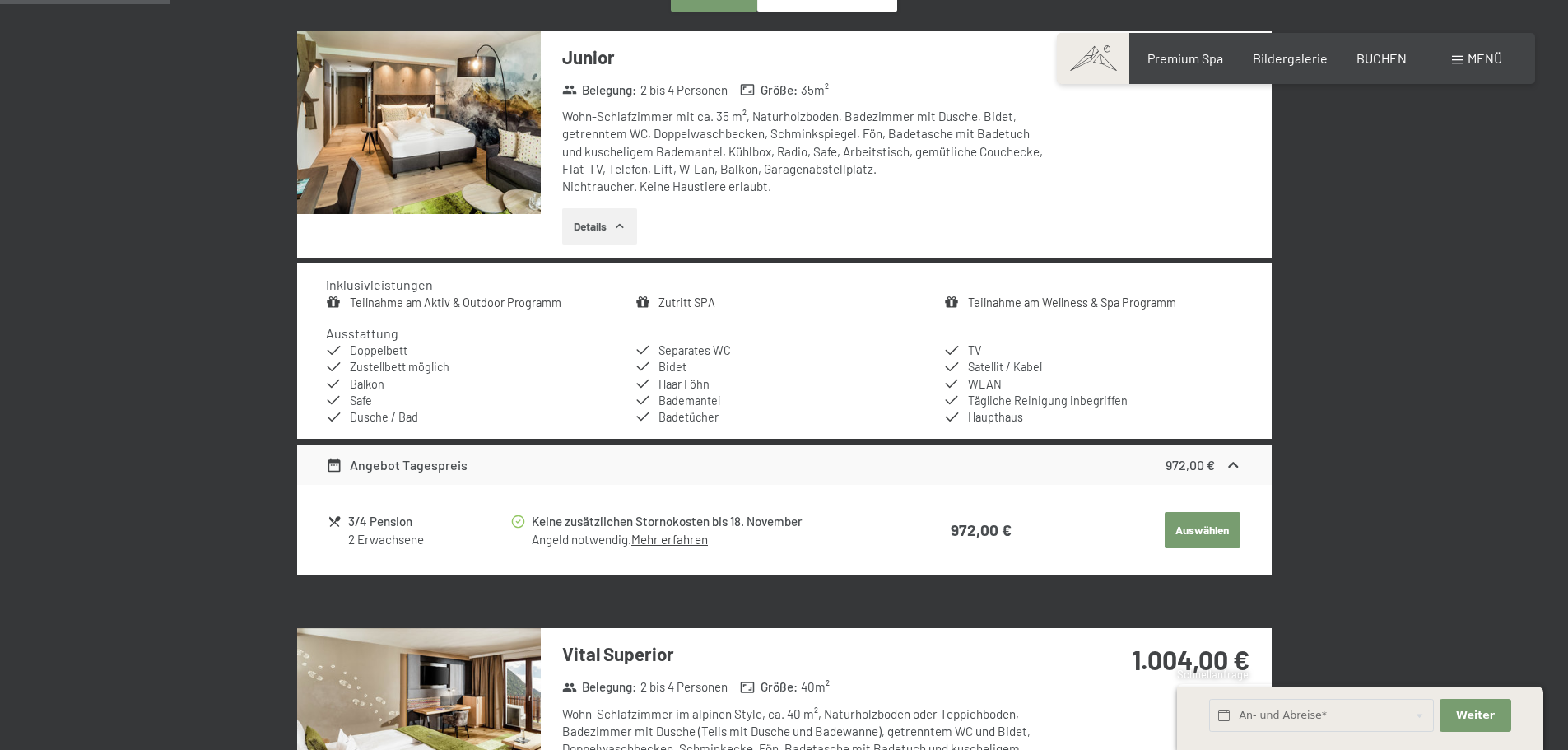
click at [695, 543] on link "Mehr erfahren" at bounding box center [670, 538] width 77 height 14
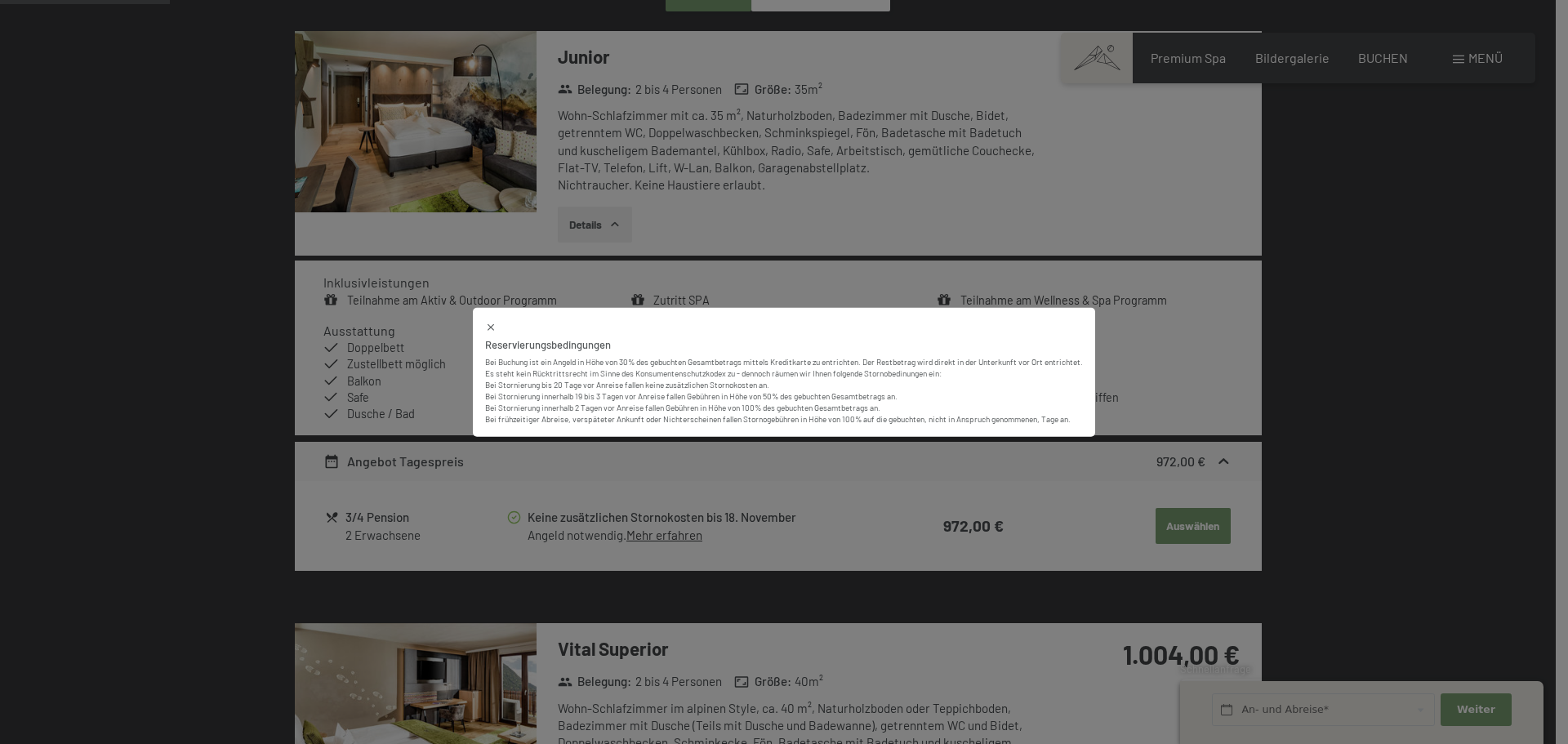
click at [486, 317] on div "Reservierungsbedingungen Bei Buchung ist ein Angeld in Höhe von 30% des gebucht…" at bounding box center [784, 372] width 622 height 130
click at [488, 328] on icon at bounding box center [491, 326] width 11 height 11
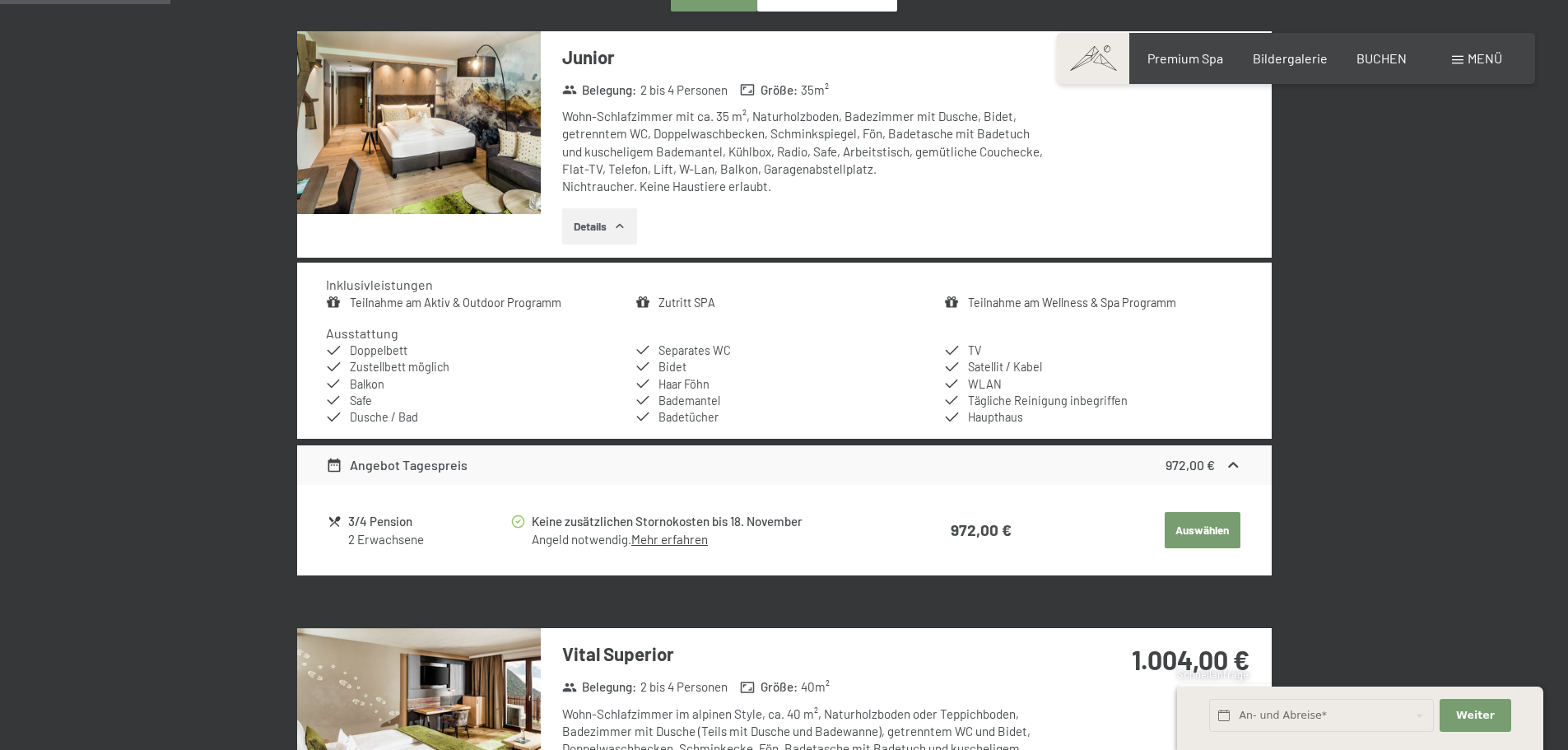
click at [1176, 526] on button "Auswählen" at bounding box center [1202, 531] width 76 height 37
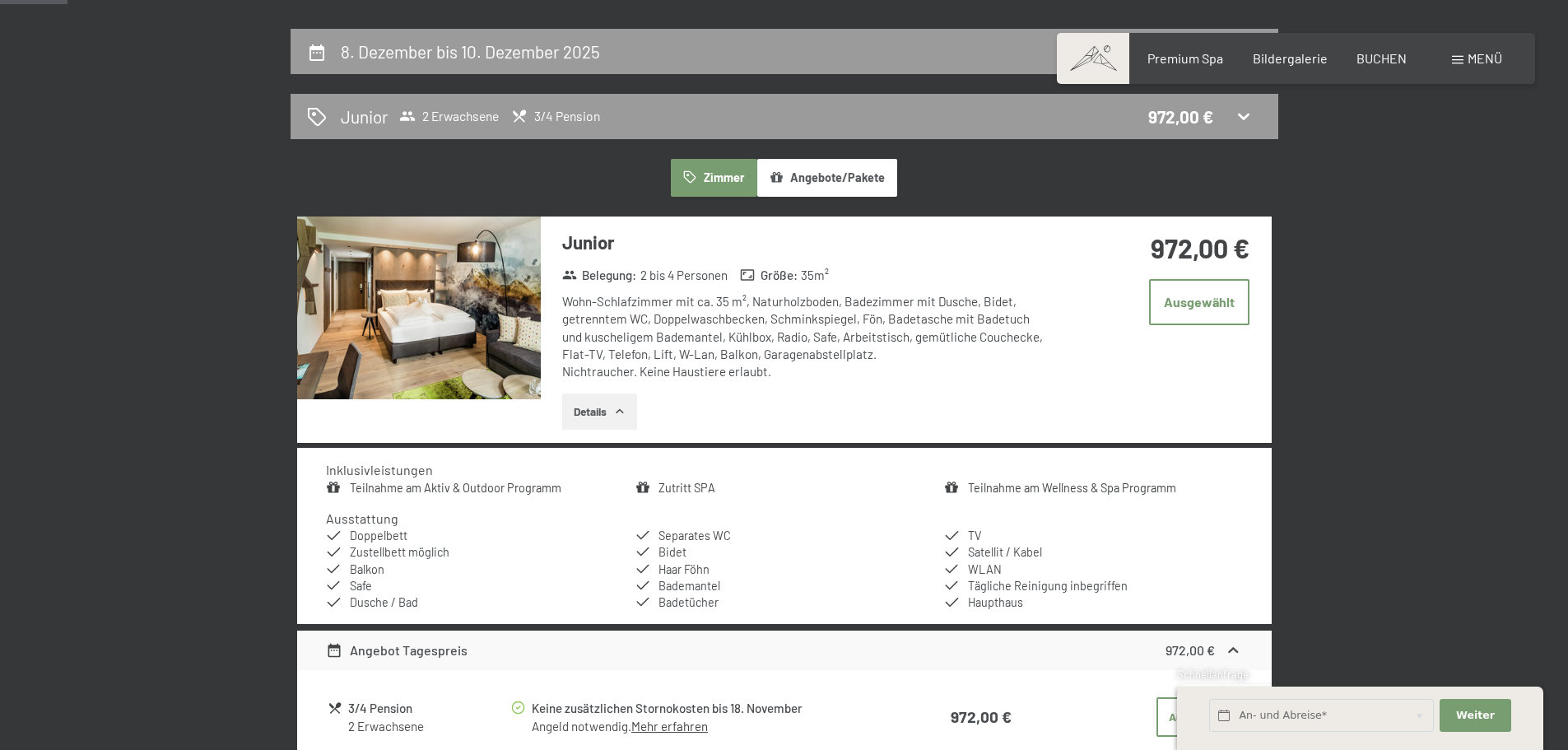
scroll to position [255, 0]
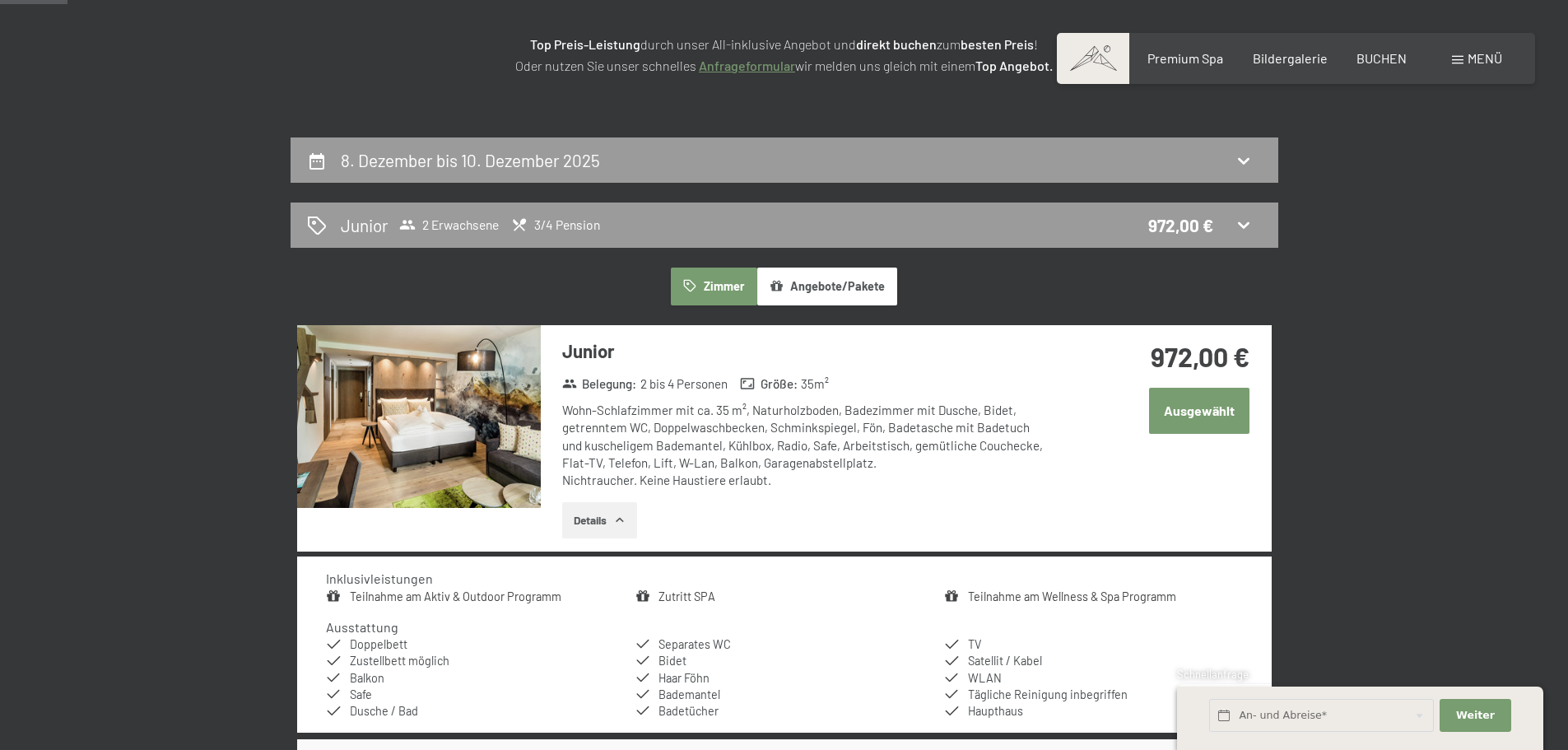
click at [1230, 407] on button "Ausgewählt" at bounding box center [1199, 410] width 100 height 45
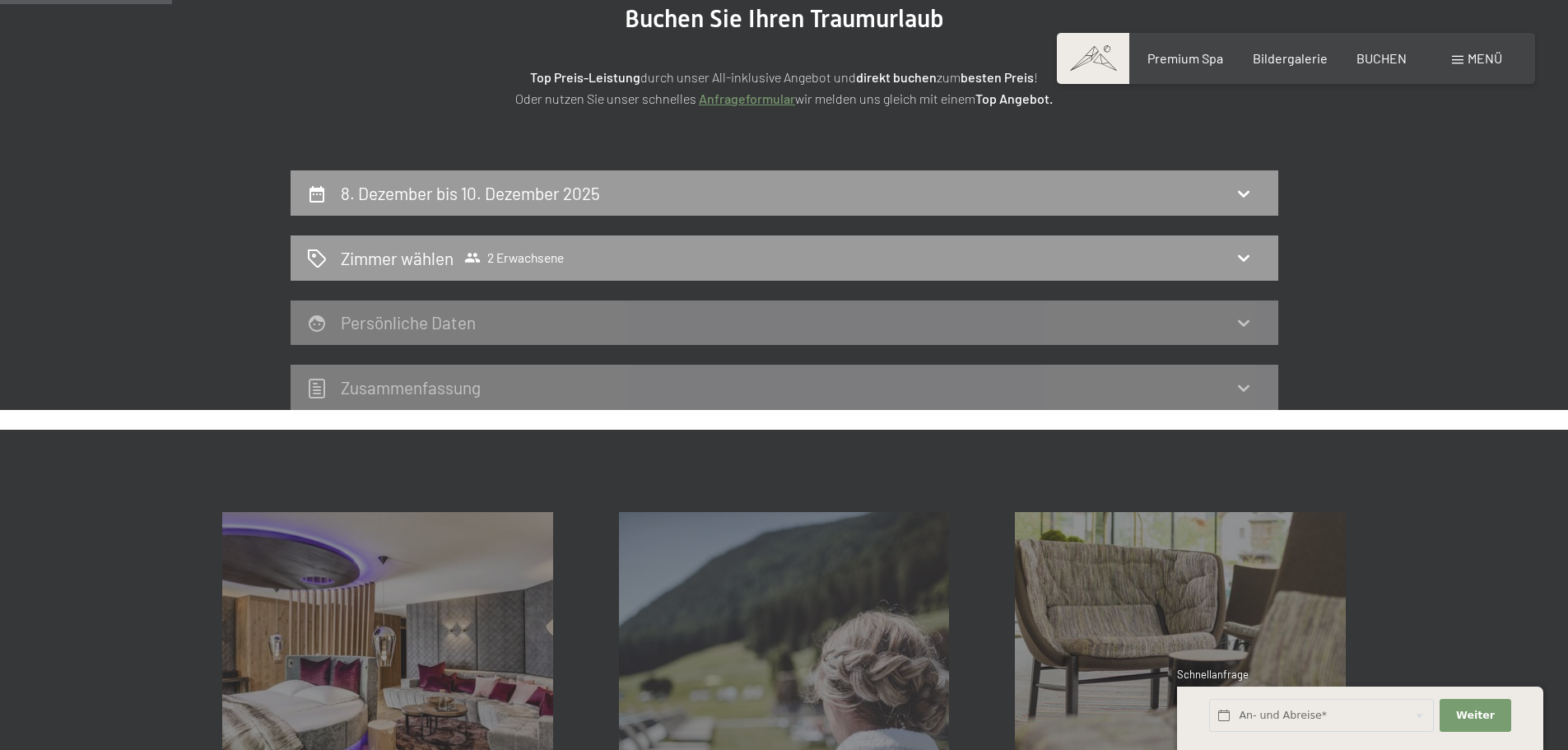
scroll to position [117, 0]
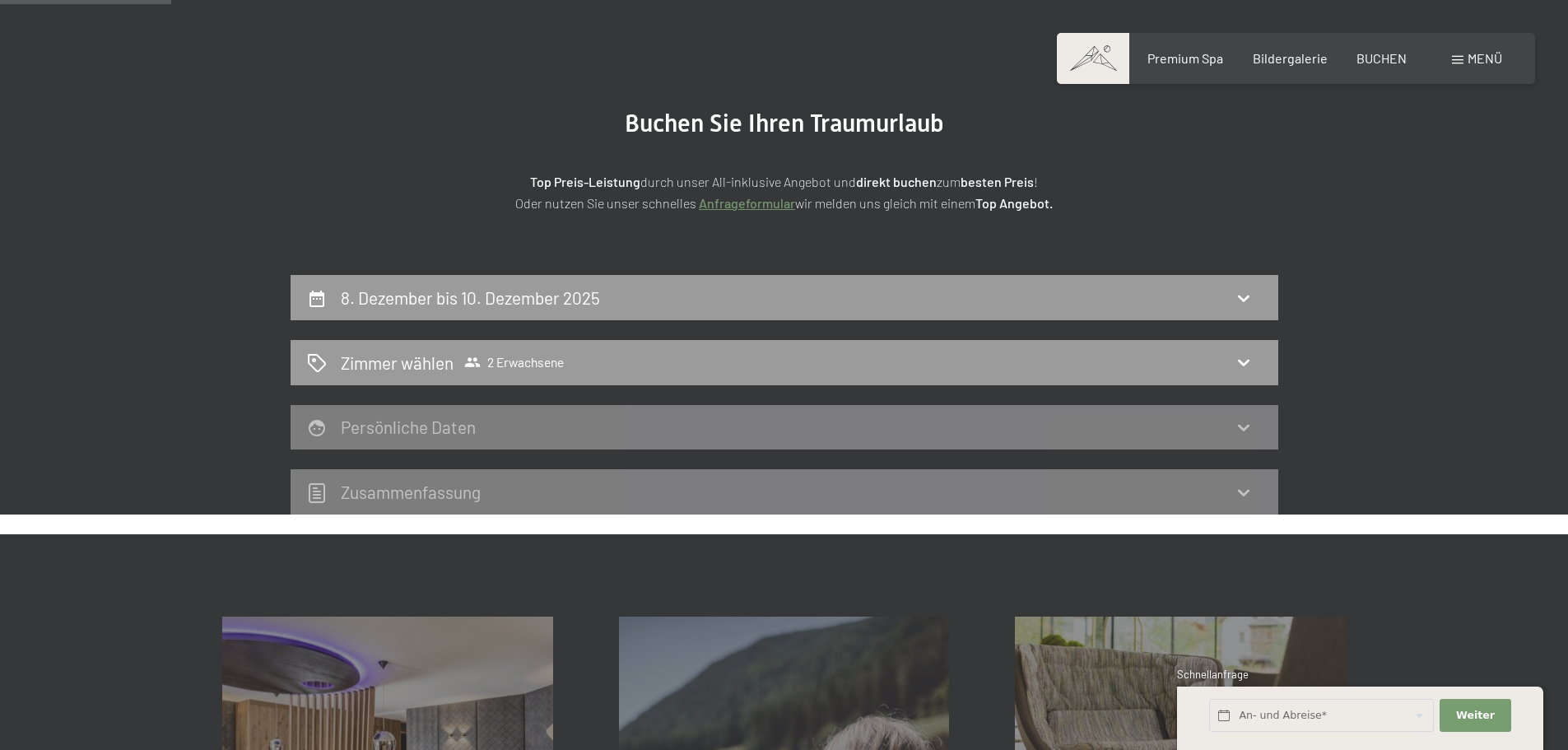
click at [1241, 429] on icon at bounding box center [1244, 428] width 12 height 7
click at [945, 360] on div "Zimmer wählen 2 Erwachsene" at bounding box center [784, 362] width 955 height 24
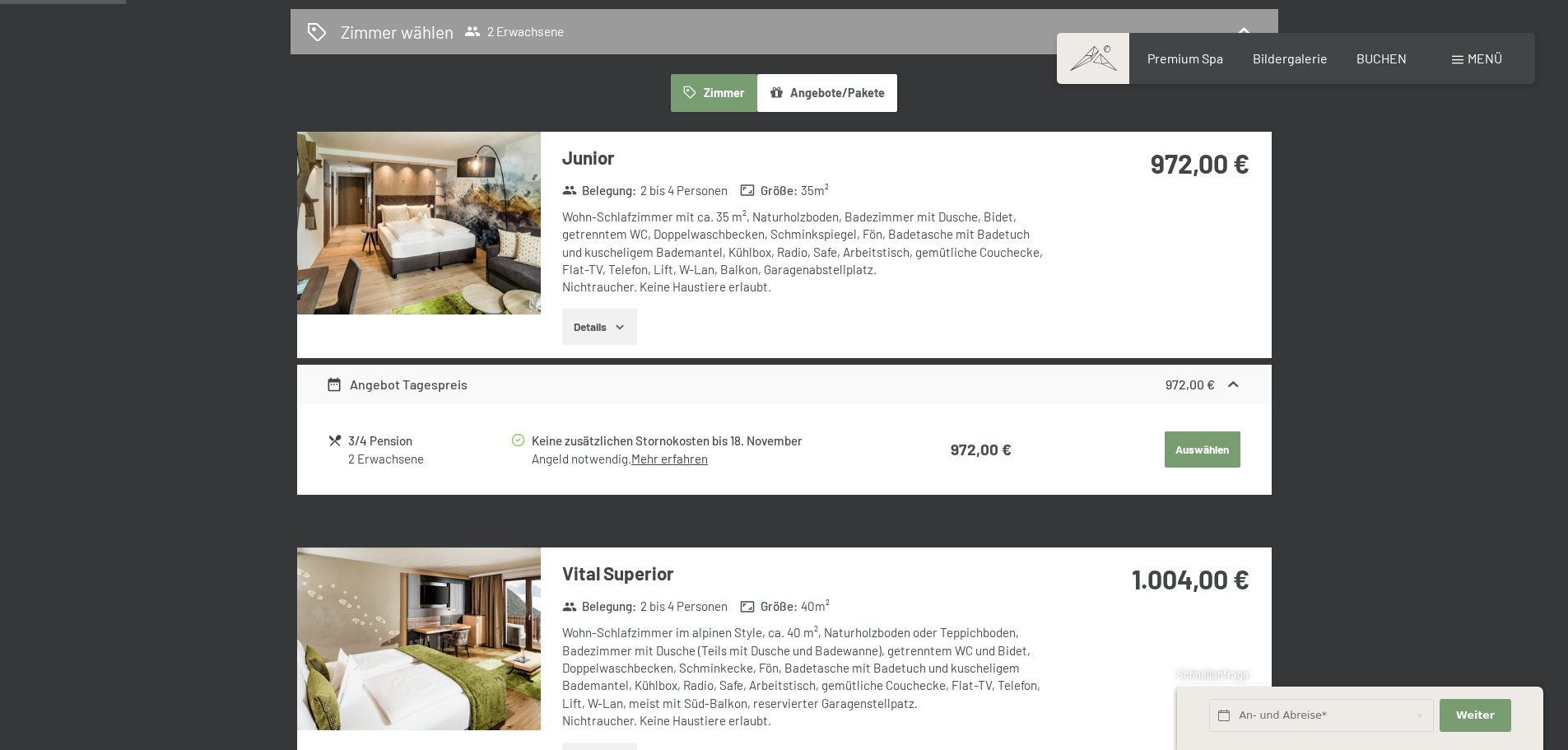
scroll to position [392, 0]
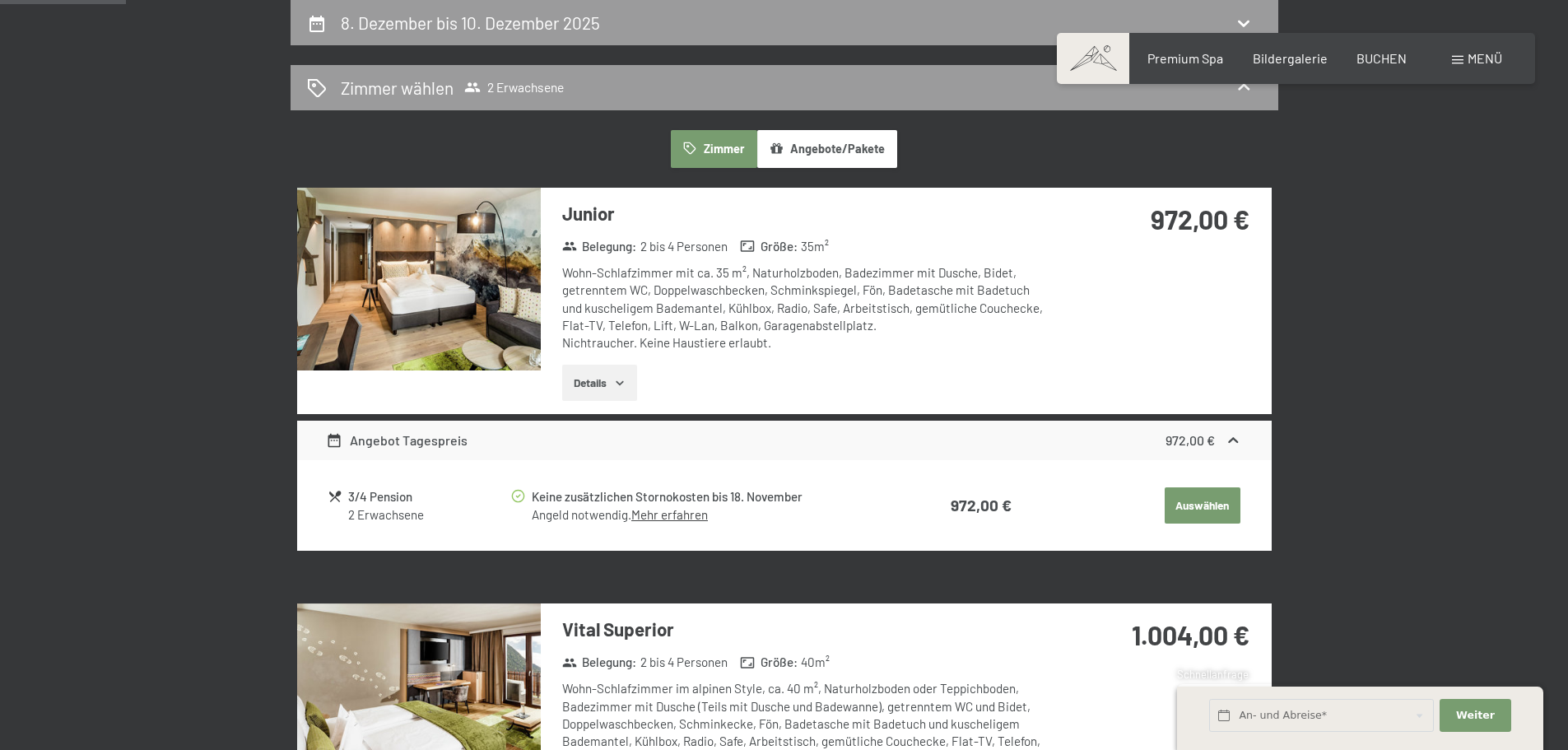
click at [1218, 502] on button "Auswählen" at bounding box center [1202, 506] width 76 height 37
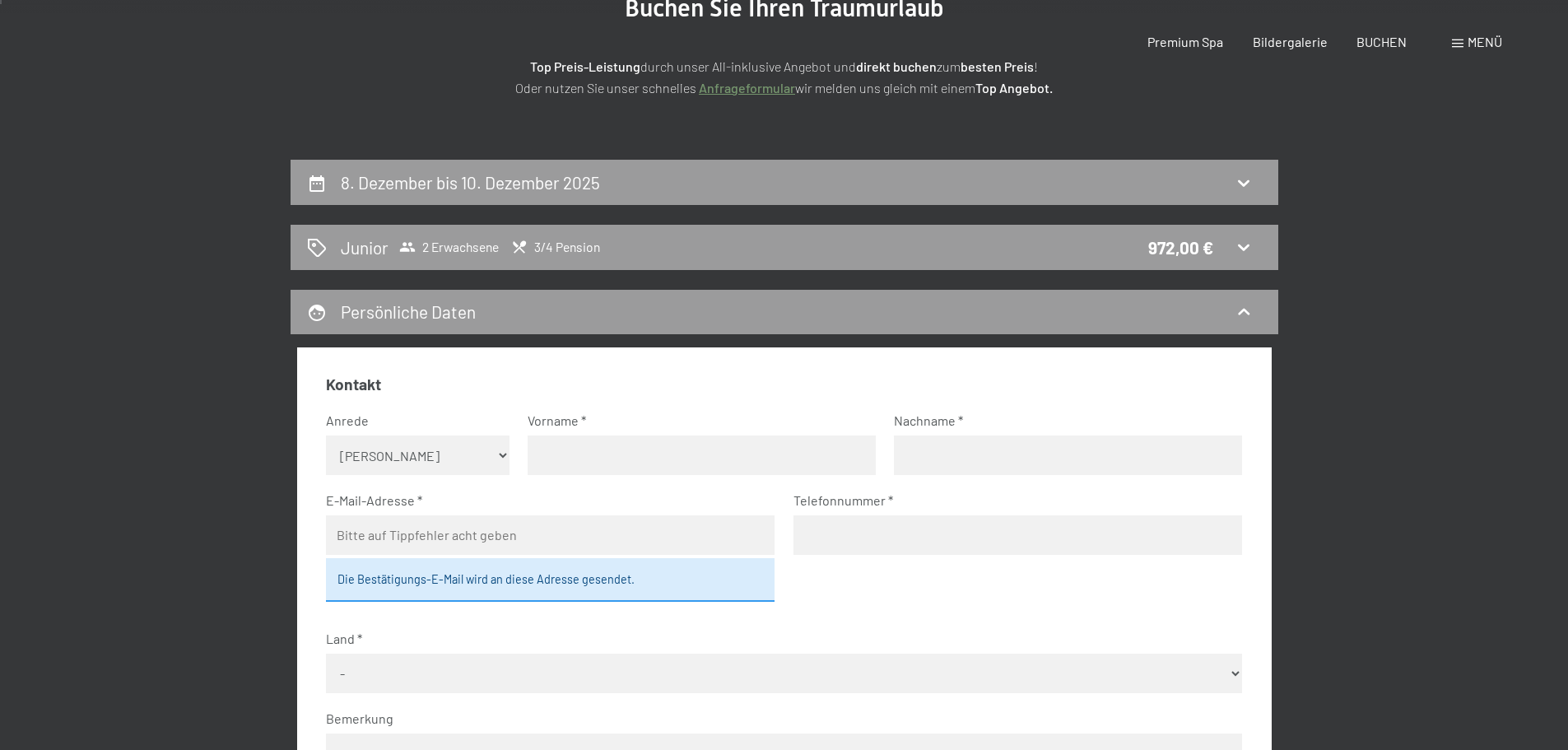
scroll to position [0, 0]
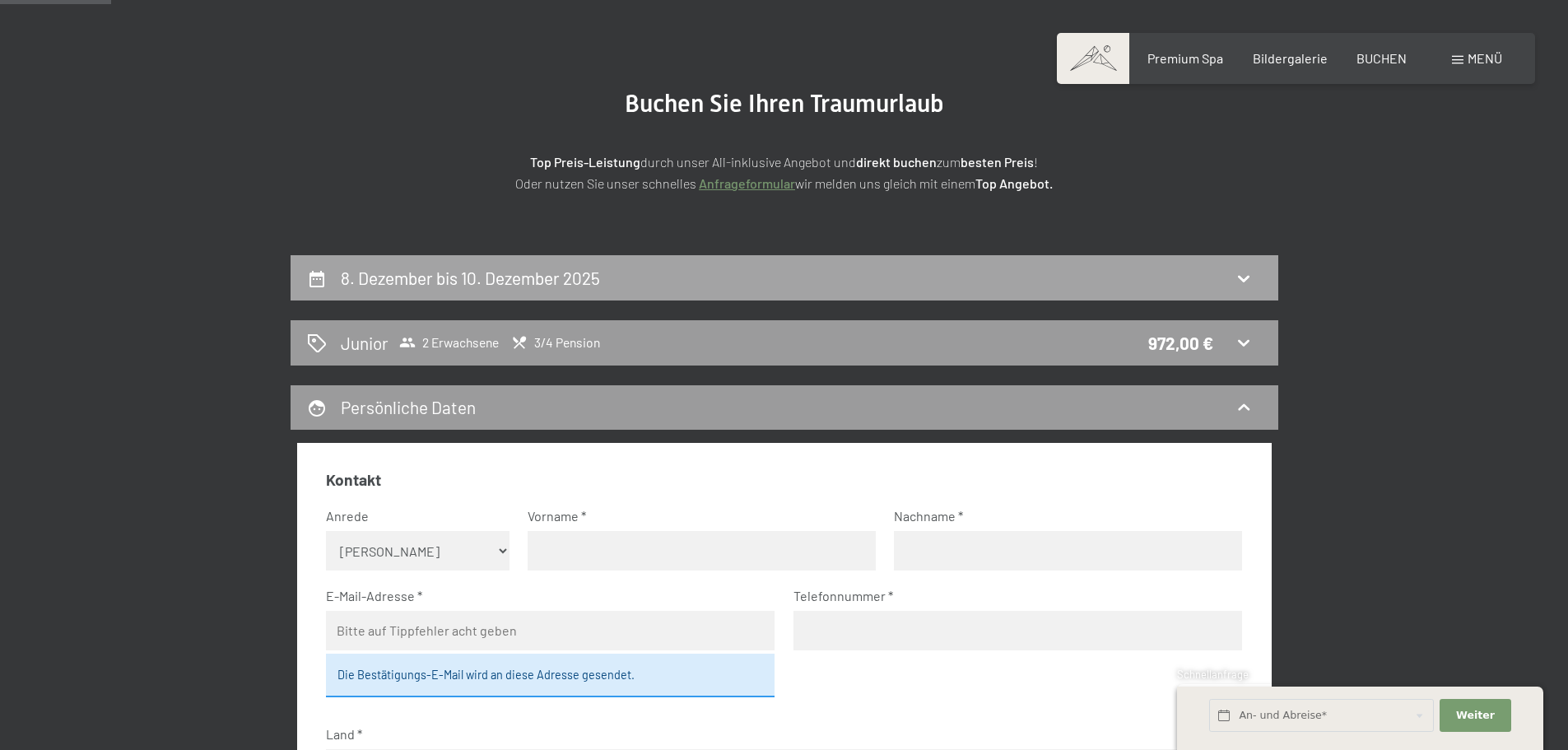
click at [815, 278] on div "8. Dezember bis 10. Dezember 2025" at bounding box center [784, 278] width 955 height 24
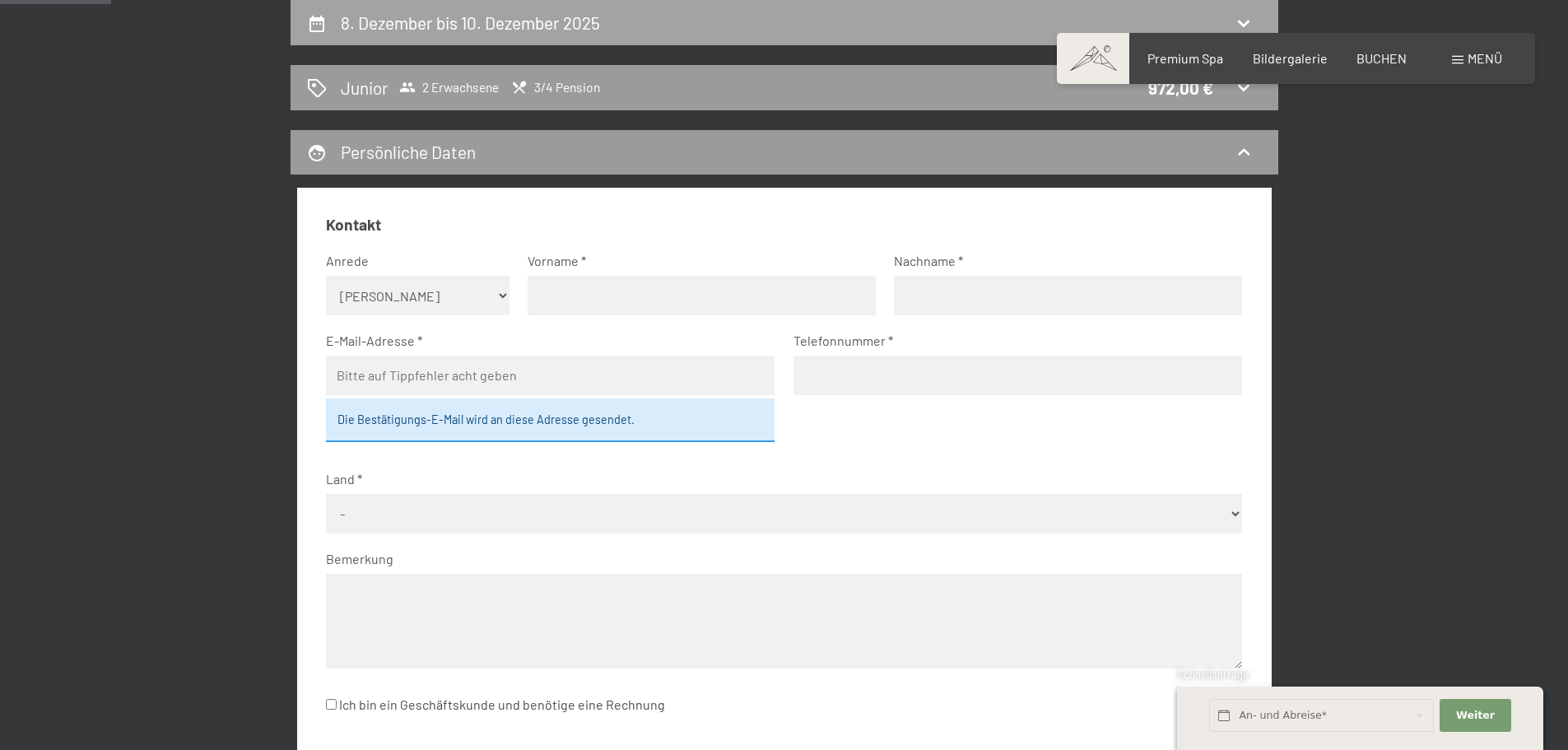
select select "2025-11-01"
select select "2025-12-01"
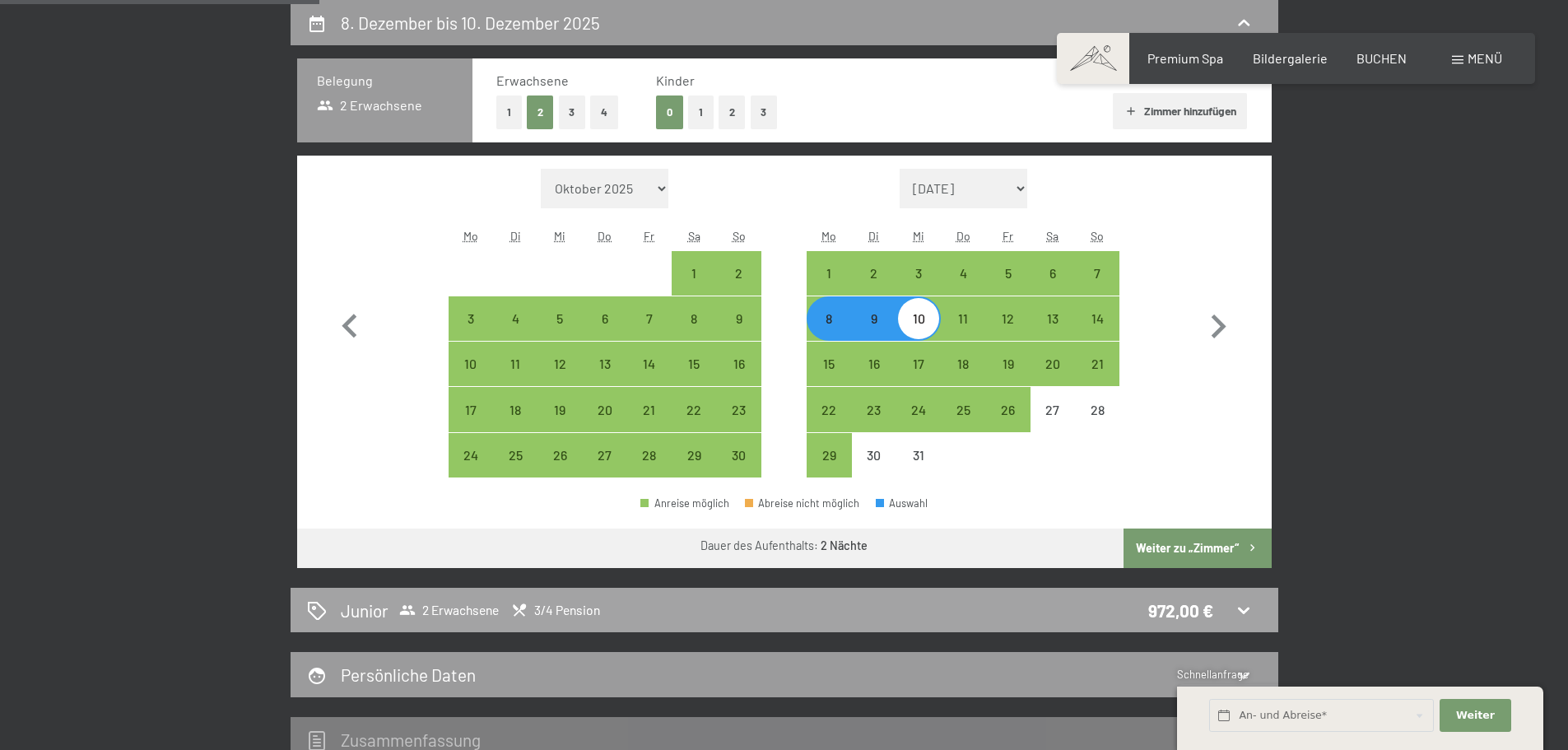
click at [1216, 602] on div "Junior 2 Erwachsene 3/4 Pension 972,00 €" at bounding box center [784, 610] width 955 height 24
select select "2025-11-01"
select select "2025-12-01"
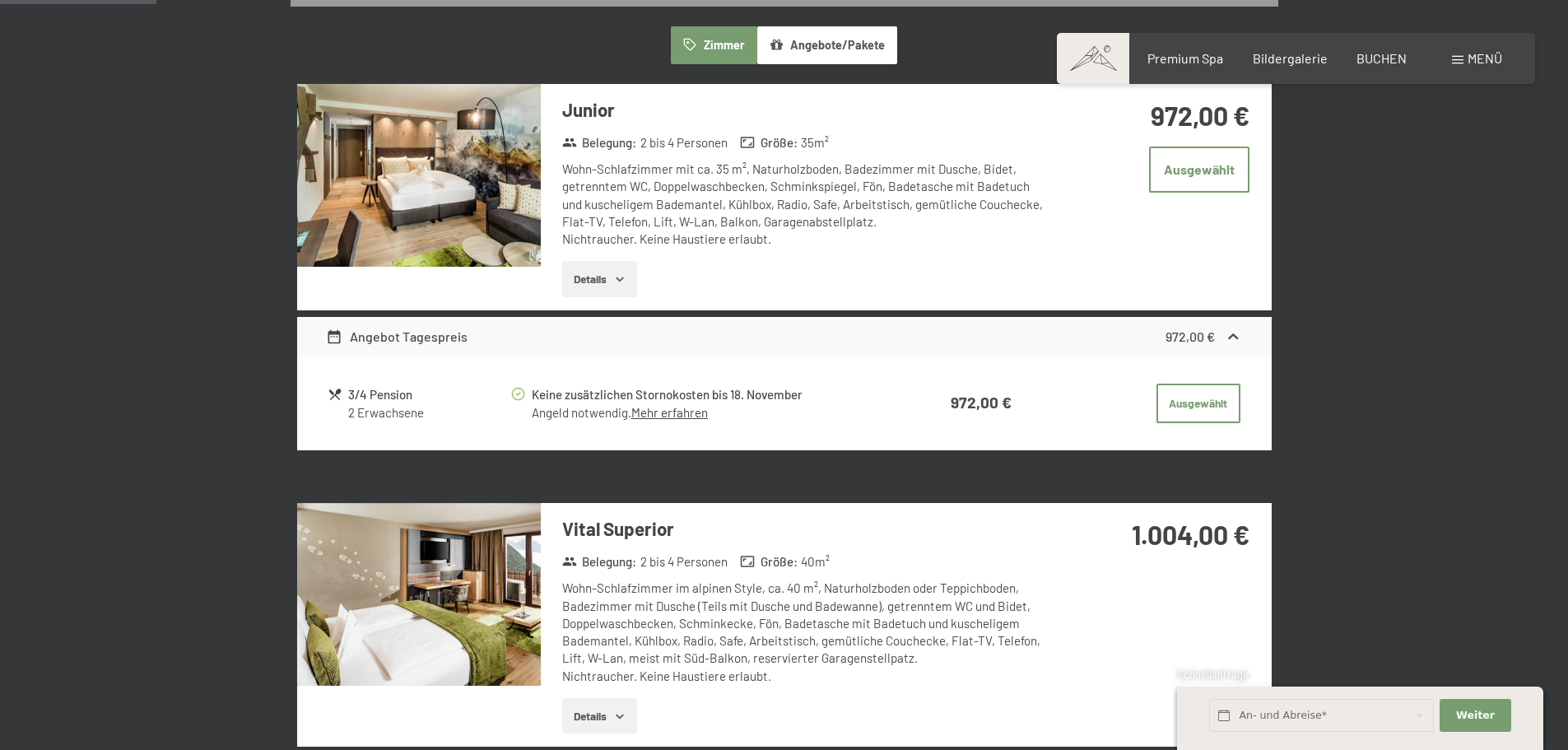
scroll to position [359, 0]
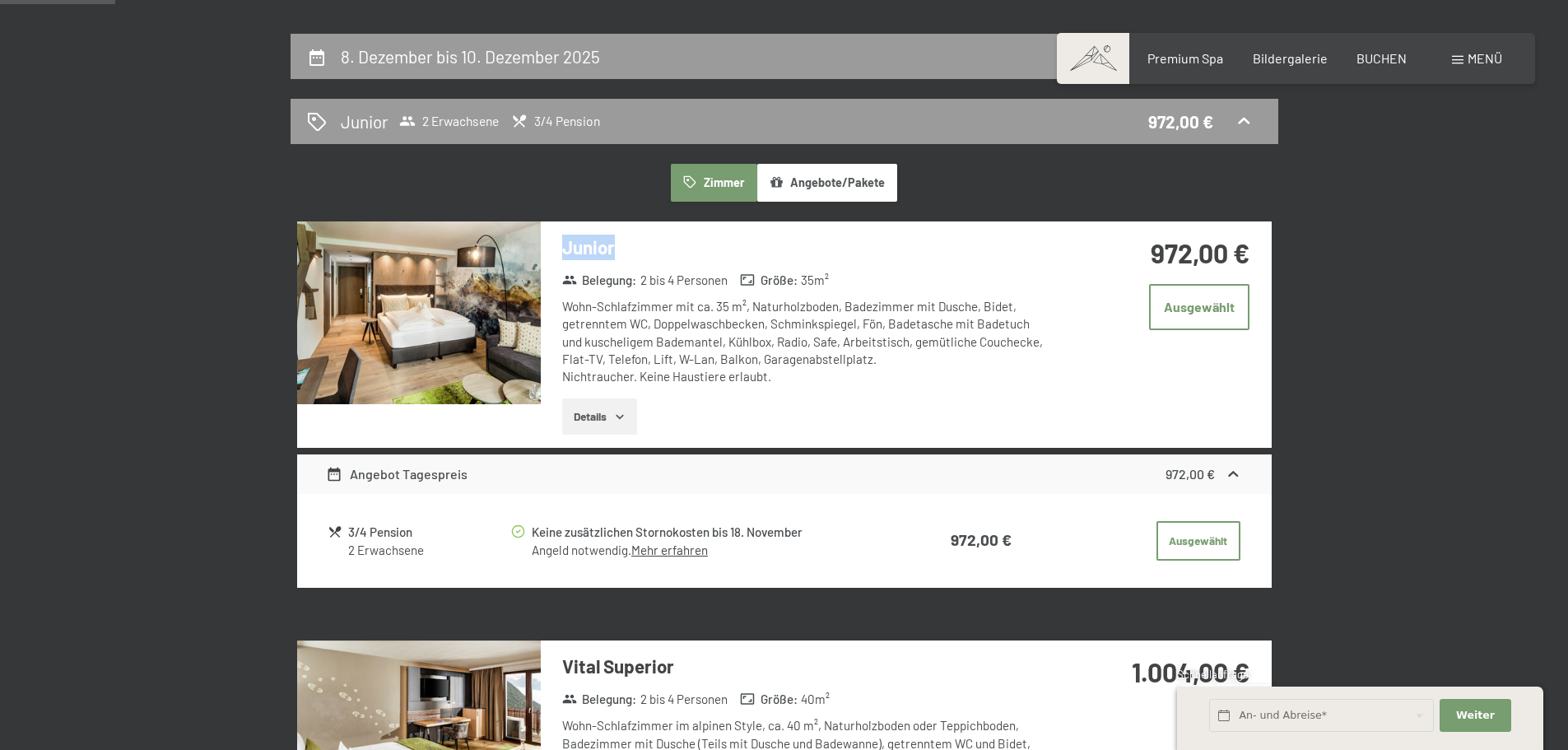
drag, startPoint x: 564, startPoint y: 249, endPoint x: 621, endPoint y: 248, distance: 57.0
click at [621, 248] on h3 "Junior" at bounding box center [807, 247] width 489 height 26
click at [824, 366] on div "Wohn-Schlafzimmer mit ca. 35 m², Naturholzboden, Badezimmer mit Dusche, Bidet, …" at bounding box center [807, 341] width 489 height 88
drag, startPoint x: 563, startPoint y: 244, endPoint x: 622, endPoint y: 248, distance: 59.1
click at [622, 248] on h3 "Junior" at bounding box center [807, 247] width 489 height 26
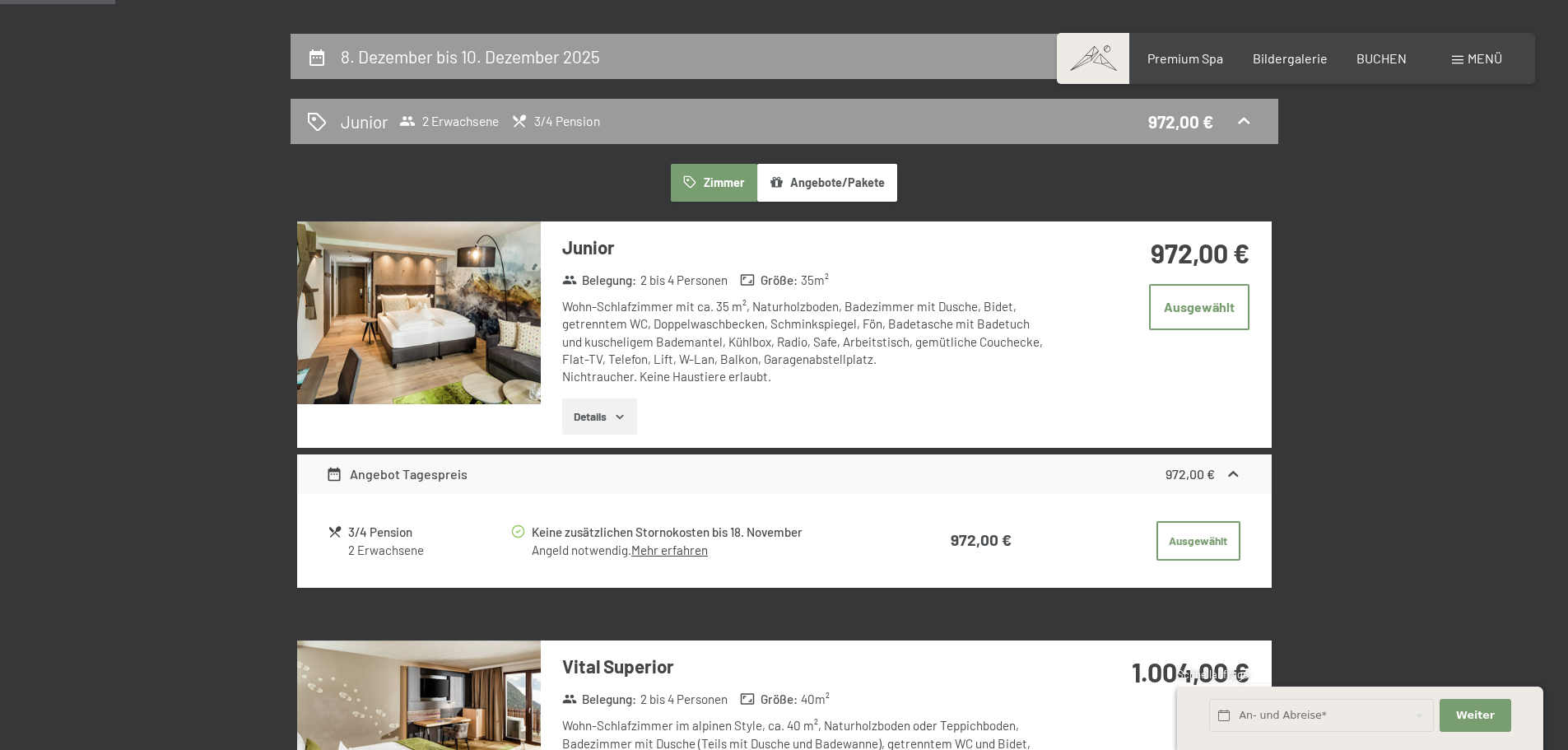
click at [824, 373] on div "Wohn-Schlafzimmer mit ca. 35 m², Naturholzboden, Badezimmer mit Dusche, Bidet, …" at bounding box center [807, 341] width 489 height 88
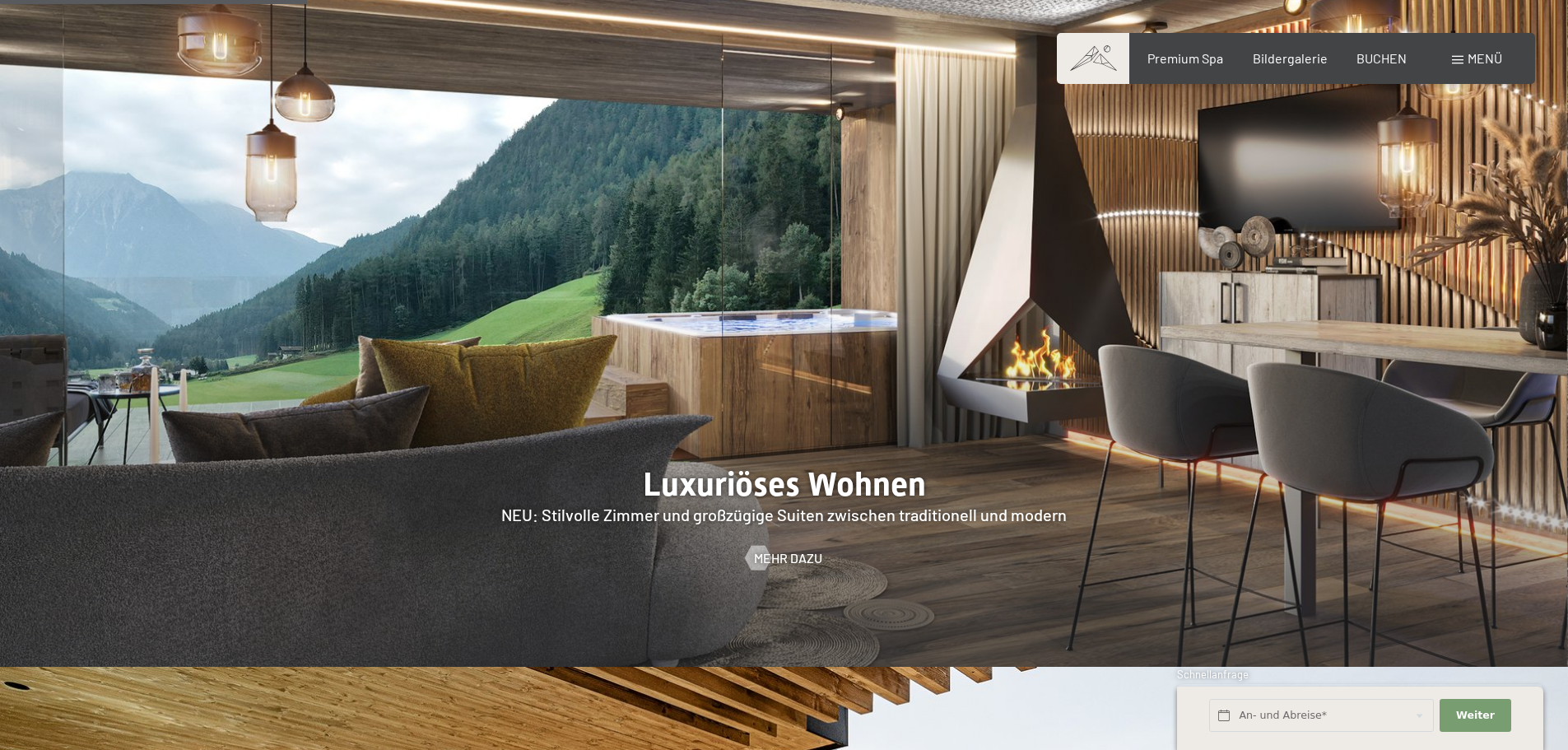
scroll to position [2058, 0]
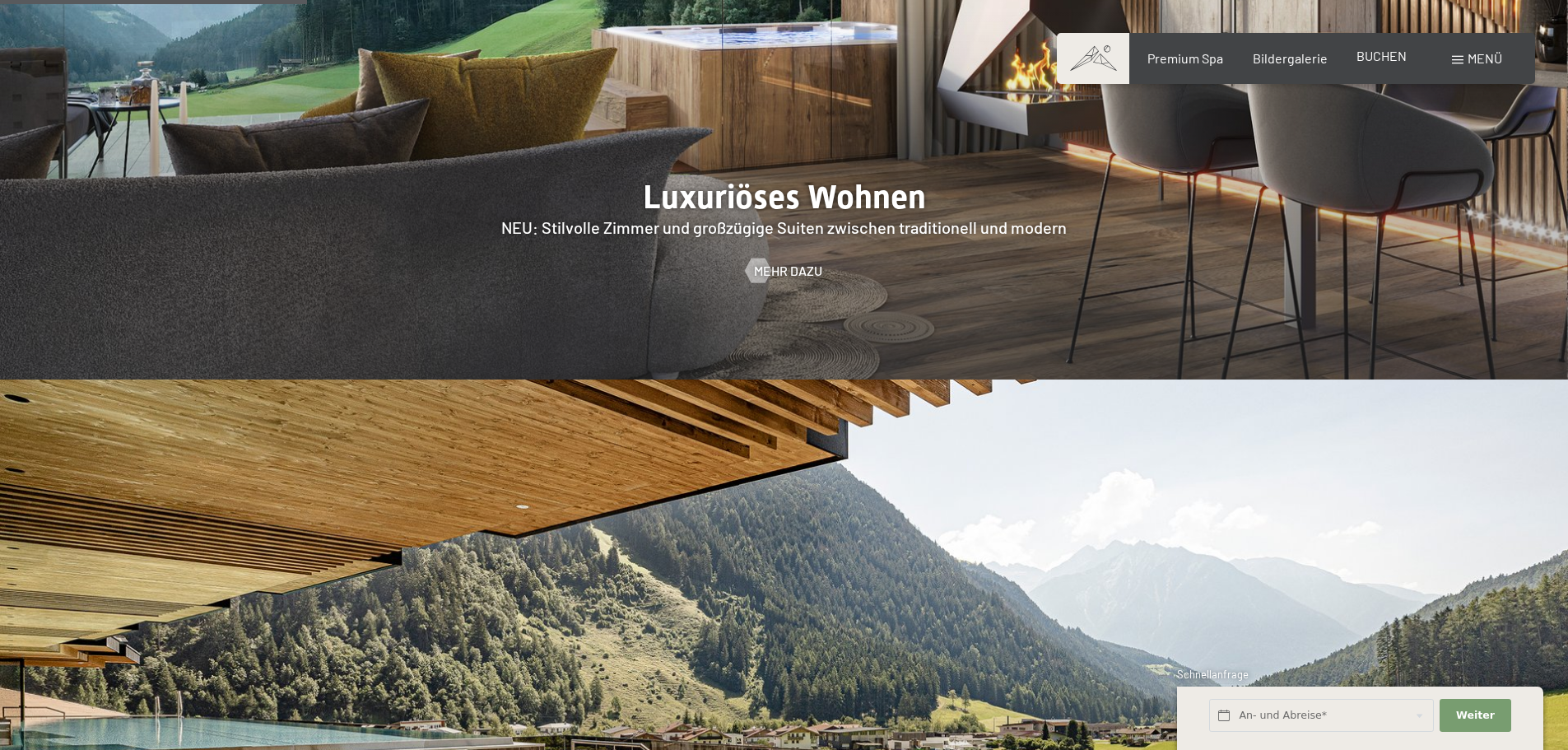
click at [1365, 62] on span "BUCHEN" at bounding box center [1381, 56] width 50 height 15
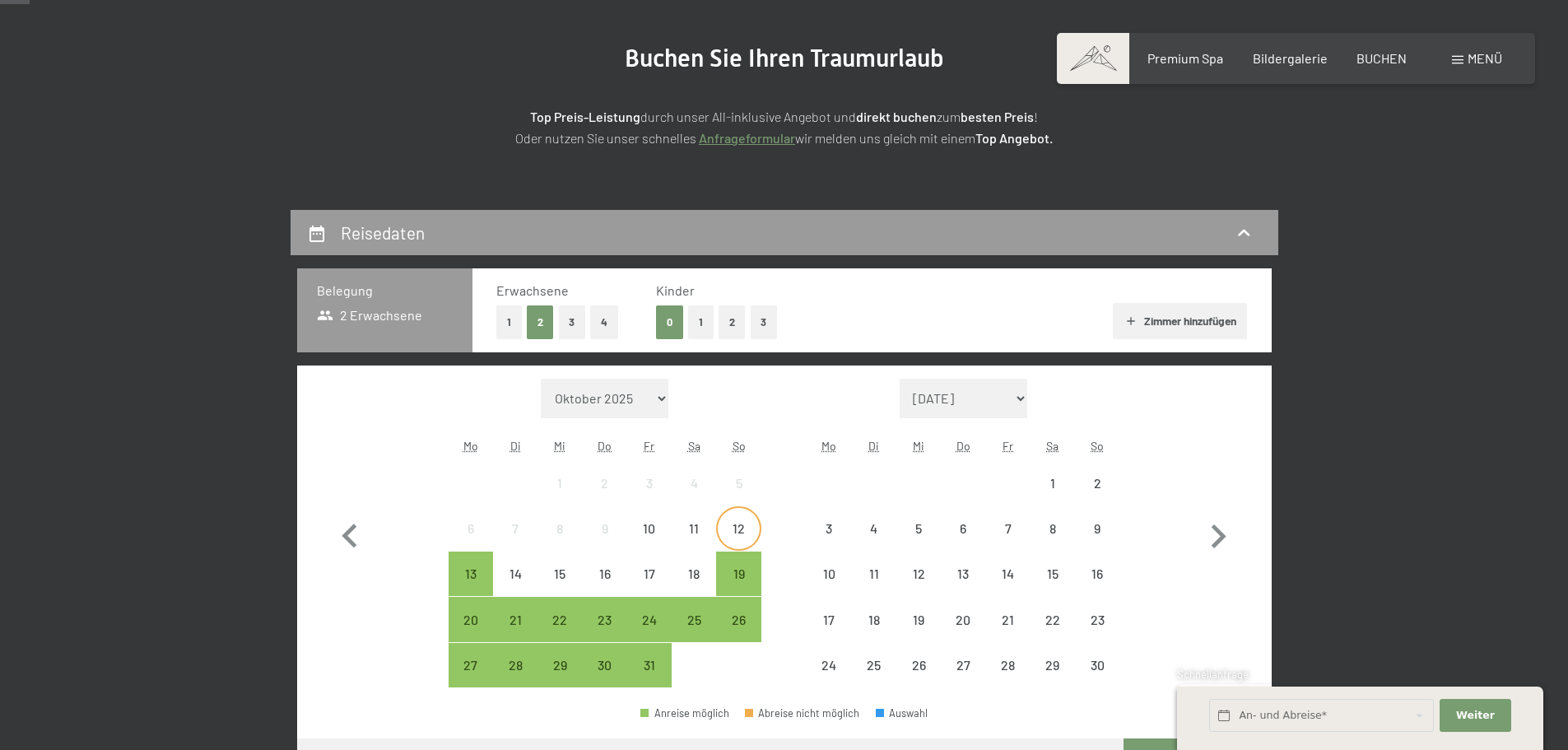
scroll to position [274, 0]
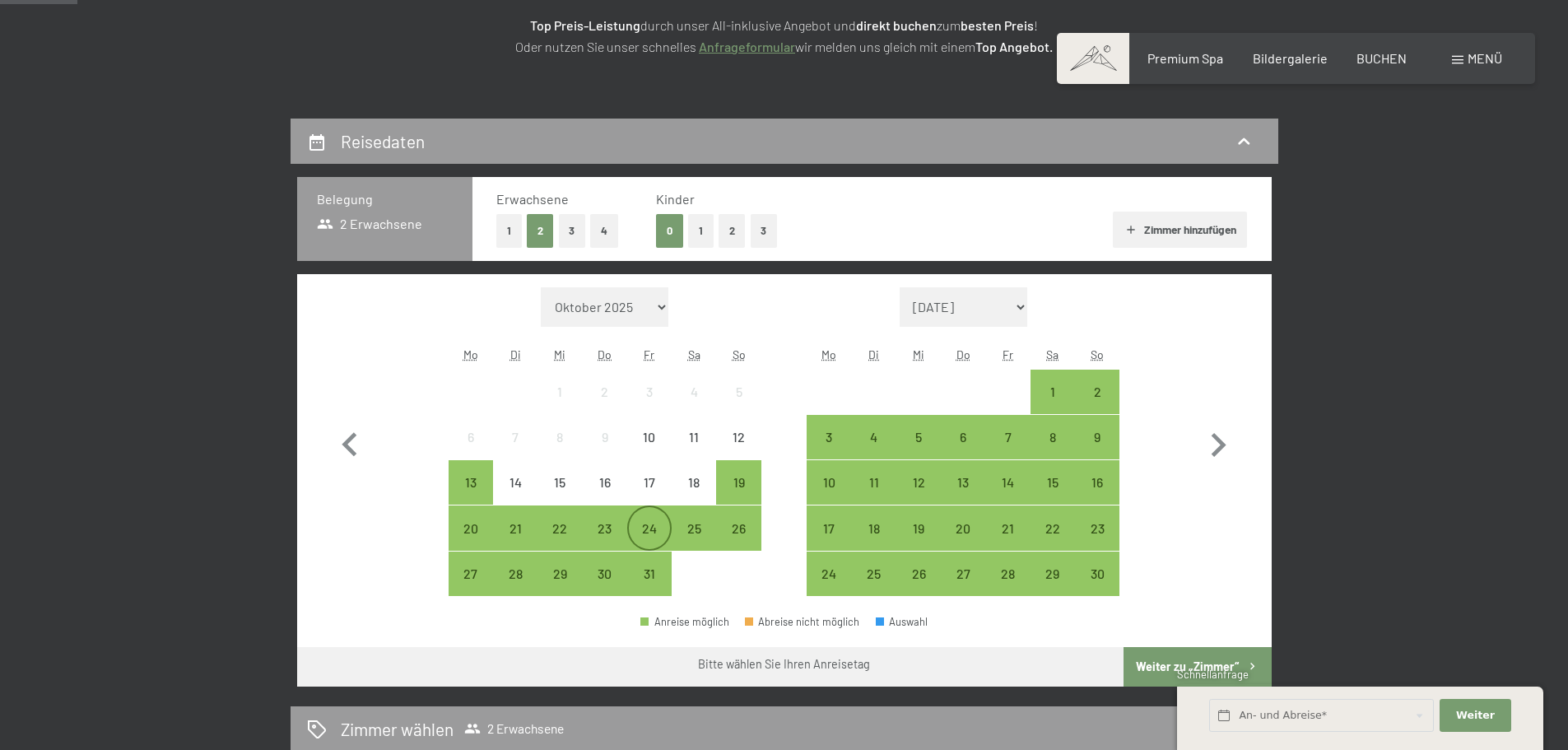
click at [646, 522] on div "24" at bounding box center [649, 542] width 41 height 41
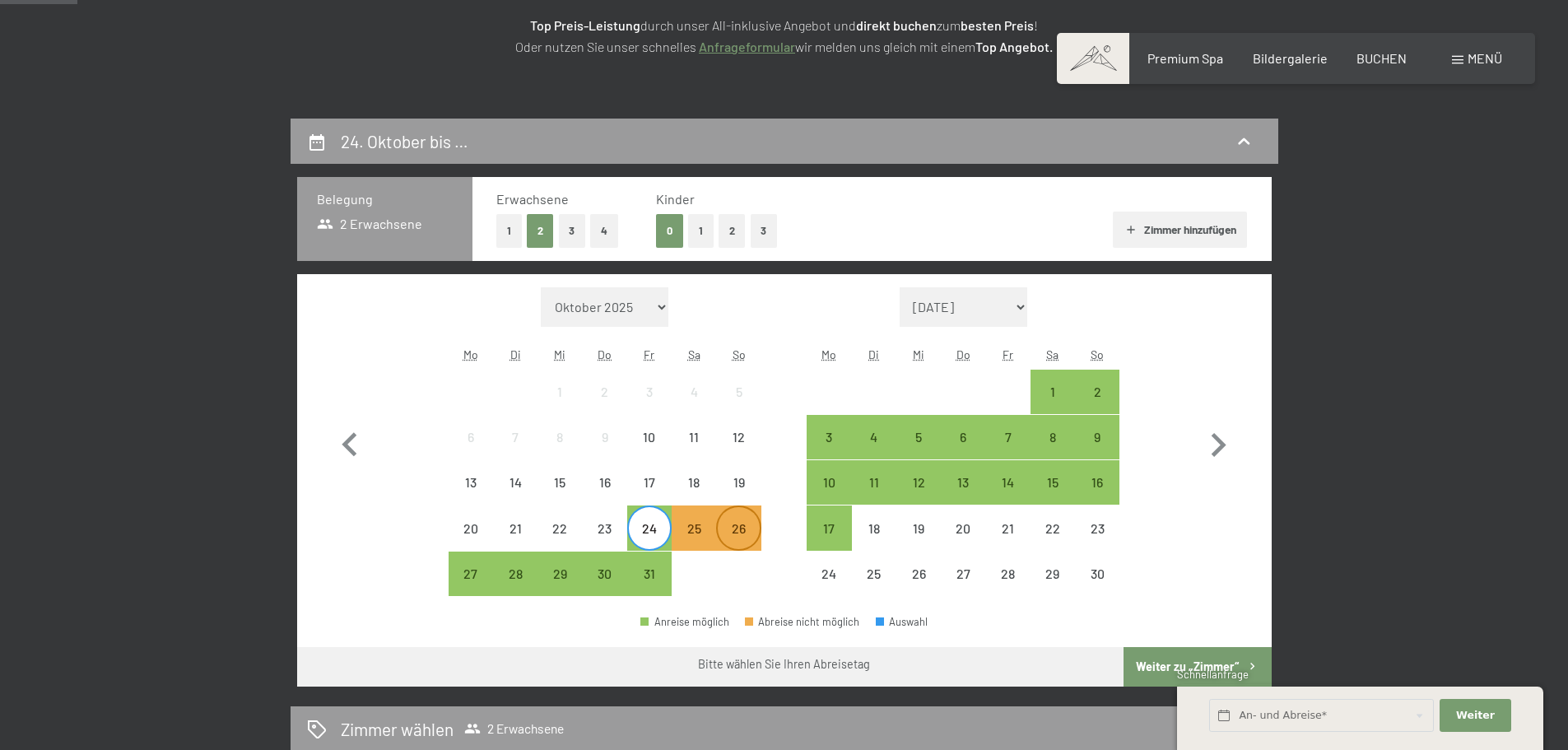
click at [749, 529] on div "26" at bounding box center [738, 542] width 41 height 41
